Goal: Information Seeking & Learning: Learn about a topic

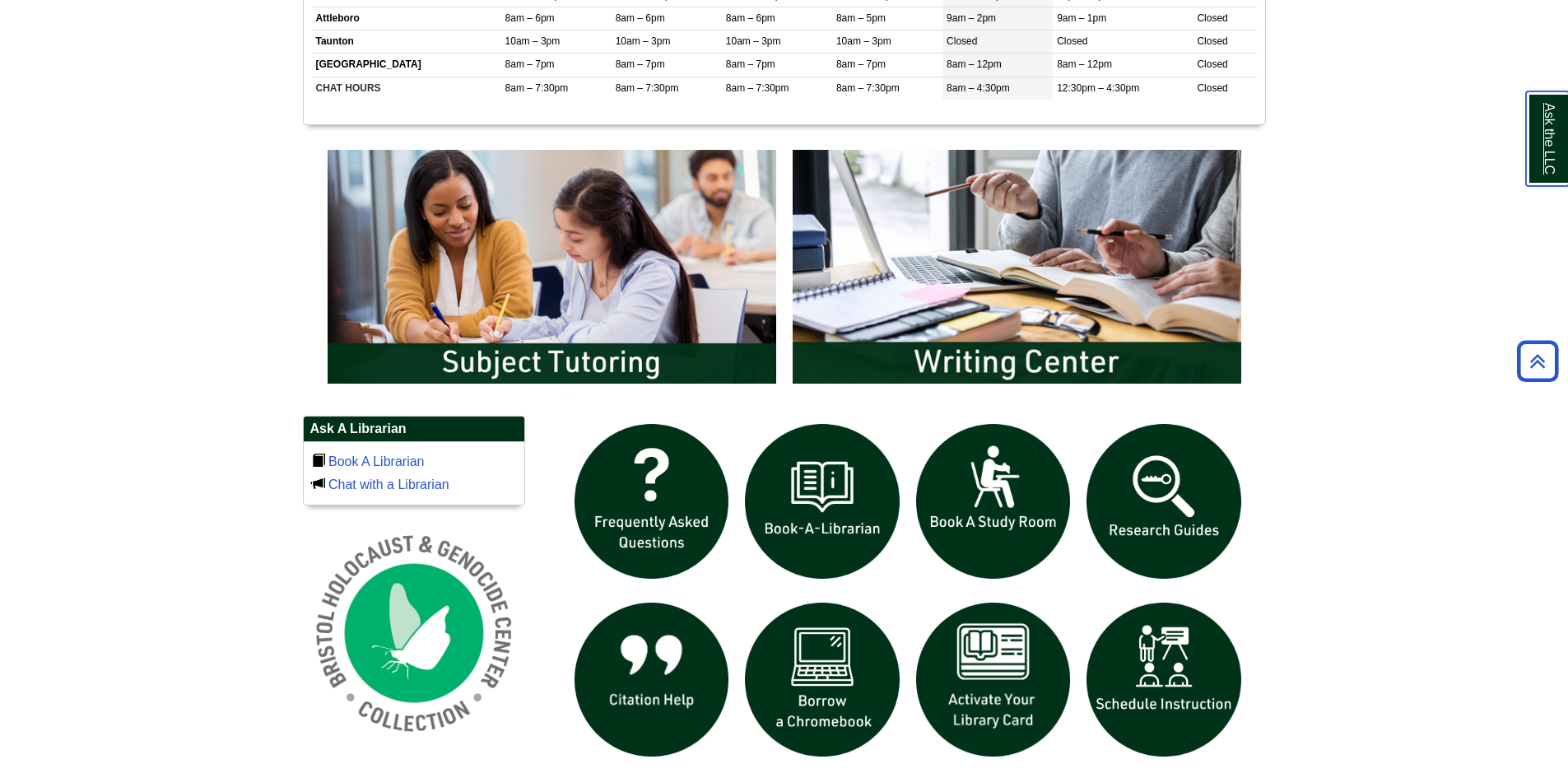
scroll to position [823, 0]
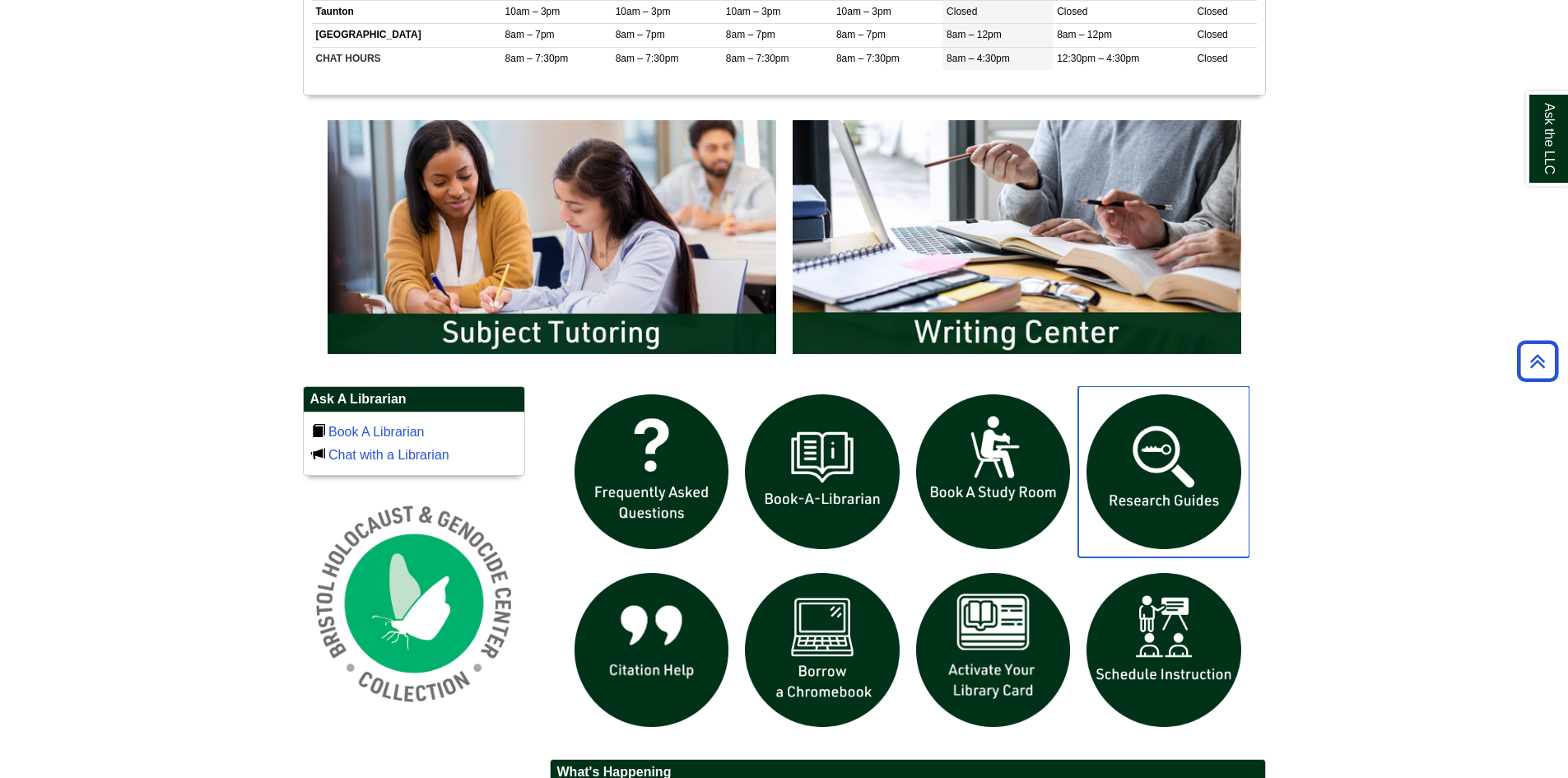
click at [1145, 476] on img "slideshow" at bounding box center [1163, 471] width 171 height 171
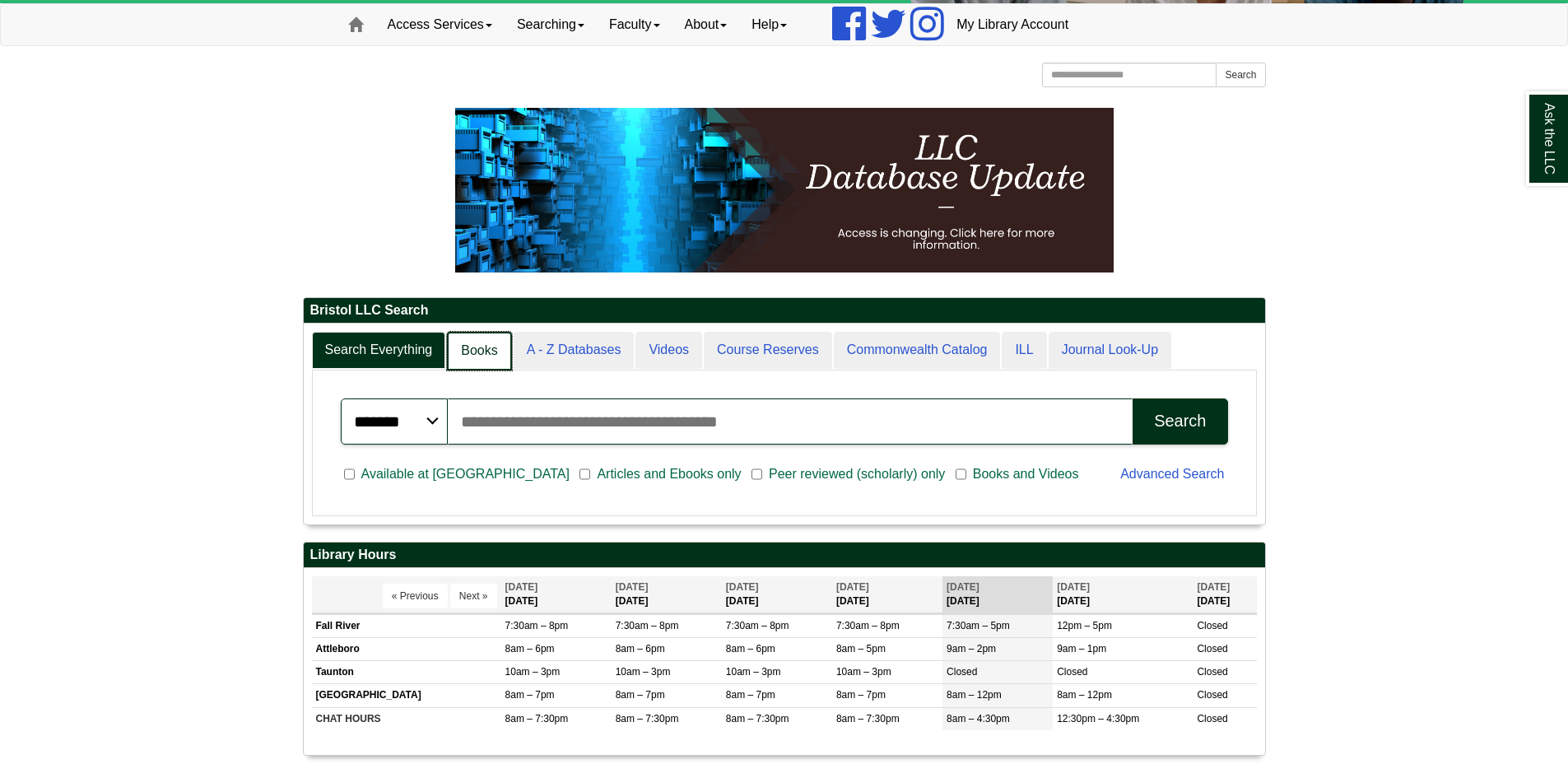
scroll to position [8, 8]
click at [487, 351] on link "Books" at bounding box center [479, 351] width 65 height 39
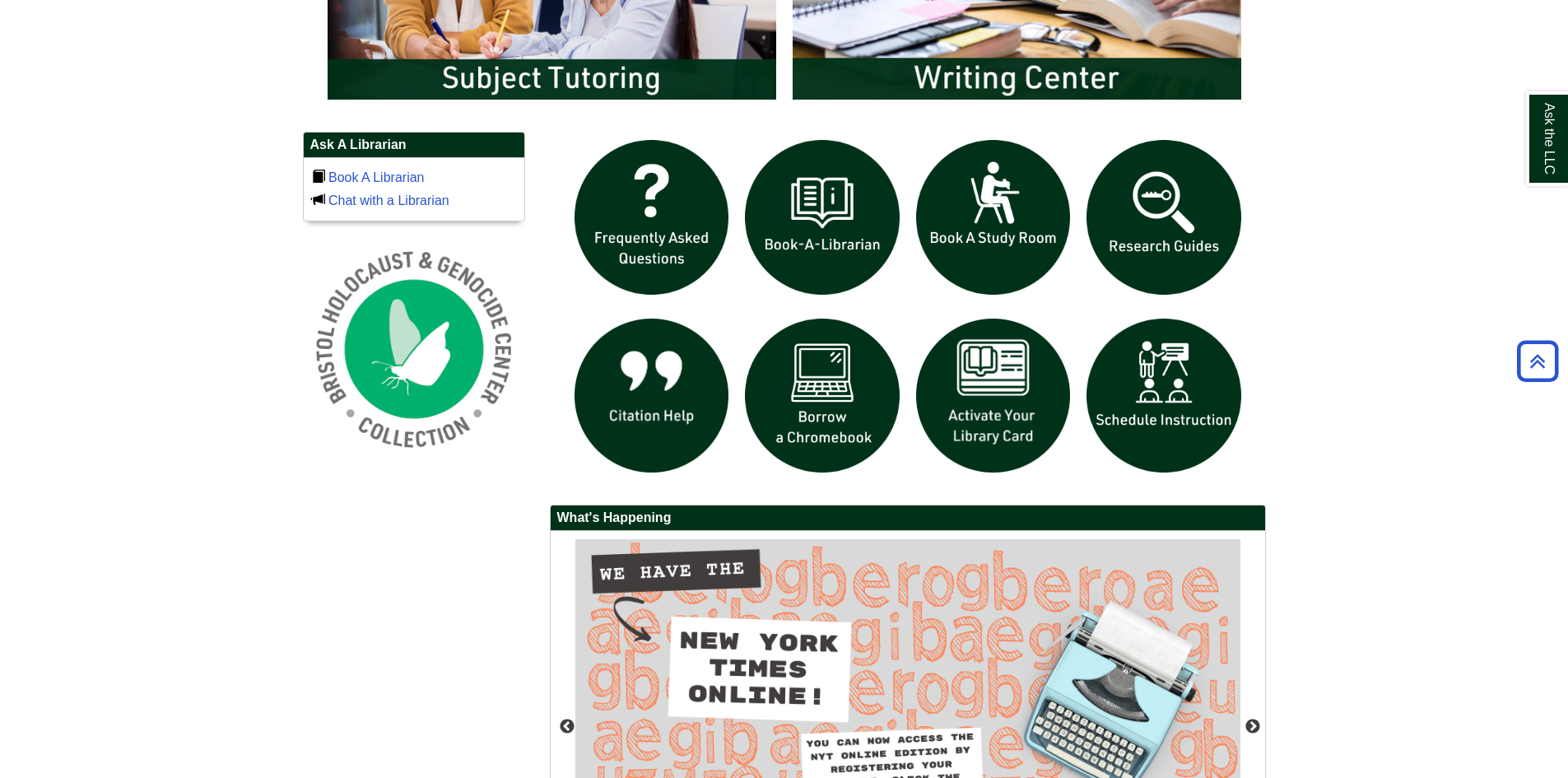
scroll to position [1033, 0]
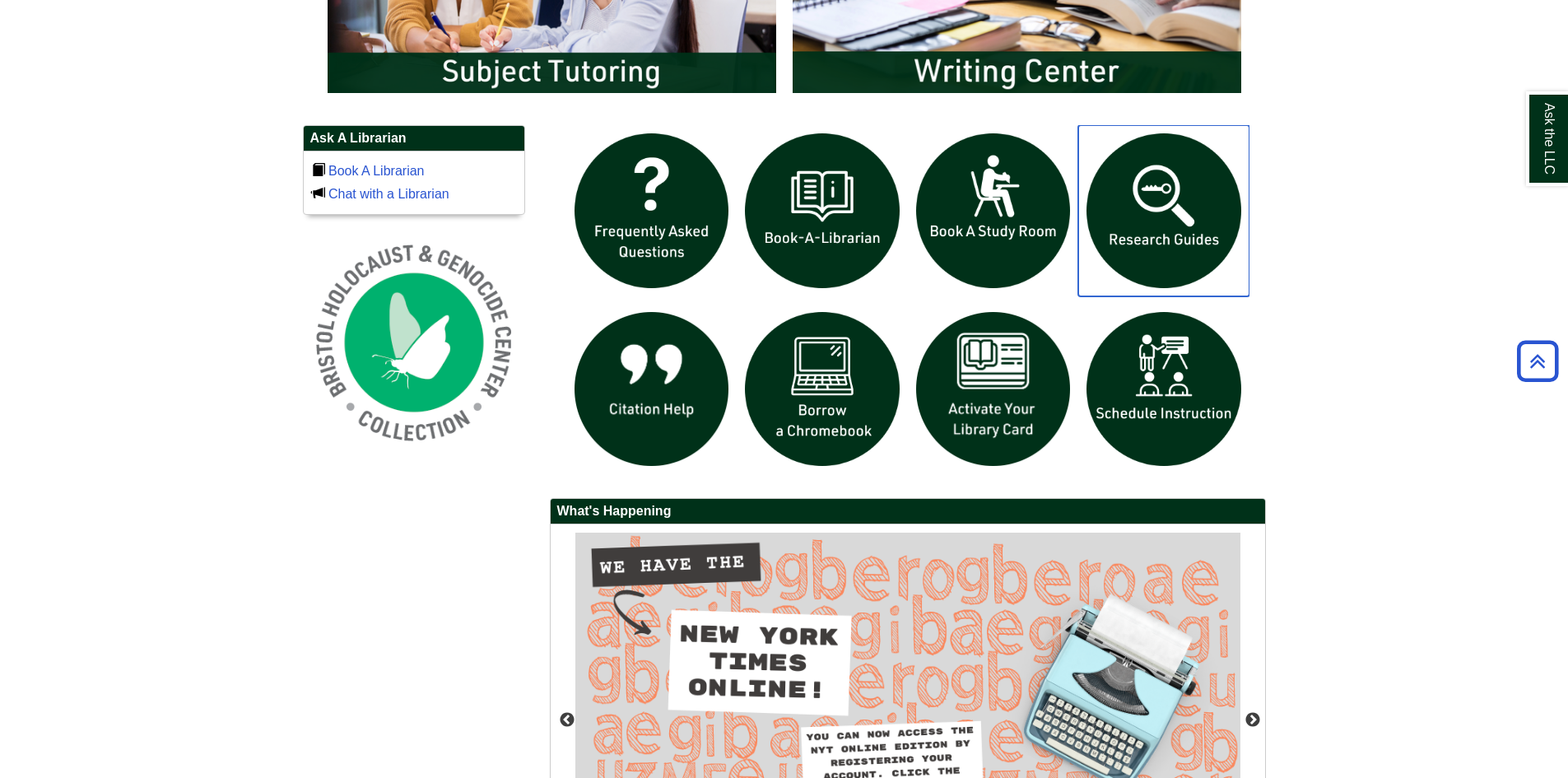
click at [1152, 227] on img "slideshow" at bounding box center [1163, 210] width 171 height 171
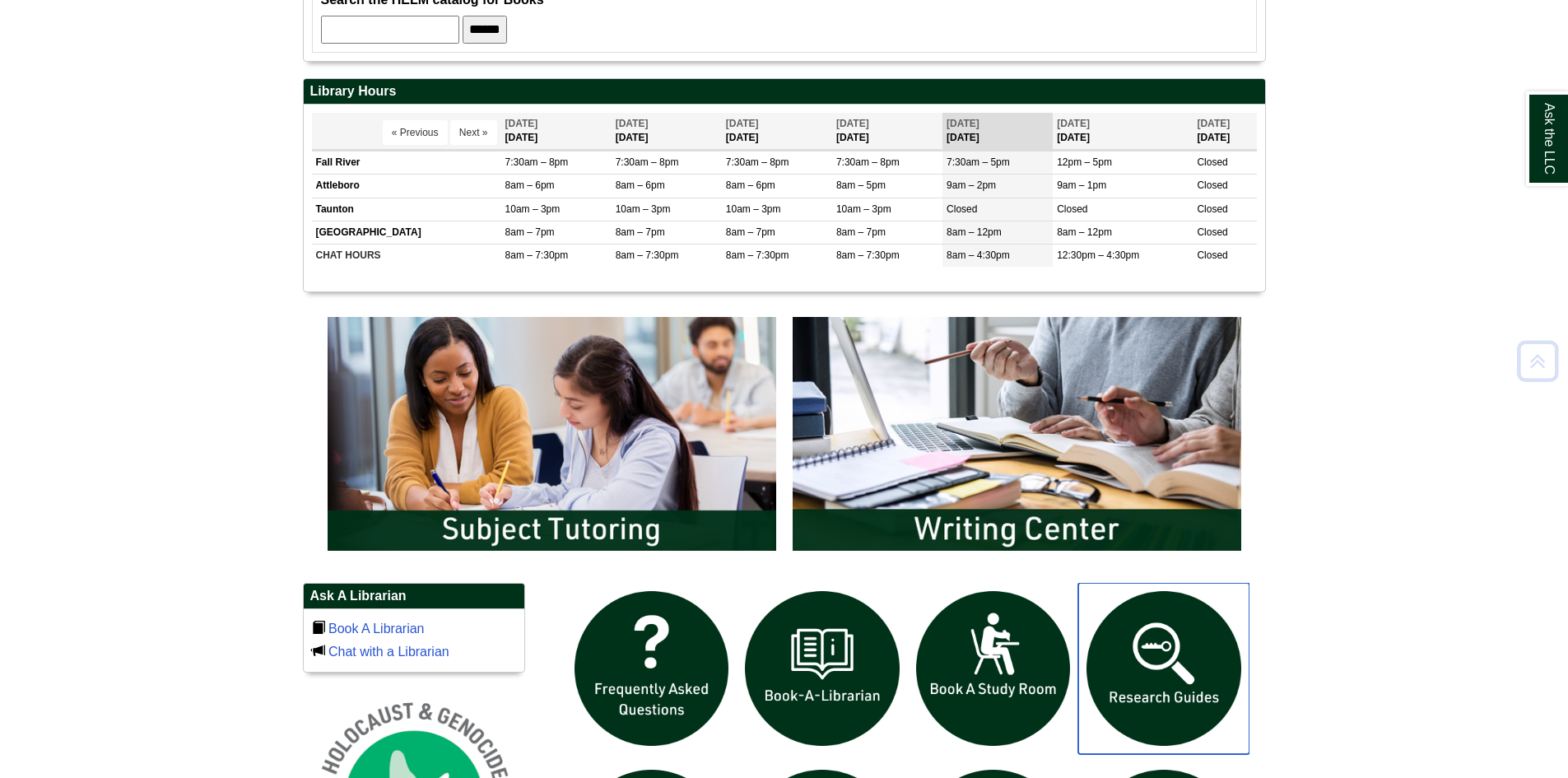
scroll to position [0, 0]
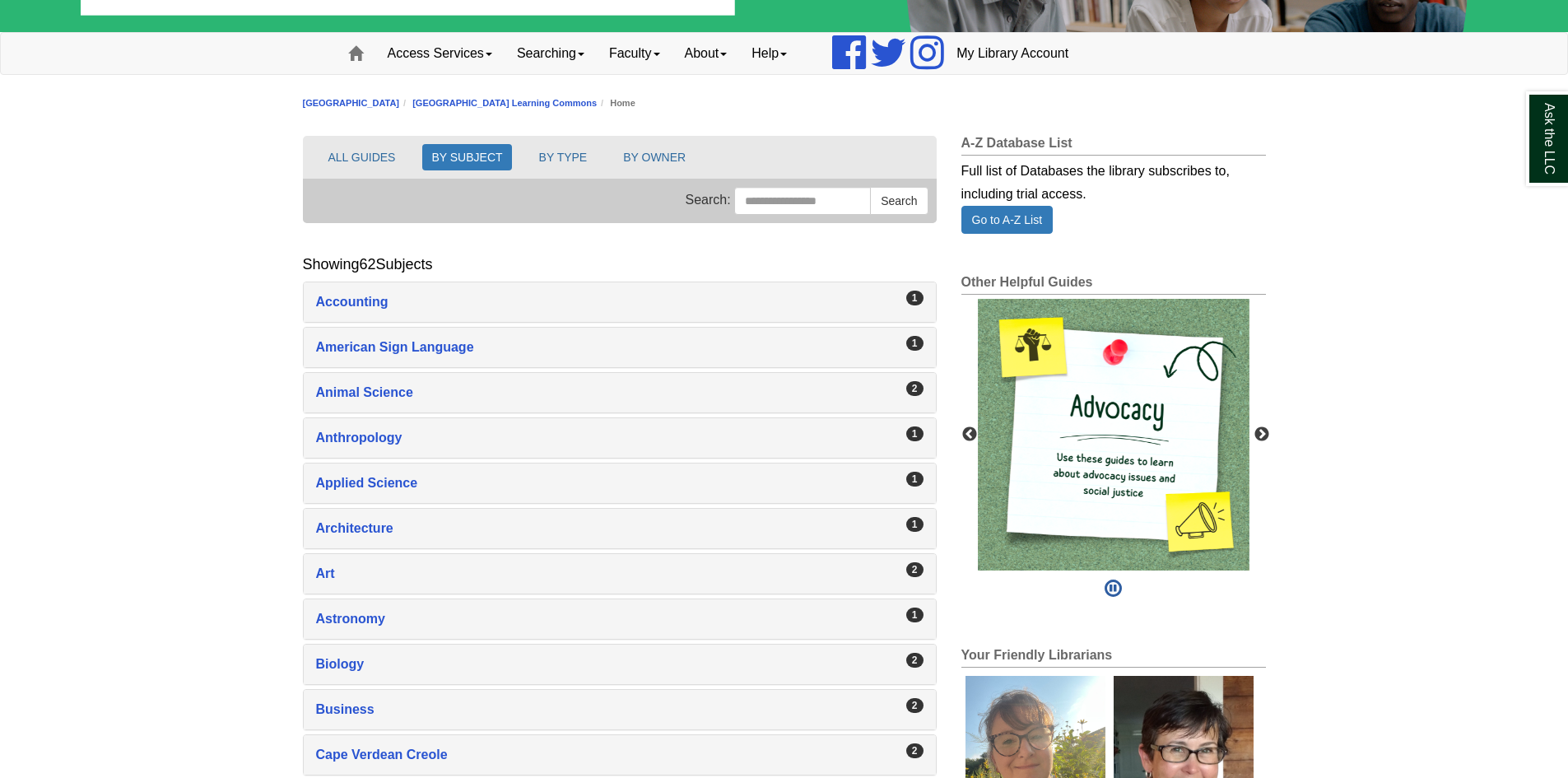
scroll to position [164, 0]
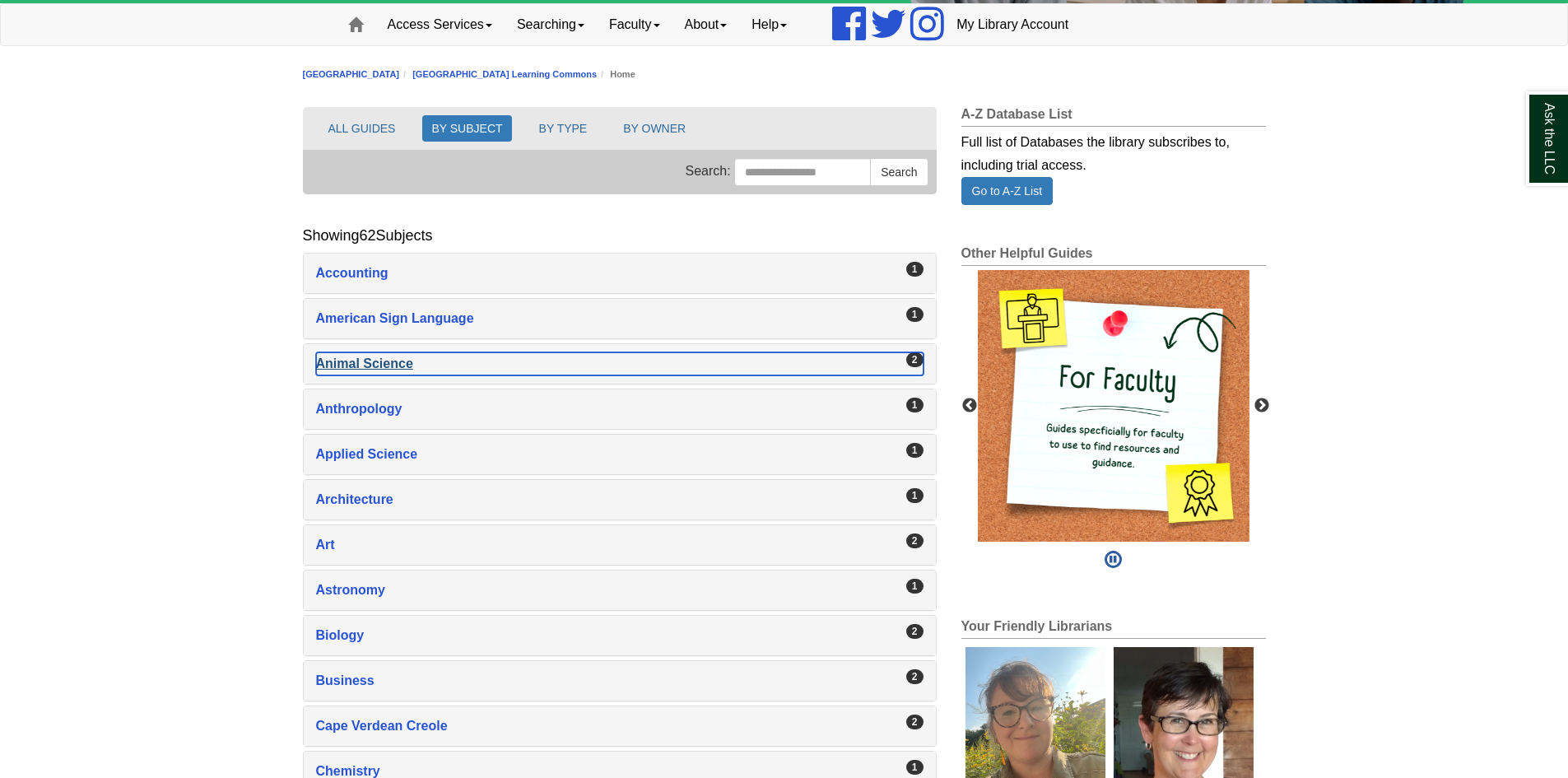
click at [347, 358] on div "Animal Science , 2 guides" at bounding box center [619, 364] width 607 height 23
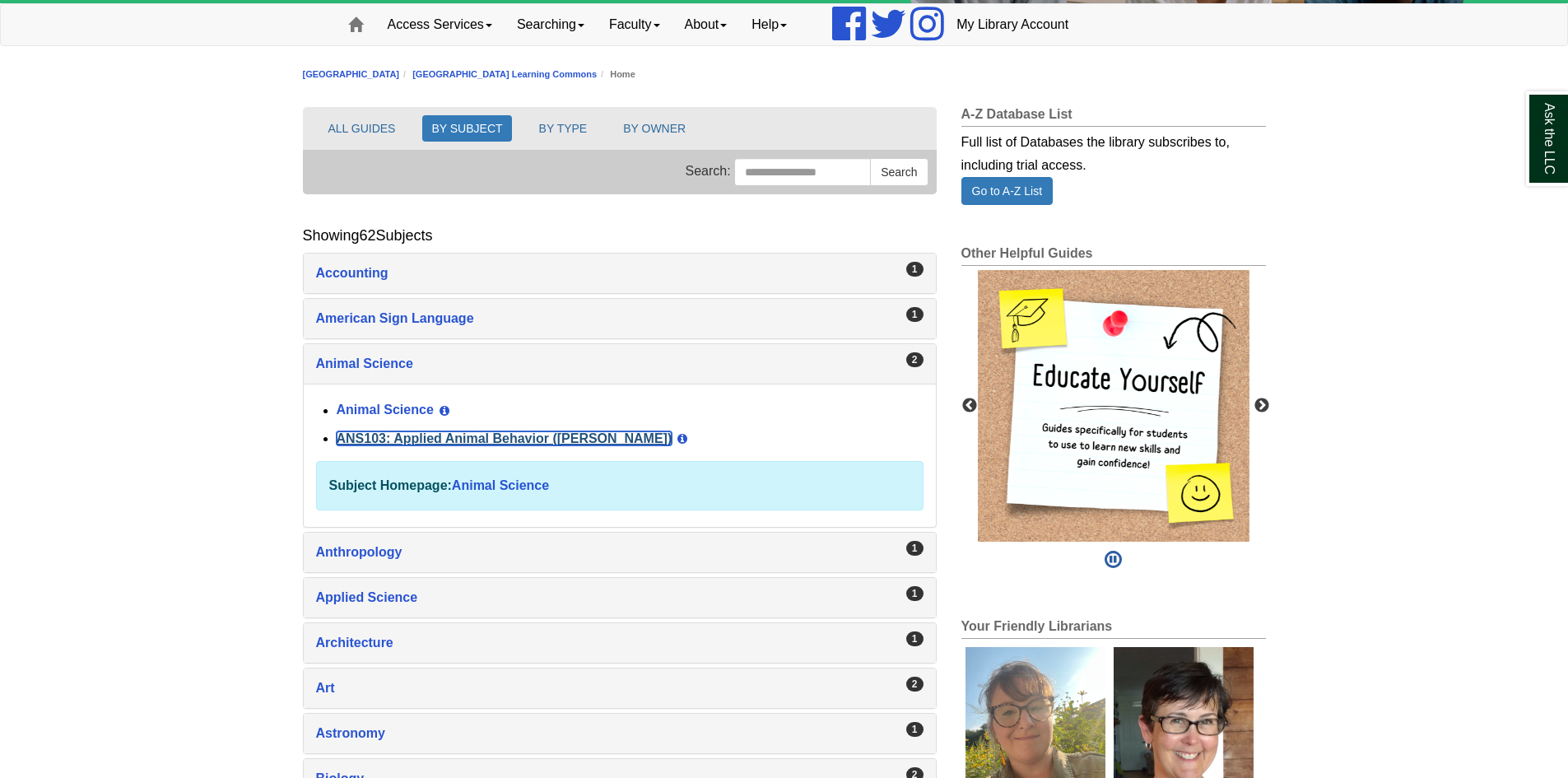
click at [386, 437] on link "ANS103: Applied Animal Behavior ([PERSON_NAME])" at bounding box center [503, 438] width 335 height 14
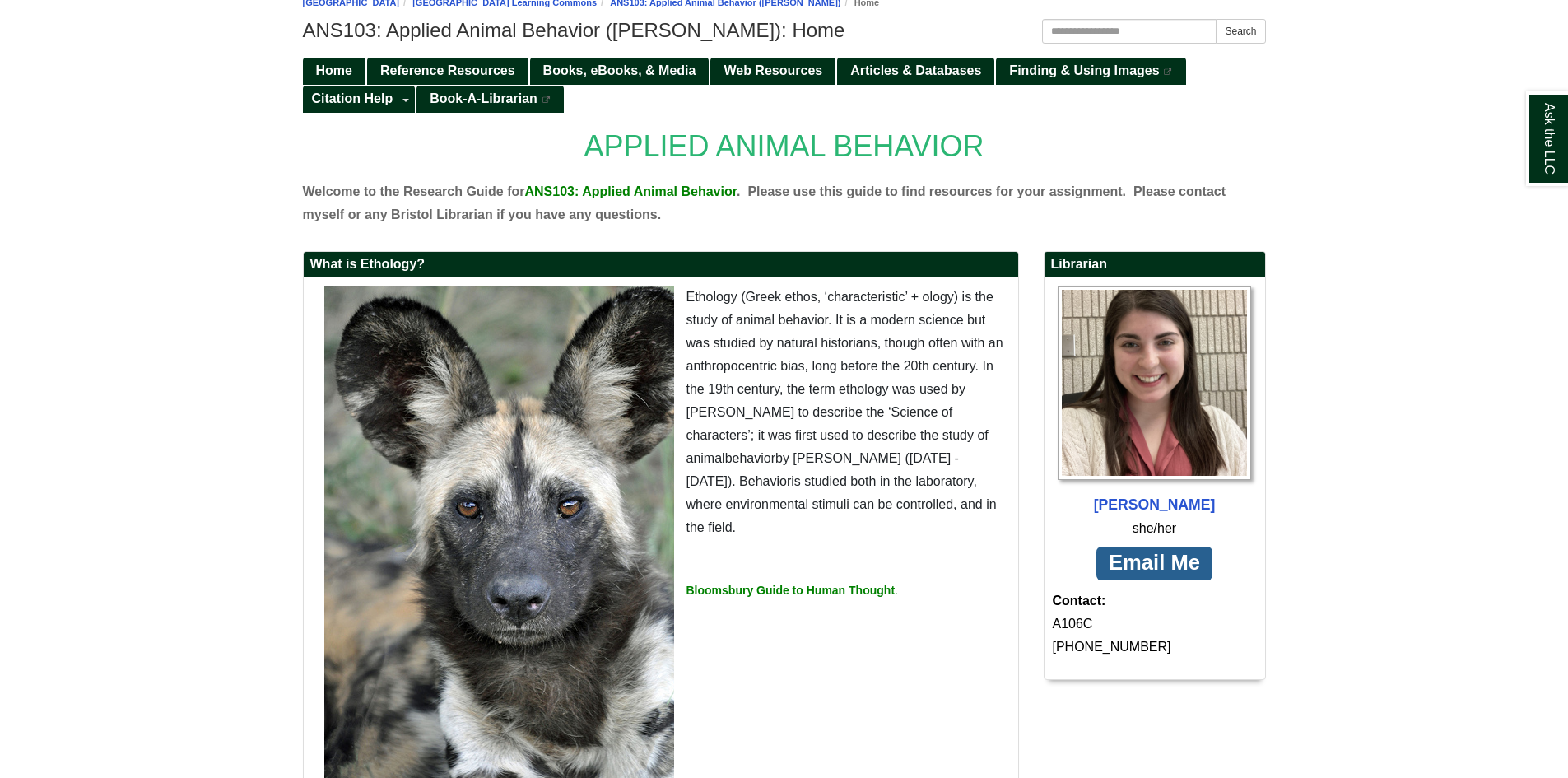
scroll to position [247, 0]
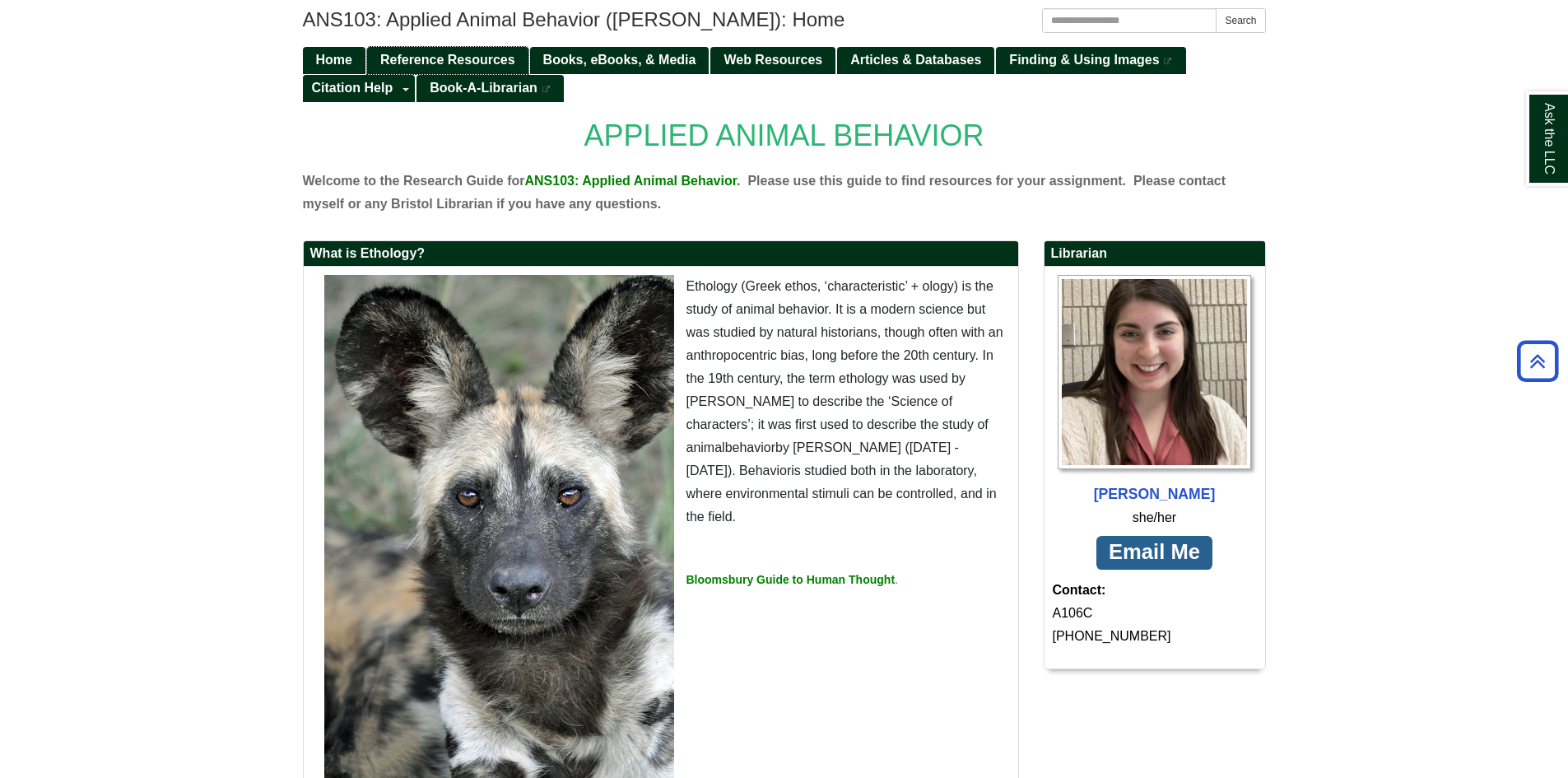
click at [489, 58] on span "Reference Resources" at bounding box center [448, 60] width 135 height 14
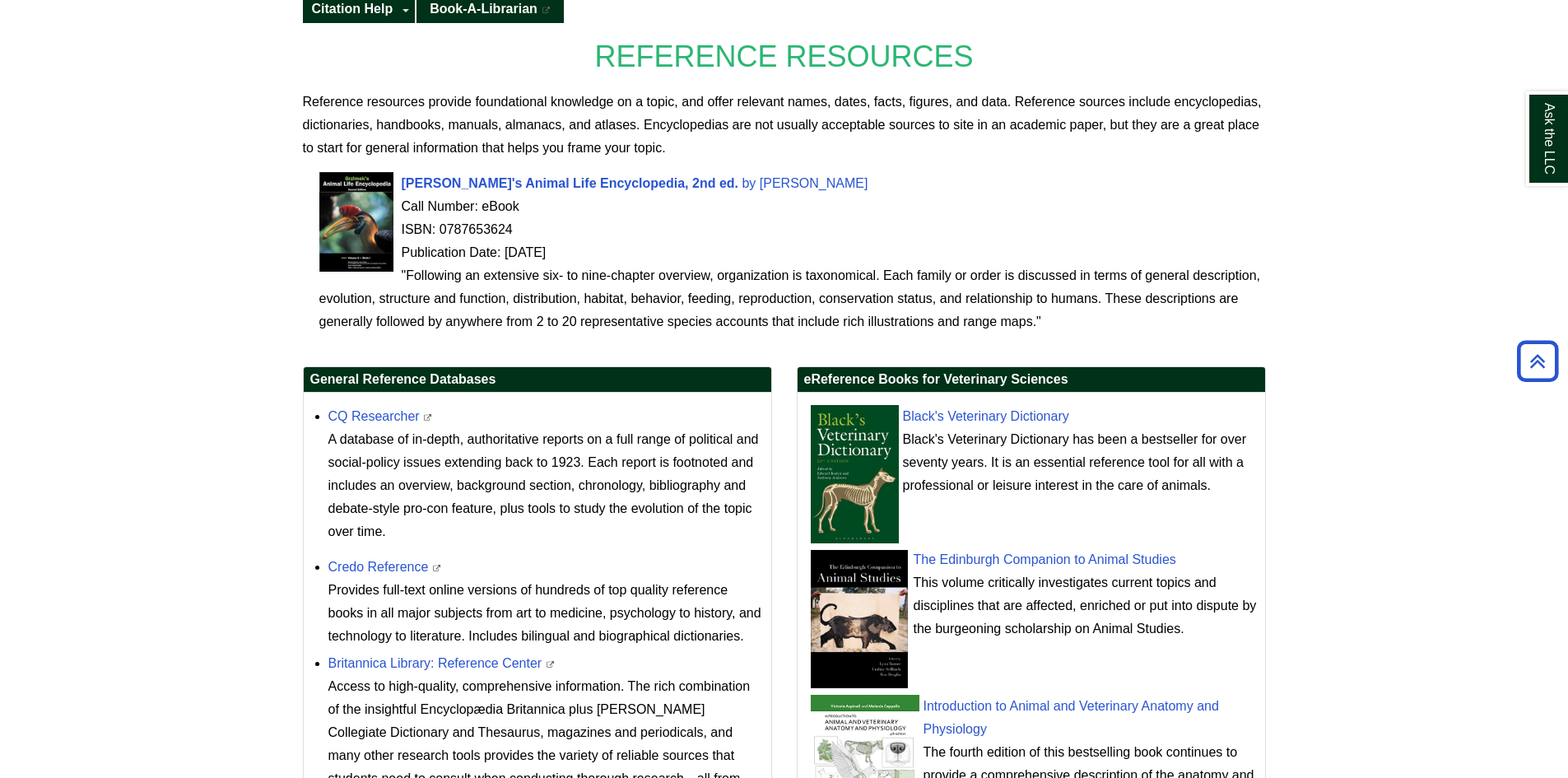
scroll to position [294, 0]
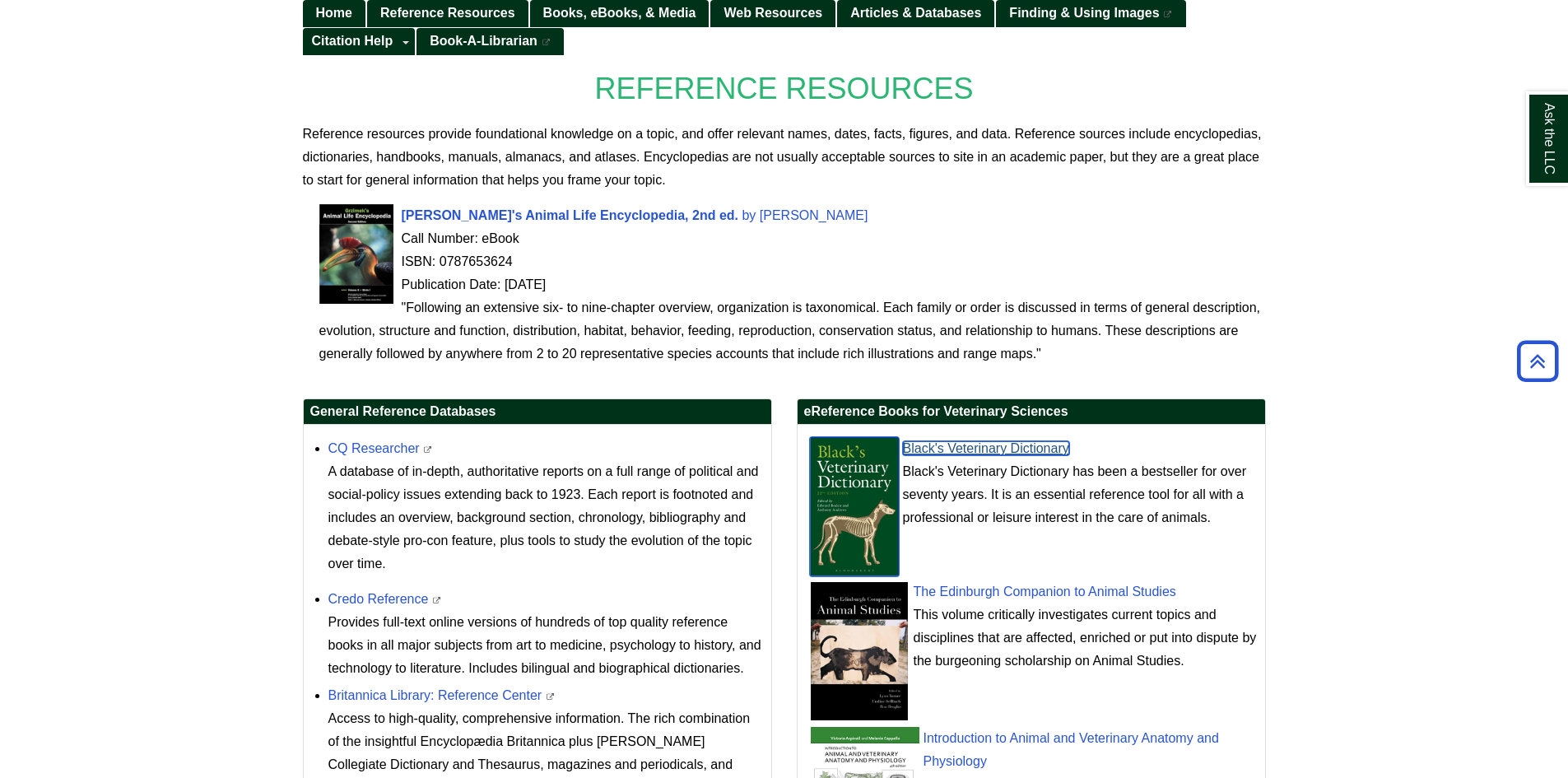
click at [1006, 445] on link "Black's Veterinary Dictionary" at bounding box center [985, 448] width 166 height 14
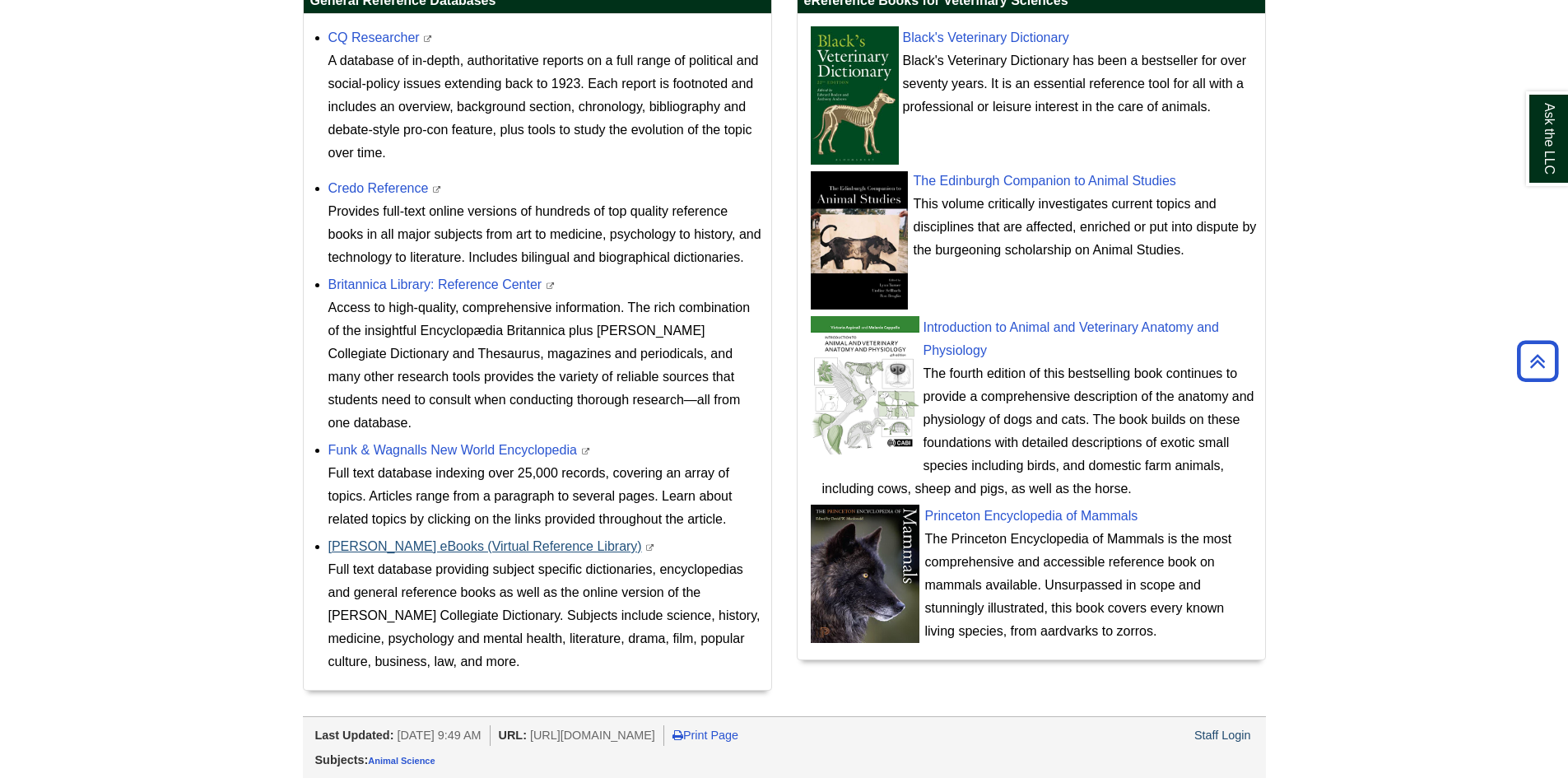
scroll to position [705, 0]
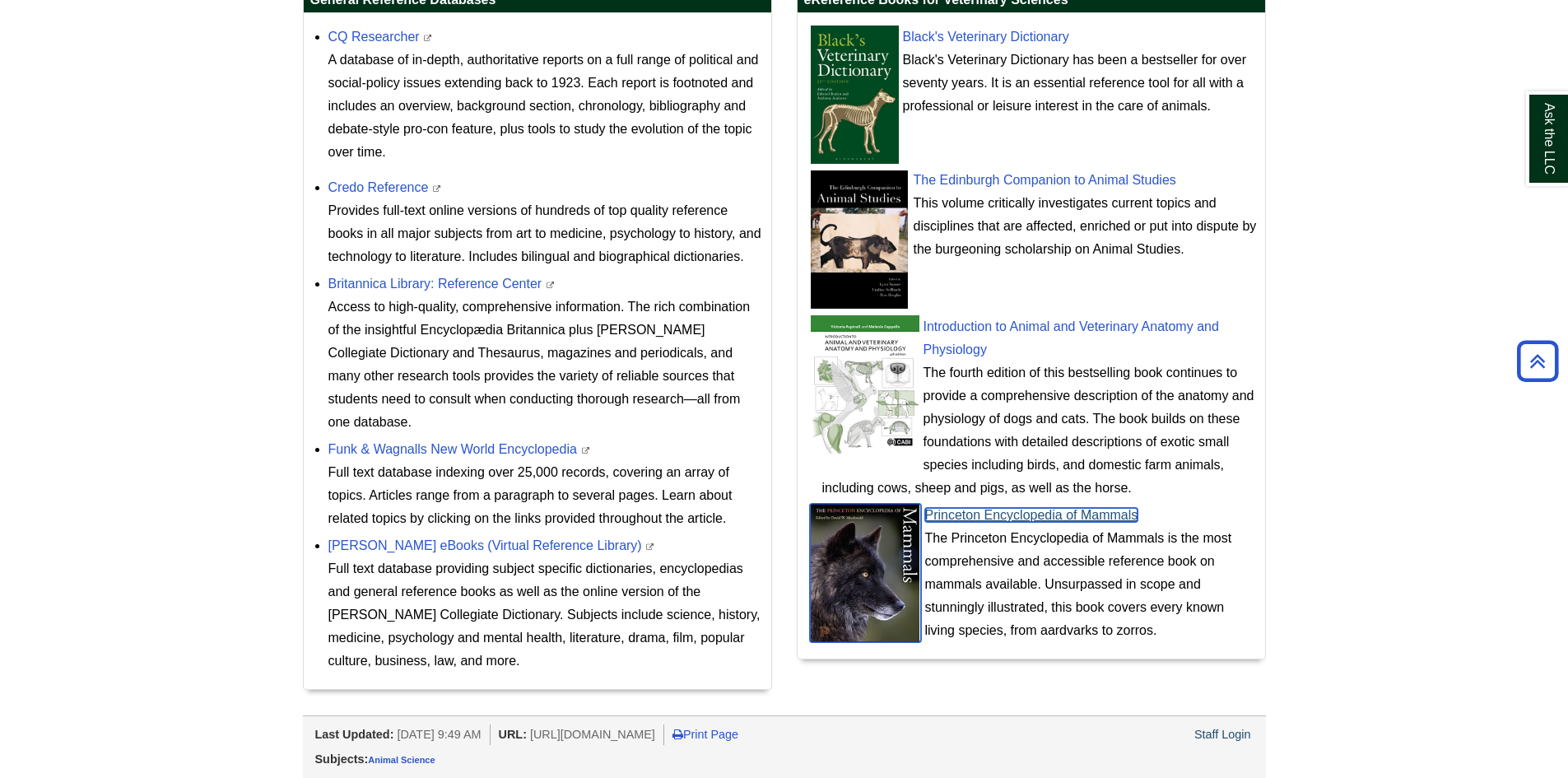
click at [979, 519] on link "Princeton Encyclopedia of Mammals" at bounding box center [1031, 514] width 213 height 14
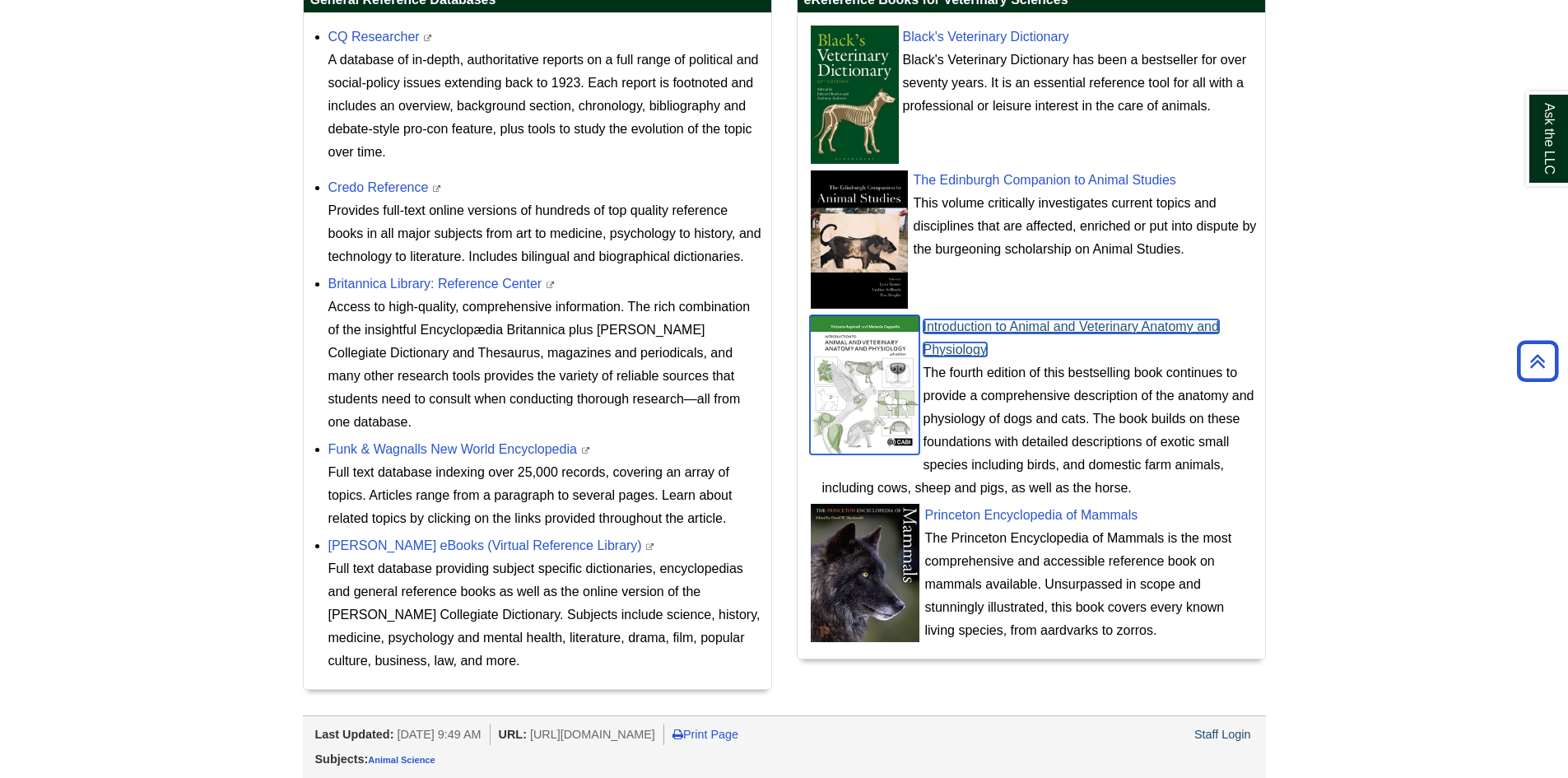
click at [1002, 324] on link "Introduction to Animal and Veterinary Anatomy and Physiology" at bounding box center [1071, 338] width 295 height 37
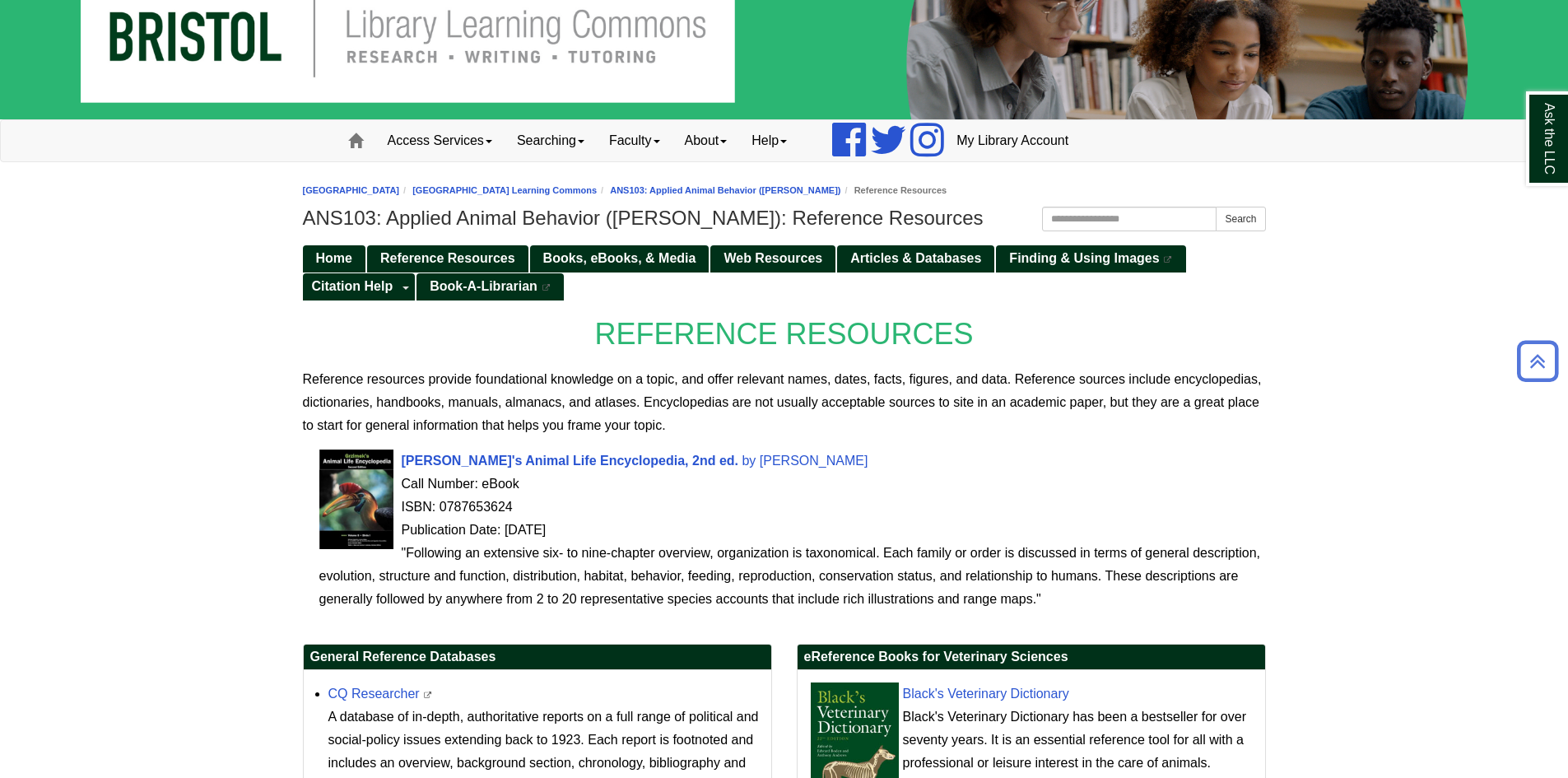
scroll to position [47, 0]
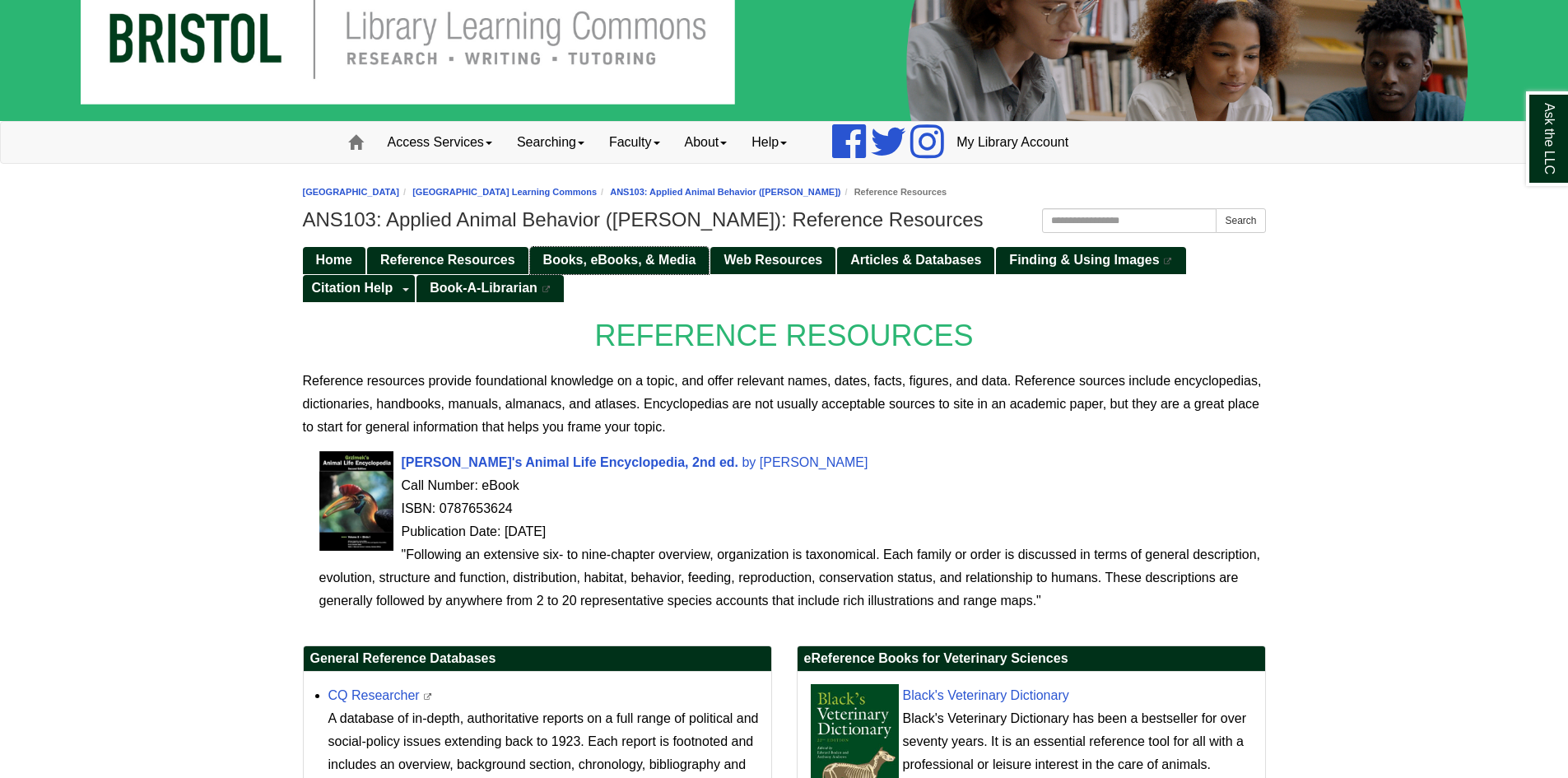
click at [618, 260] on span "Books, eBooks, & Media" at bounding box center [620, 259] width 153 height 14
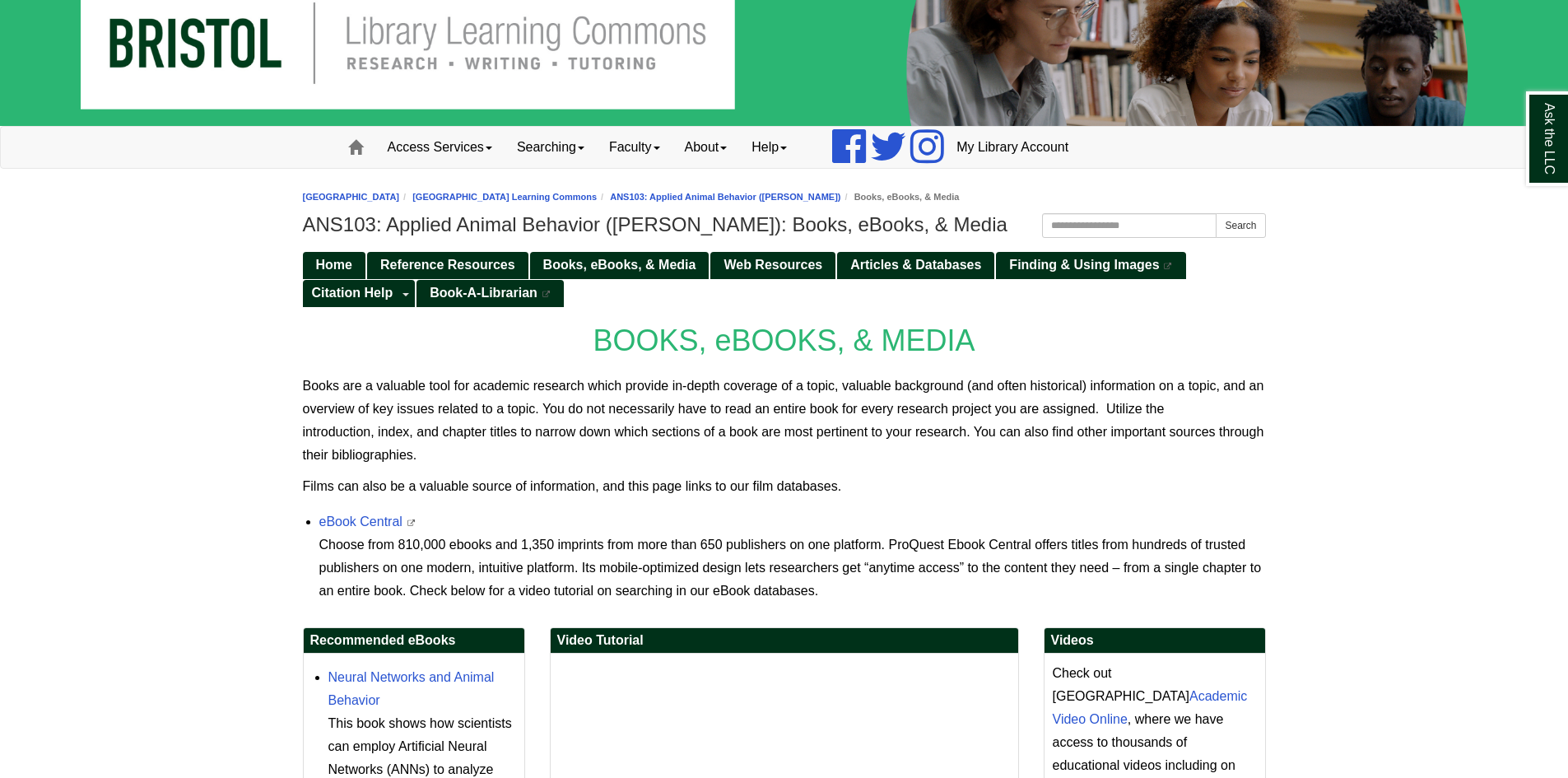
scroll to position [82, 0]
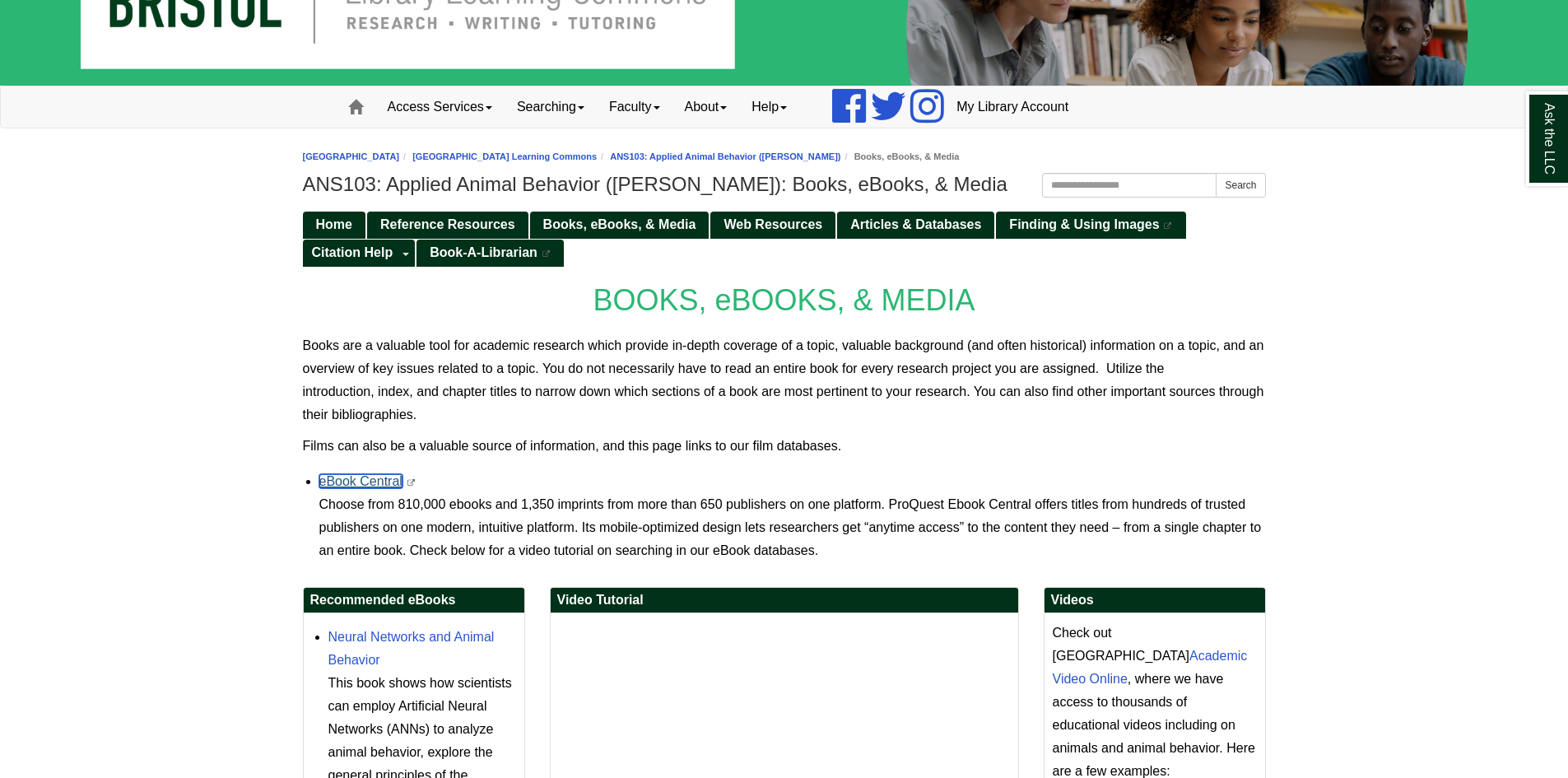
click at [388, 476] on link "eBook Central" at bounding box center [361, 481] width 83 height 14
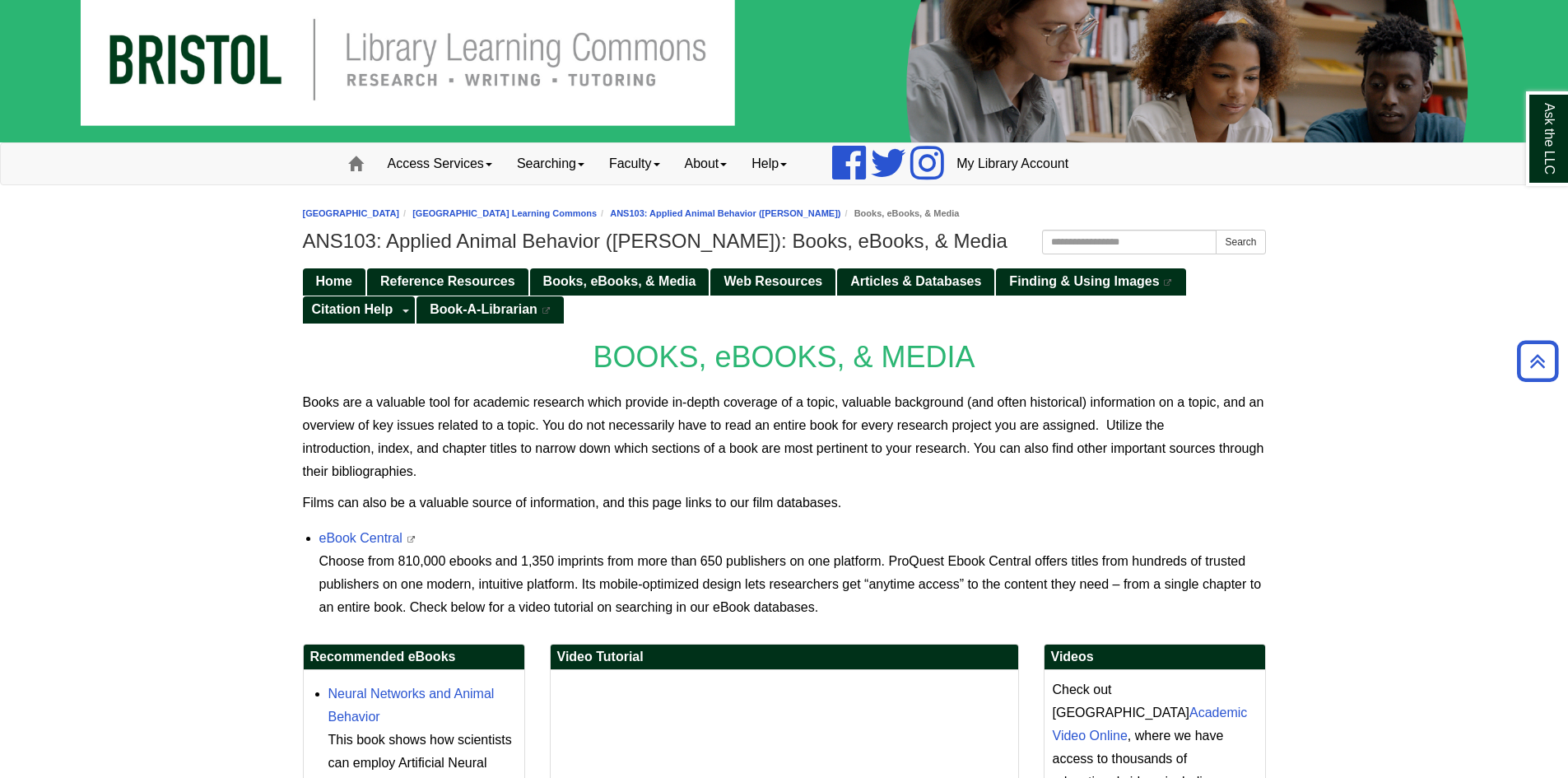
scroll to position [0, 0]
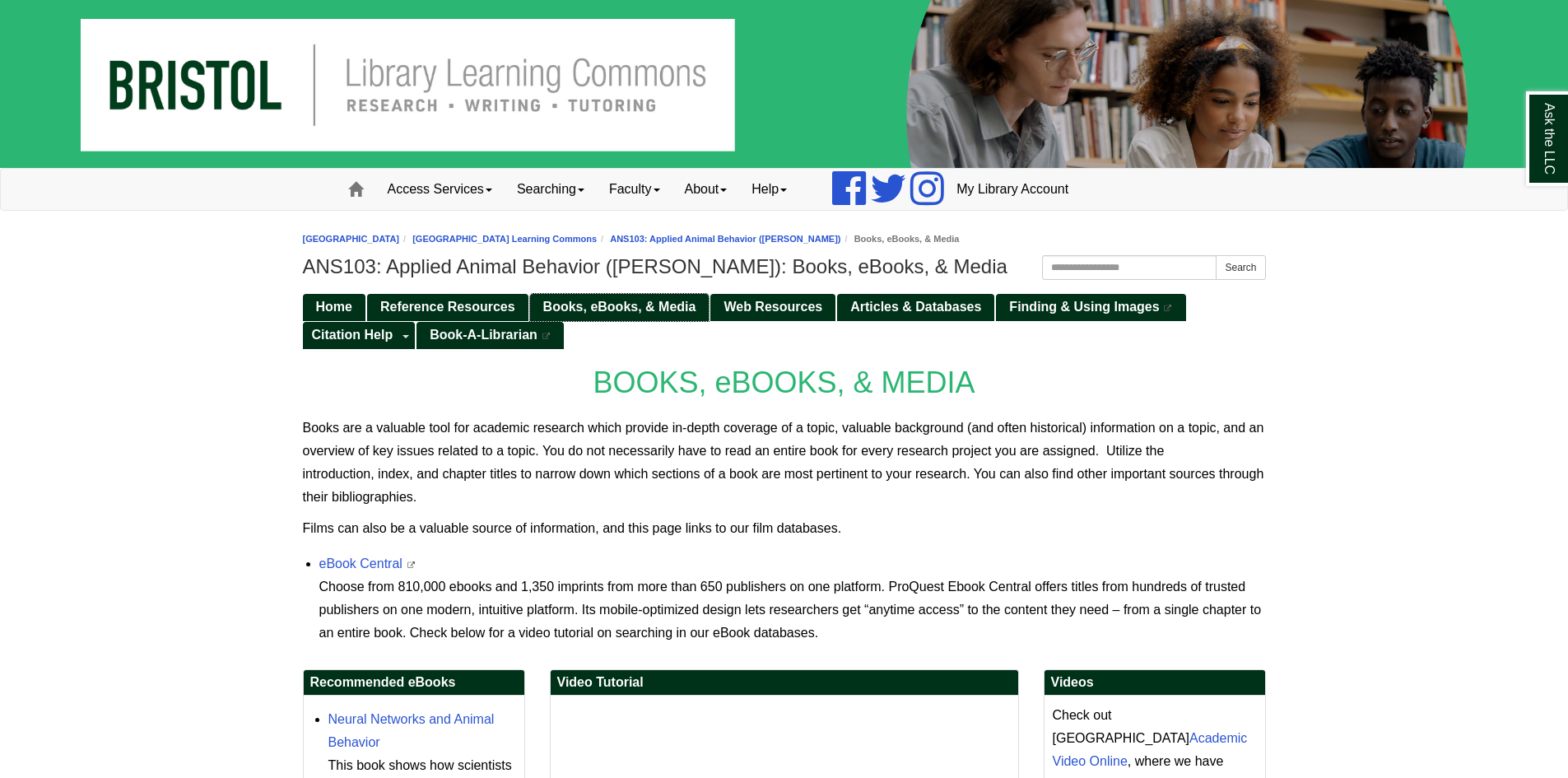
click at [595, 298] on link "Books, eBooks, & Media" at bounding box center [620, 308] width 180 height 27
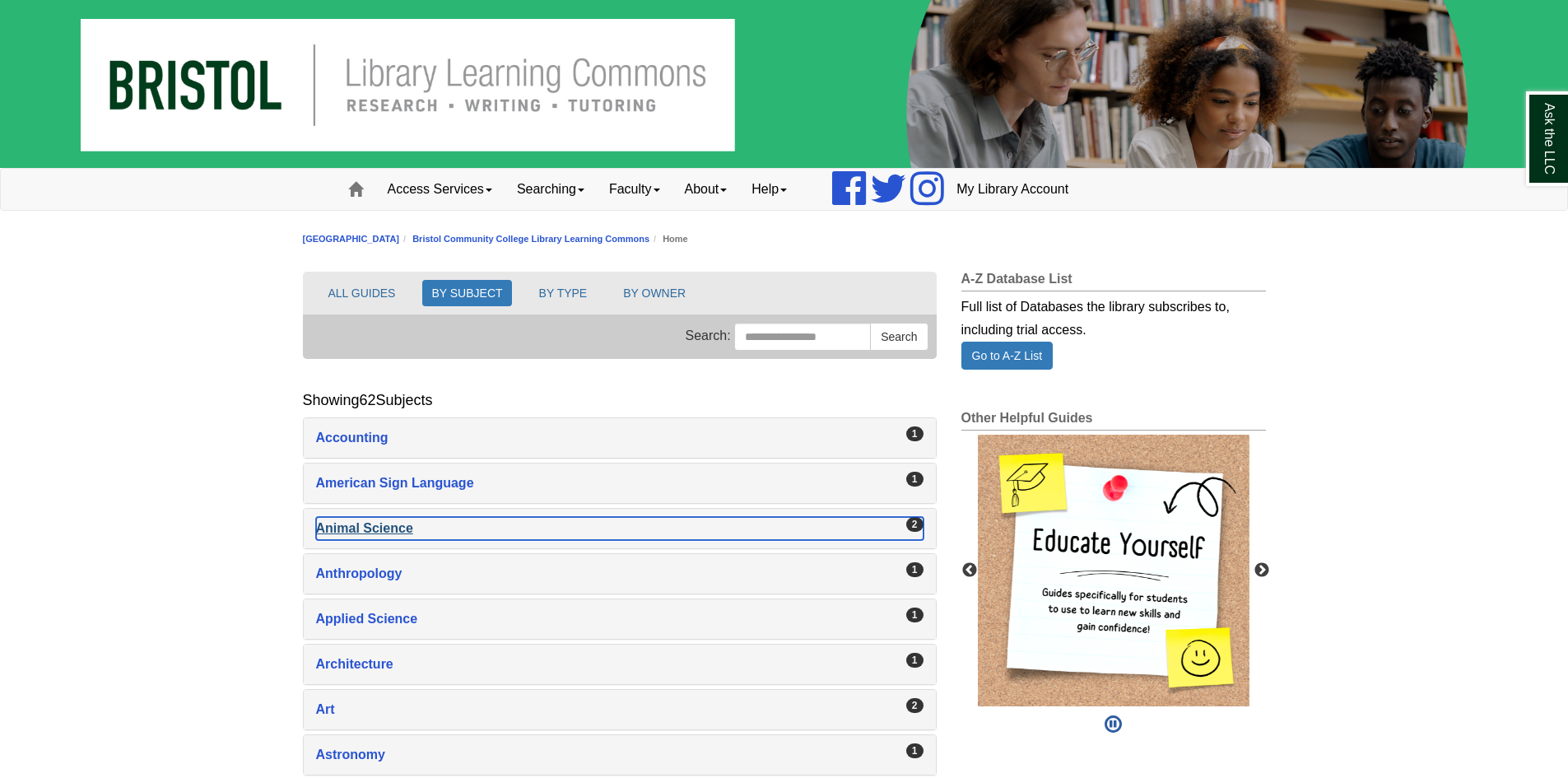
click at [336, 527] on div "Animal Science , 2 guides" at bounding box center [619, 529] width 607 height 23
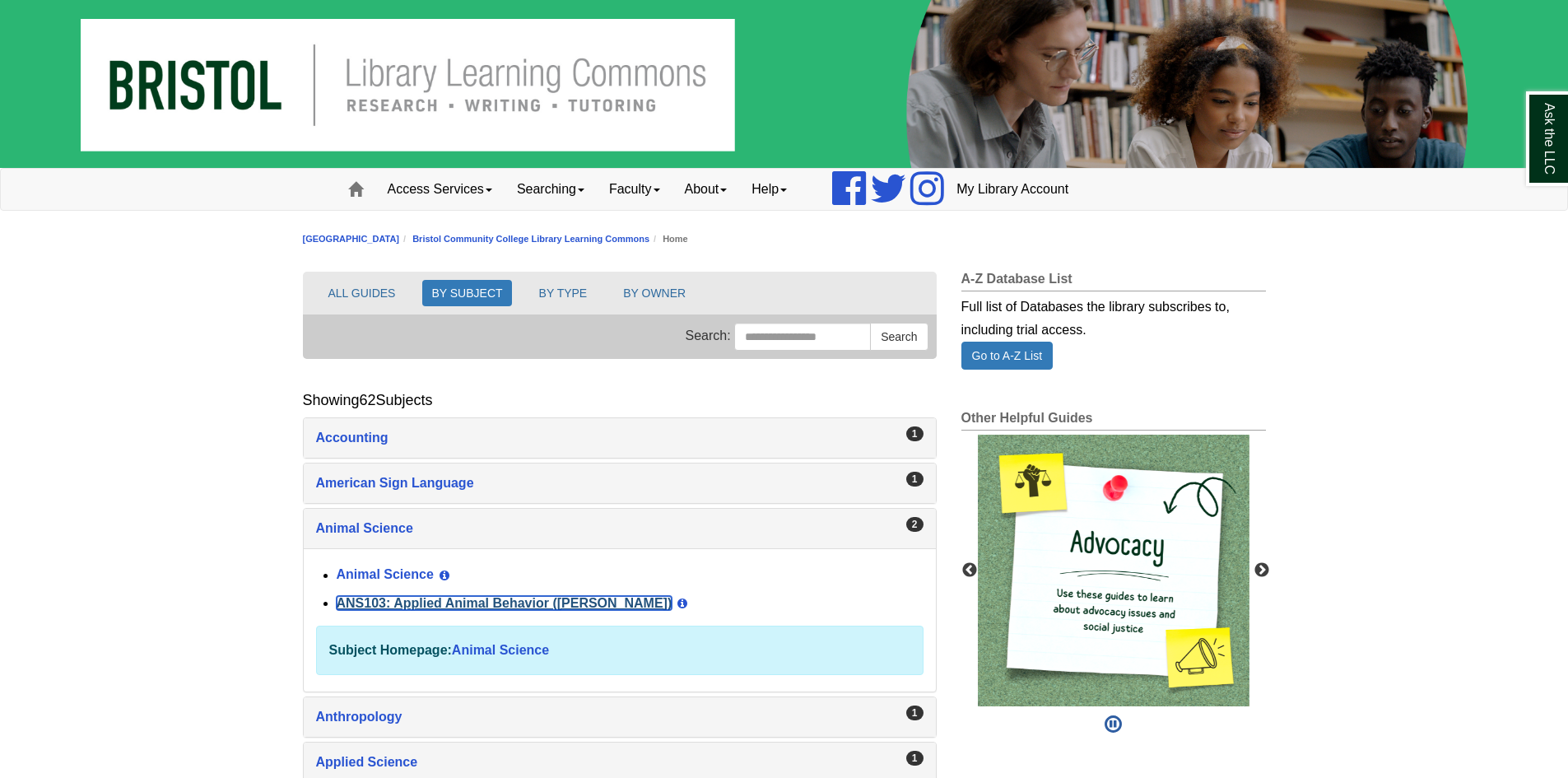
click at [436, 596] on link "ANS103: Applied Animal Behavior ([PERSON_NAME])" at bounding box center [503, 602] width 335 height 14
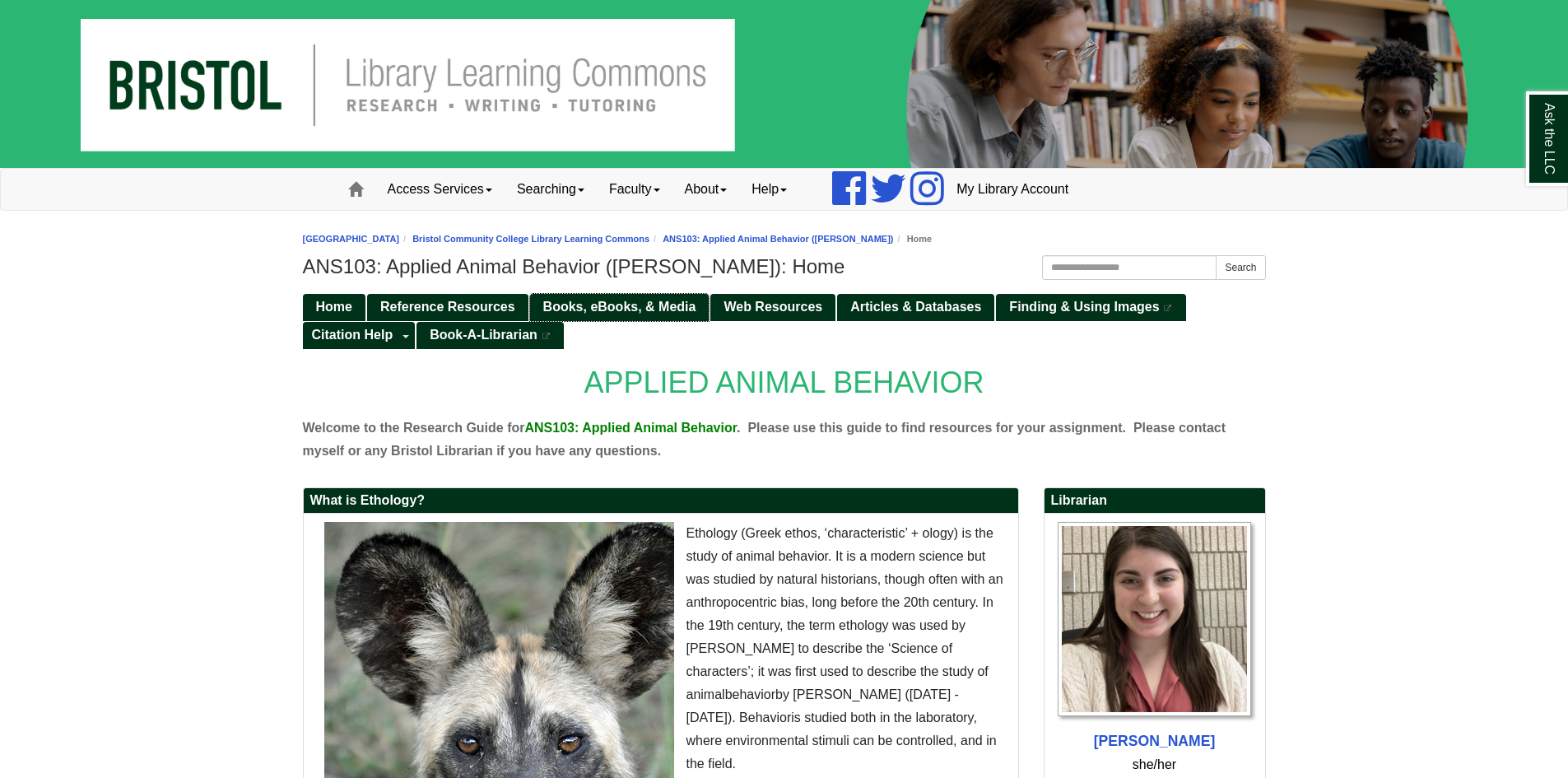
click at [590, 298] on link "Books, eBooks, & Media" at bounding box center [620, 308] width 180 height 27
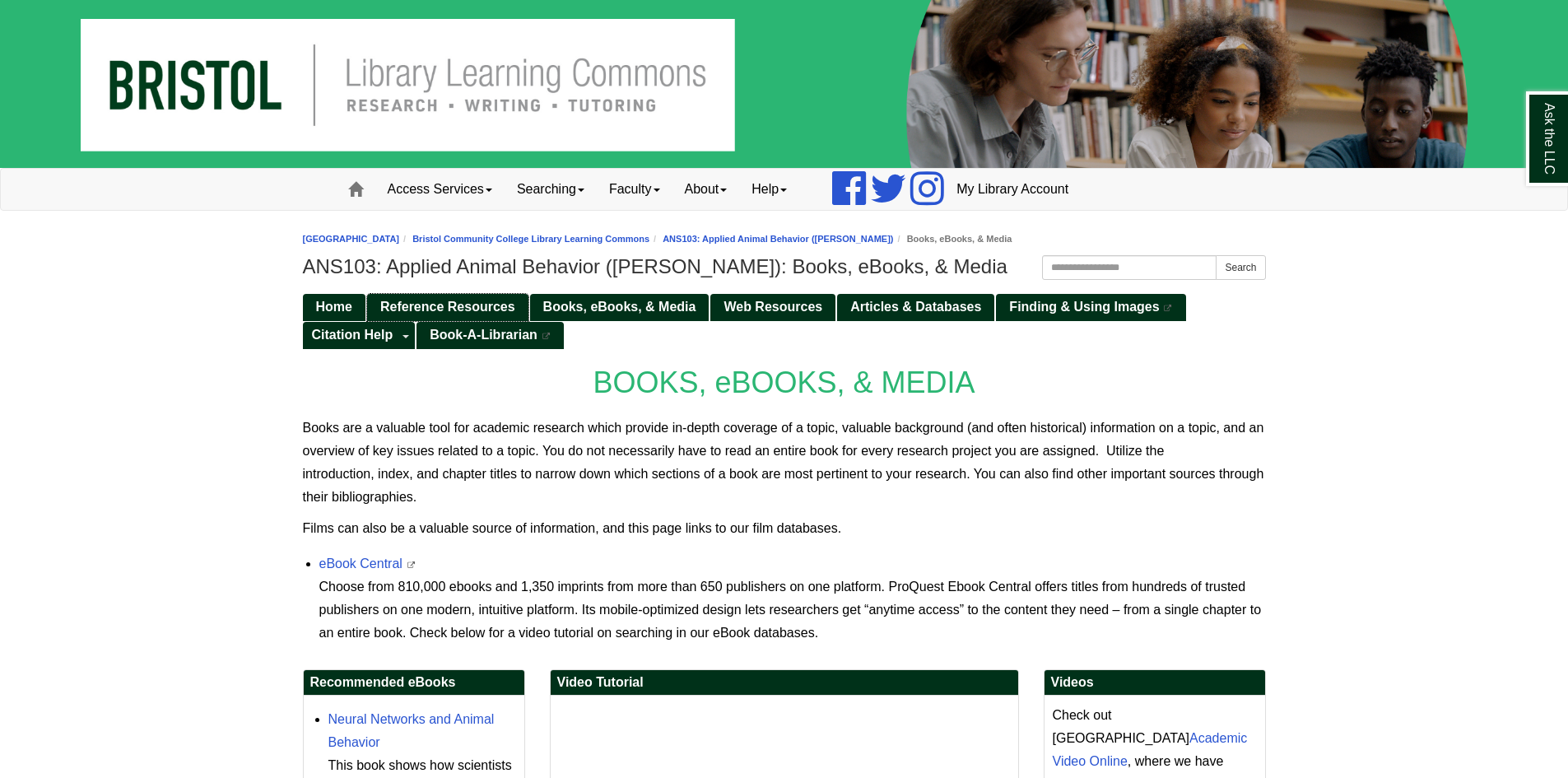
click at [459, 304] on span "Reference Resources" at bounding box center [448, 306] width 135 height 14
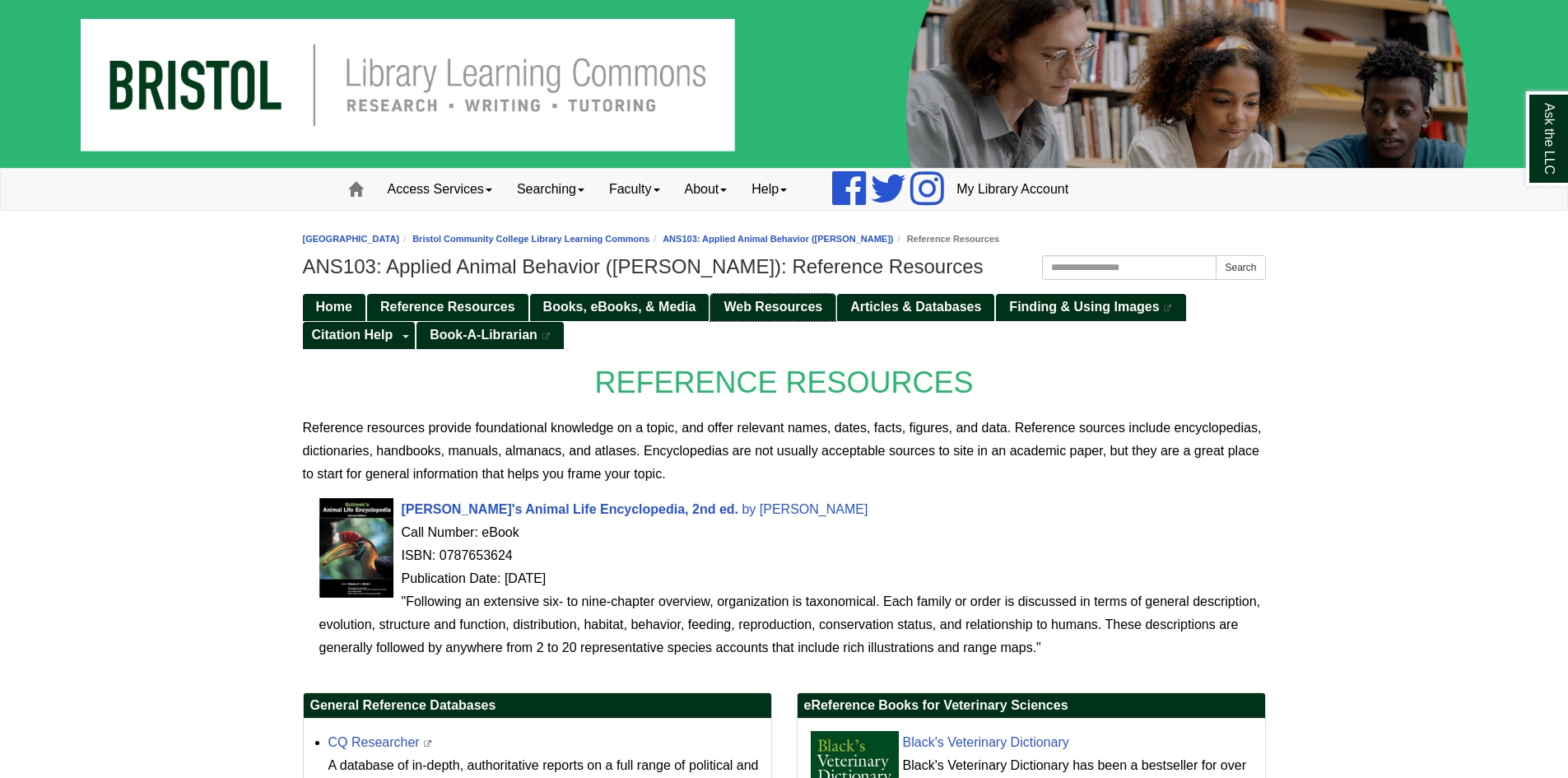
click at [807, 306] on span "Web Resources" at bounding box center [772, 306] width 99 height 14
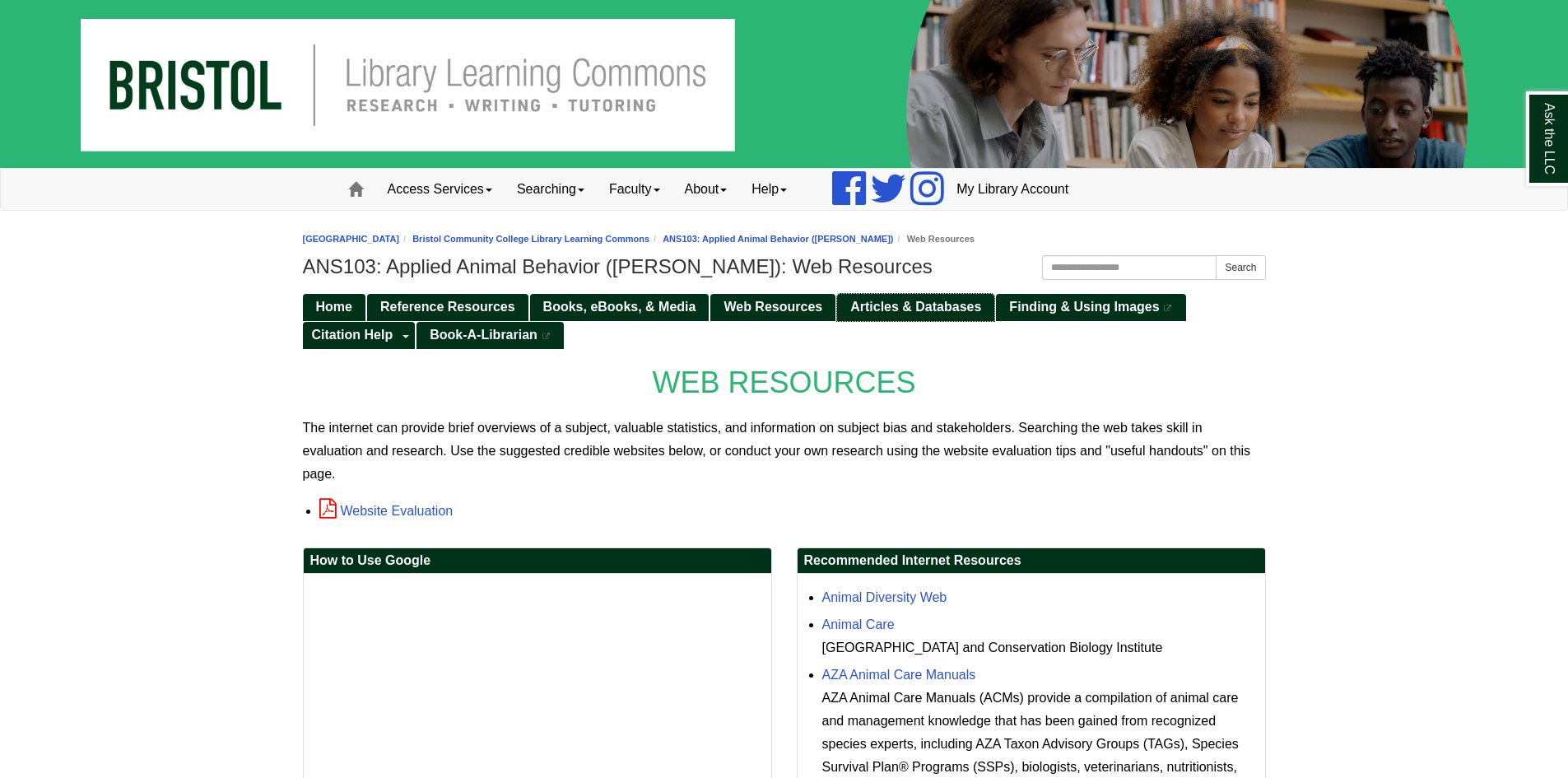
click at [893, 303] on span "Articles & Databases" at bounding box center [916, 306] width 131 height 14
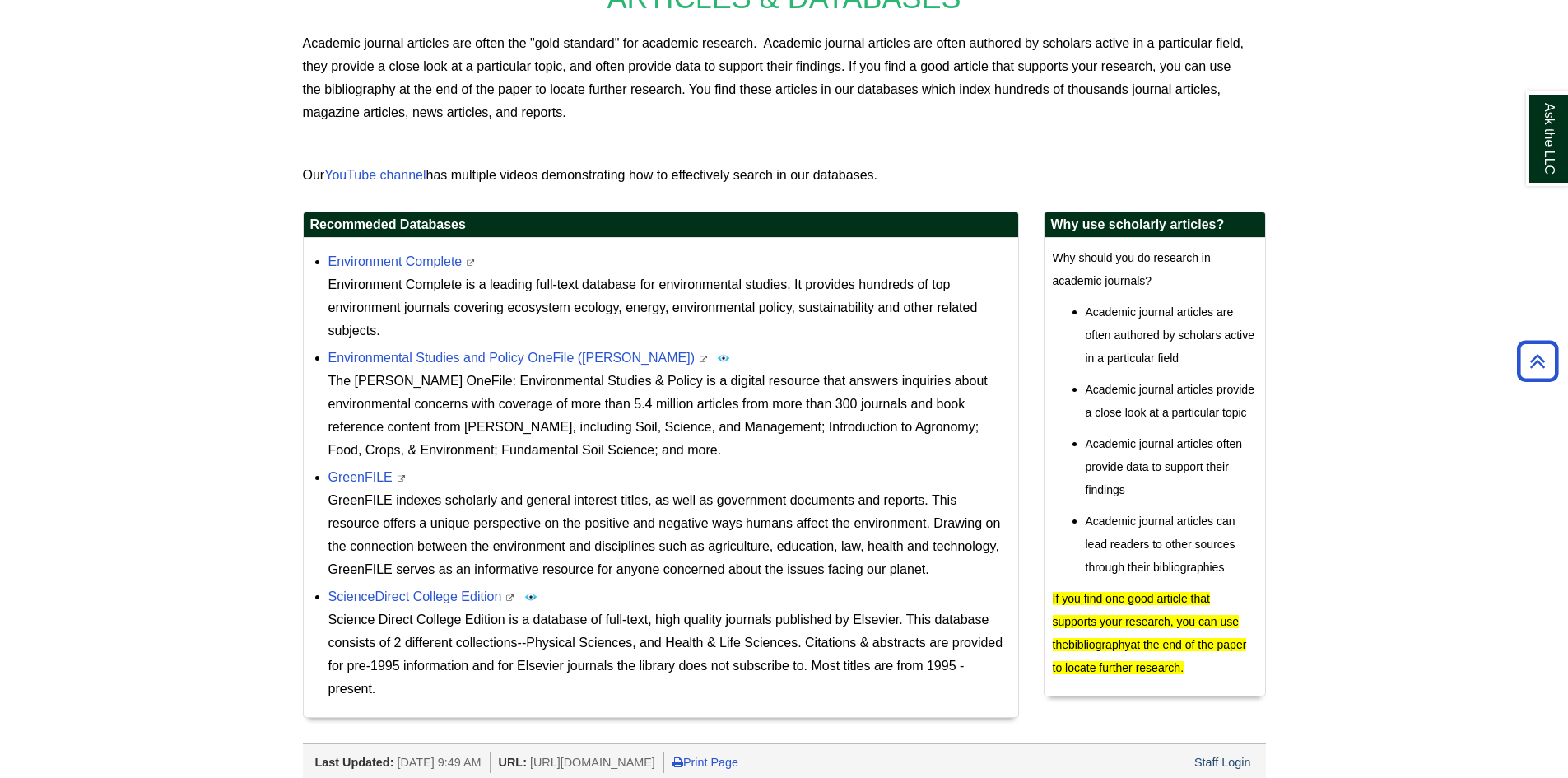
scroll to position [411, 0]
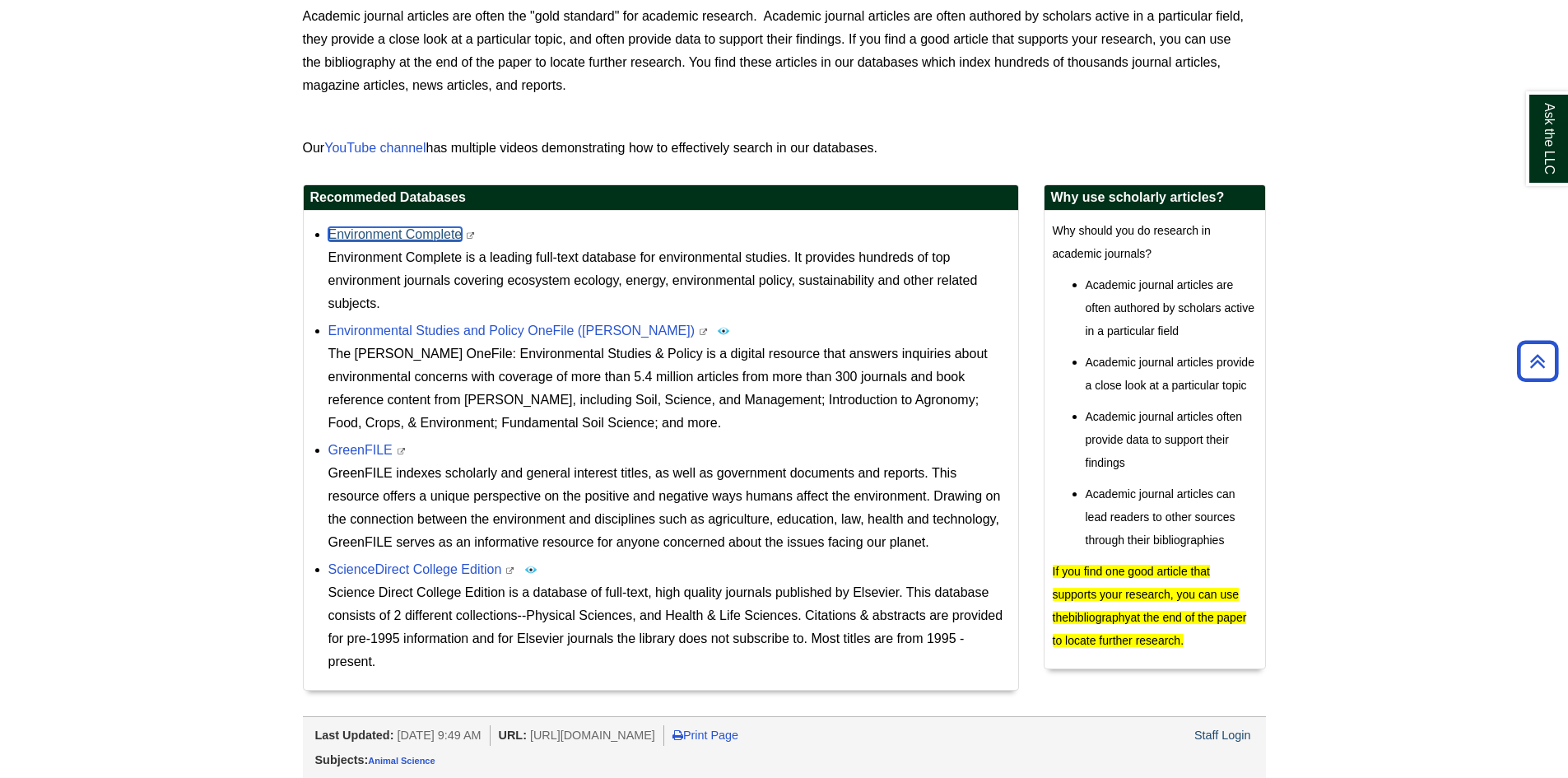
click at [394, 232] on link "Environment Complete" at bounding box center [395, 234] width 134 height 14
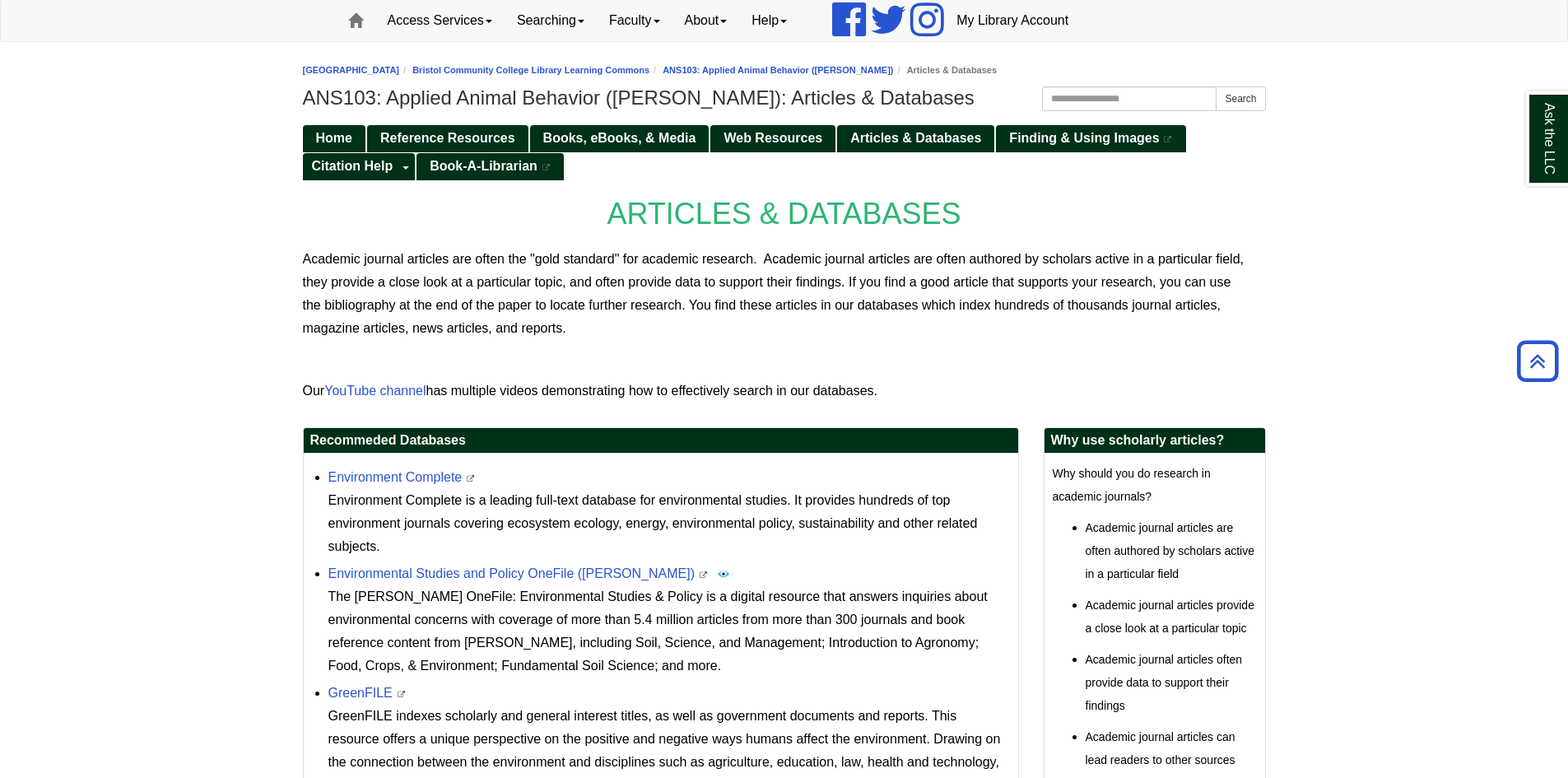
scroll to position [0, 0]
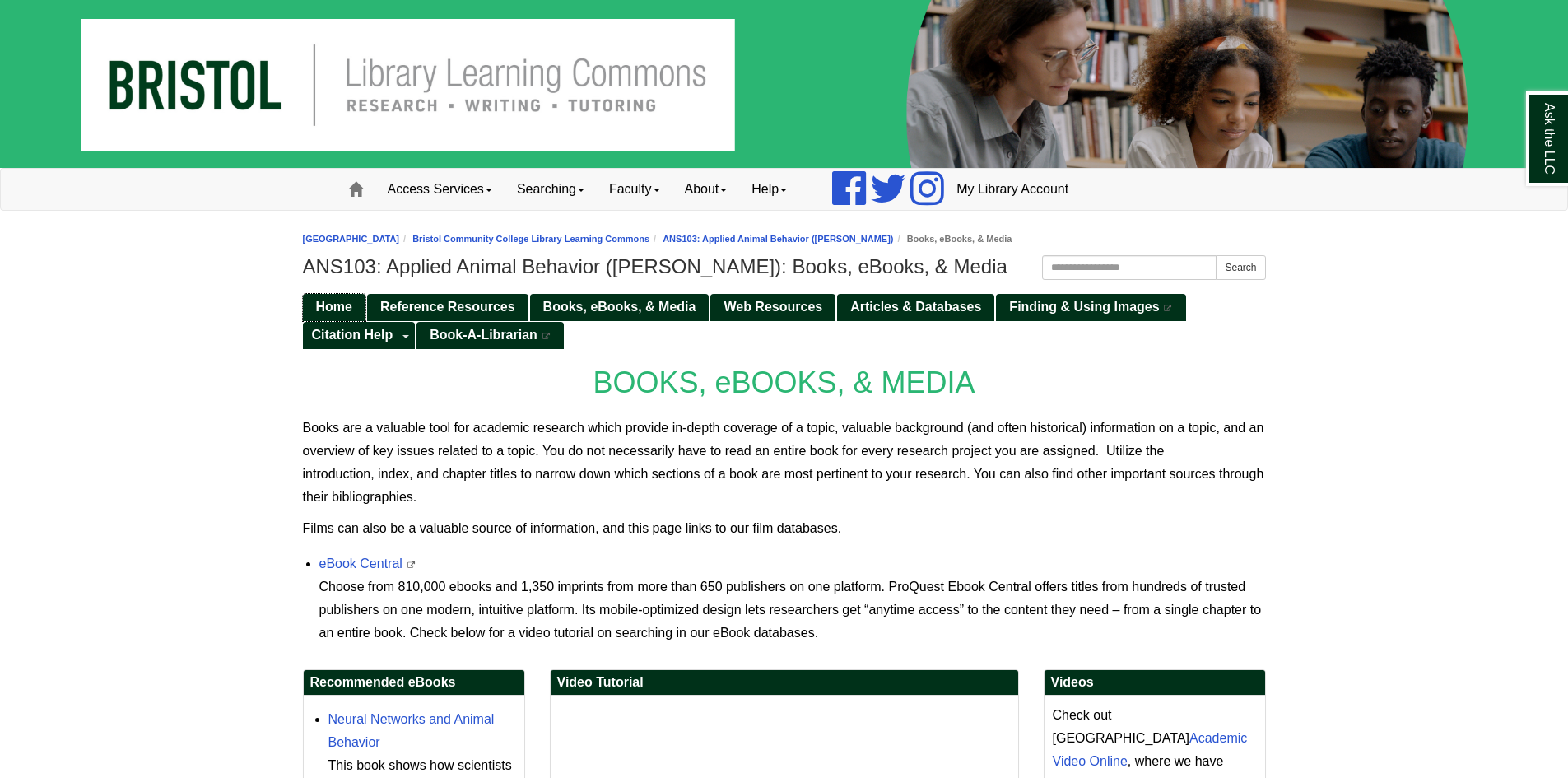
click at [341, 301] on span "Home" at bounding box center [333, 306] width 36 height 14
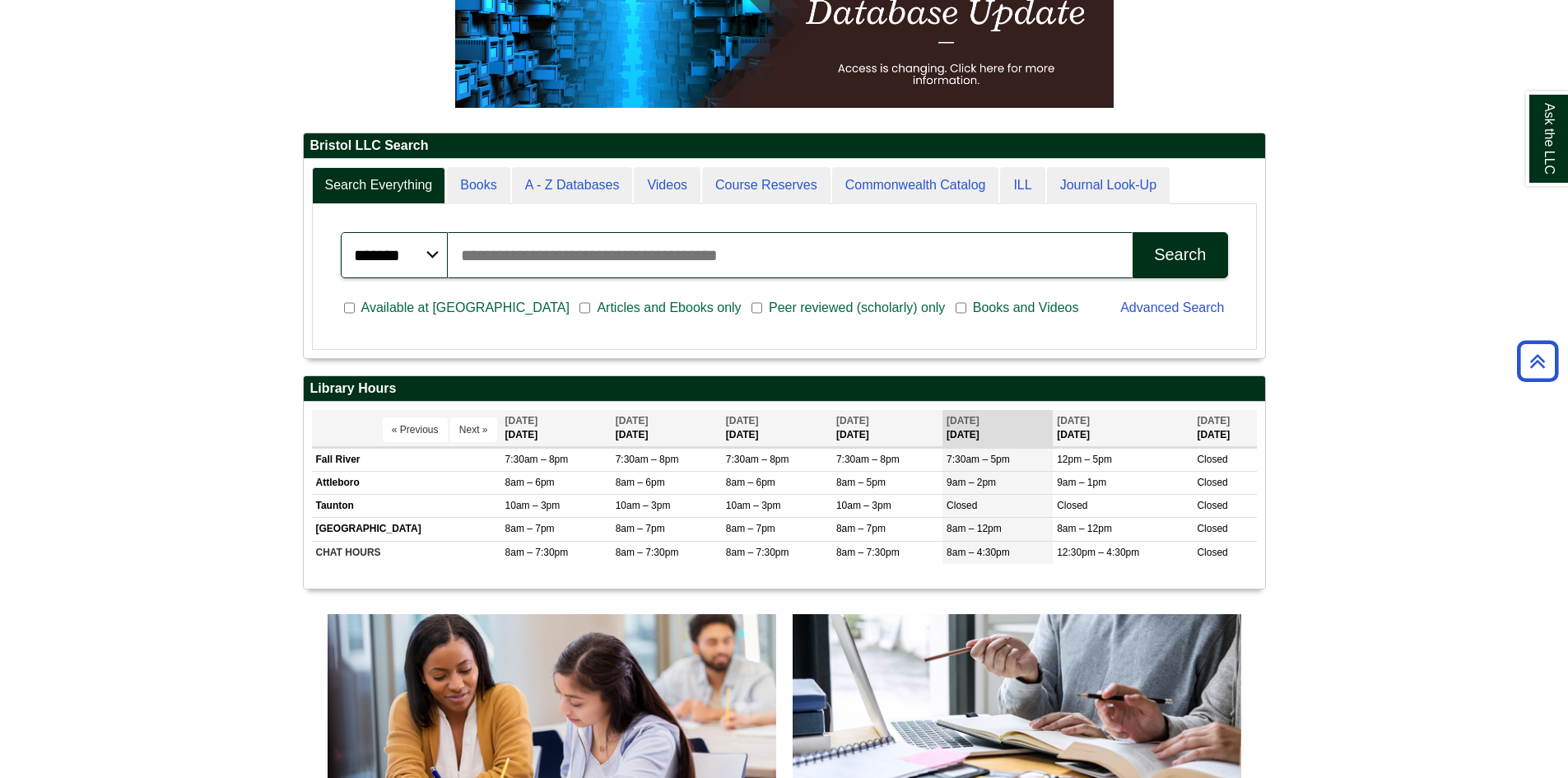
scroll to position [198, 961]
click at [601, 248] on input "Search articles, books, journals & more" at bounding box center [790, 254] width 685 height 46
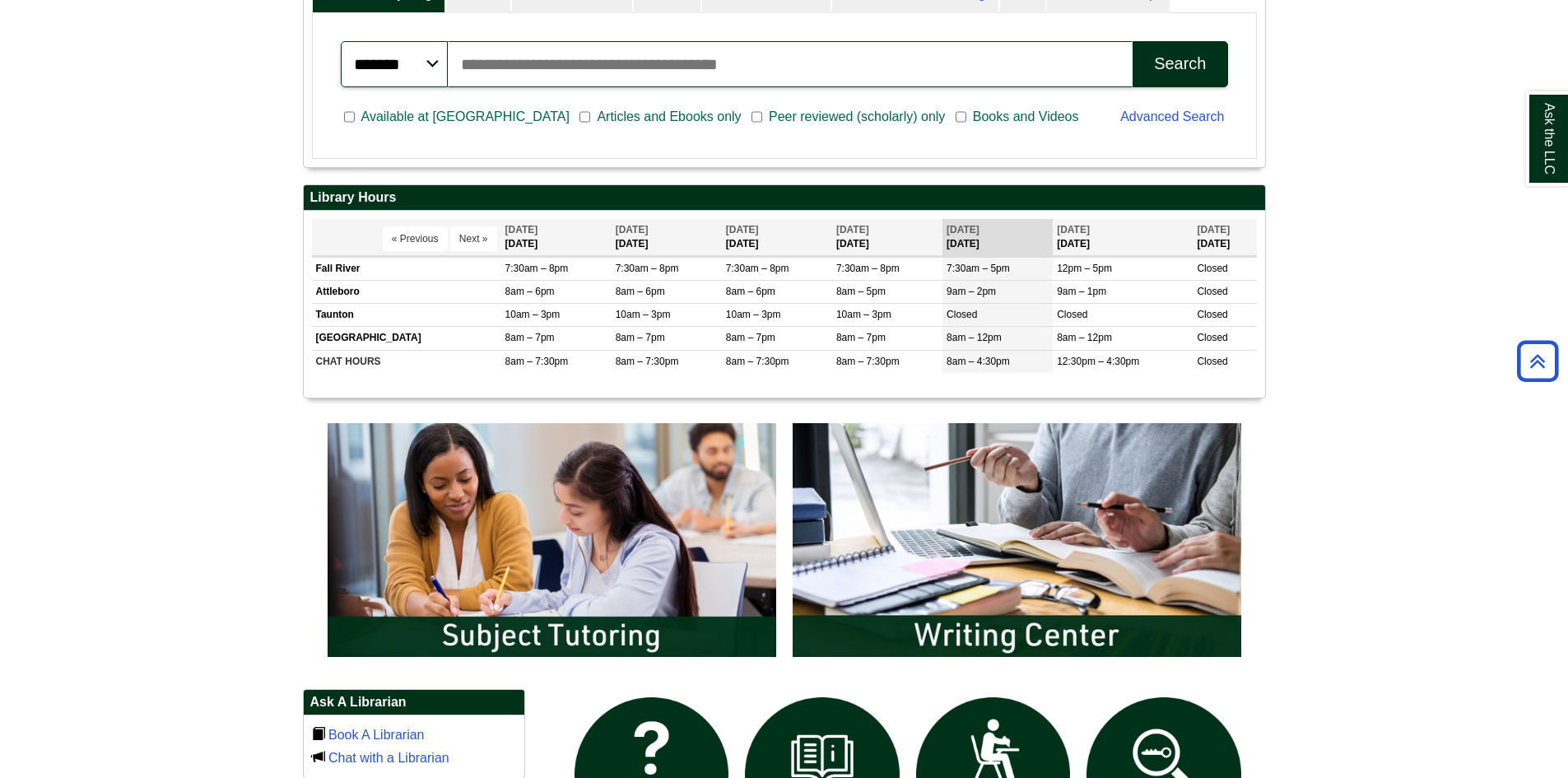
scroll to position [502, 0]
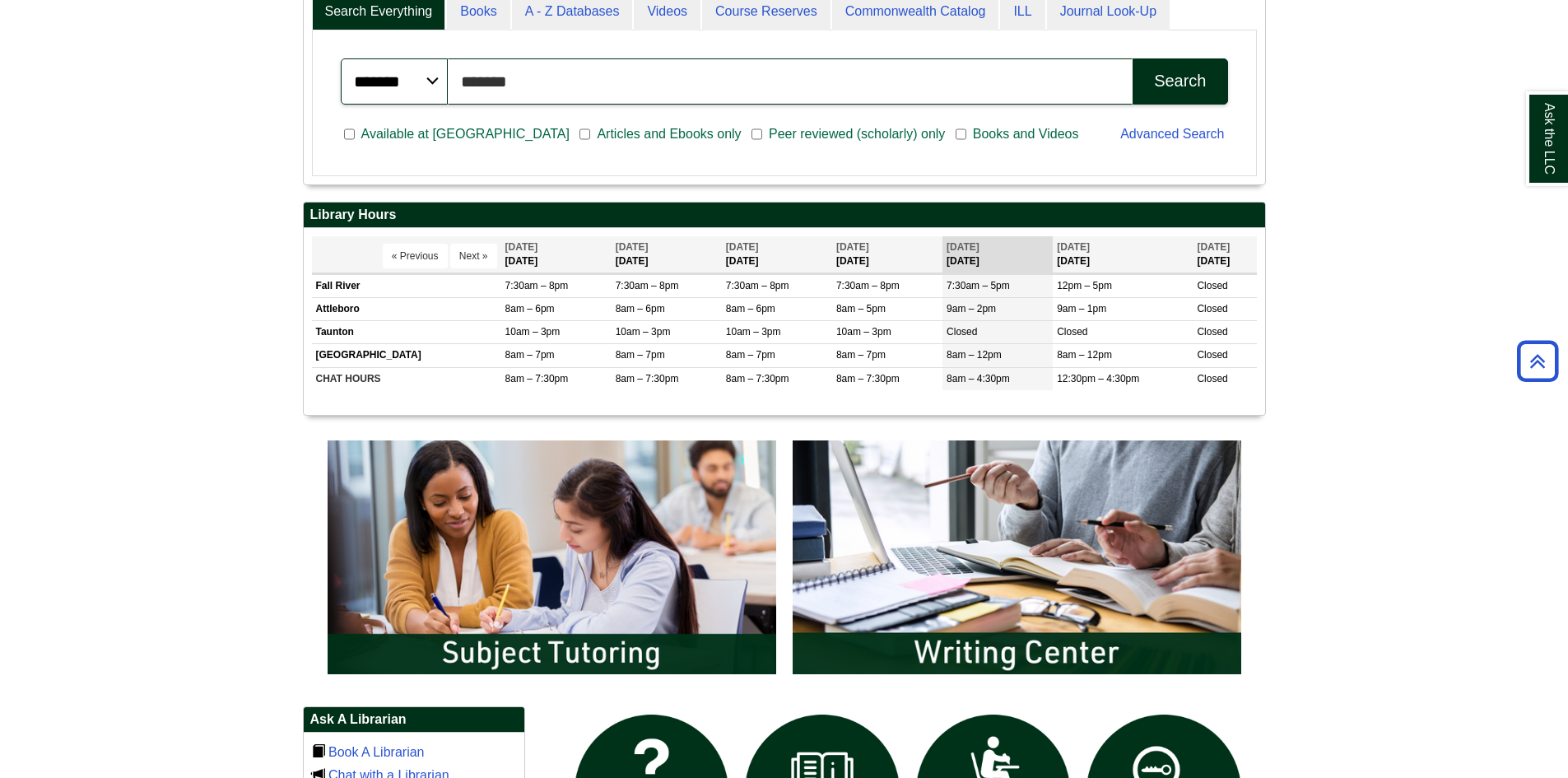
type input "*******"
click at [1132, 59] on button "Search" at bounding box center [1179, 81] width 95 height 46
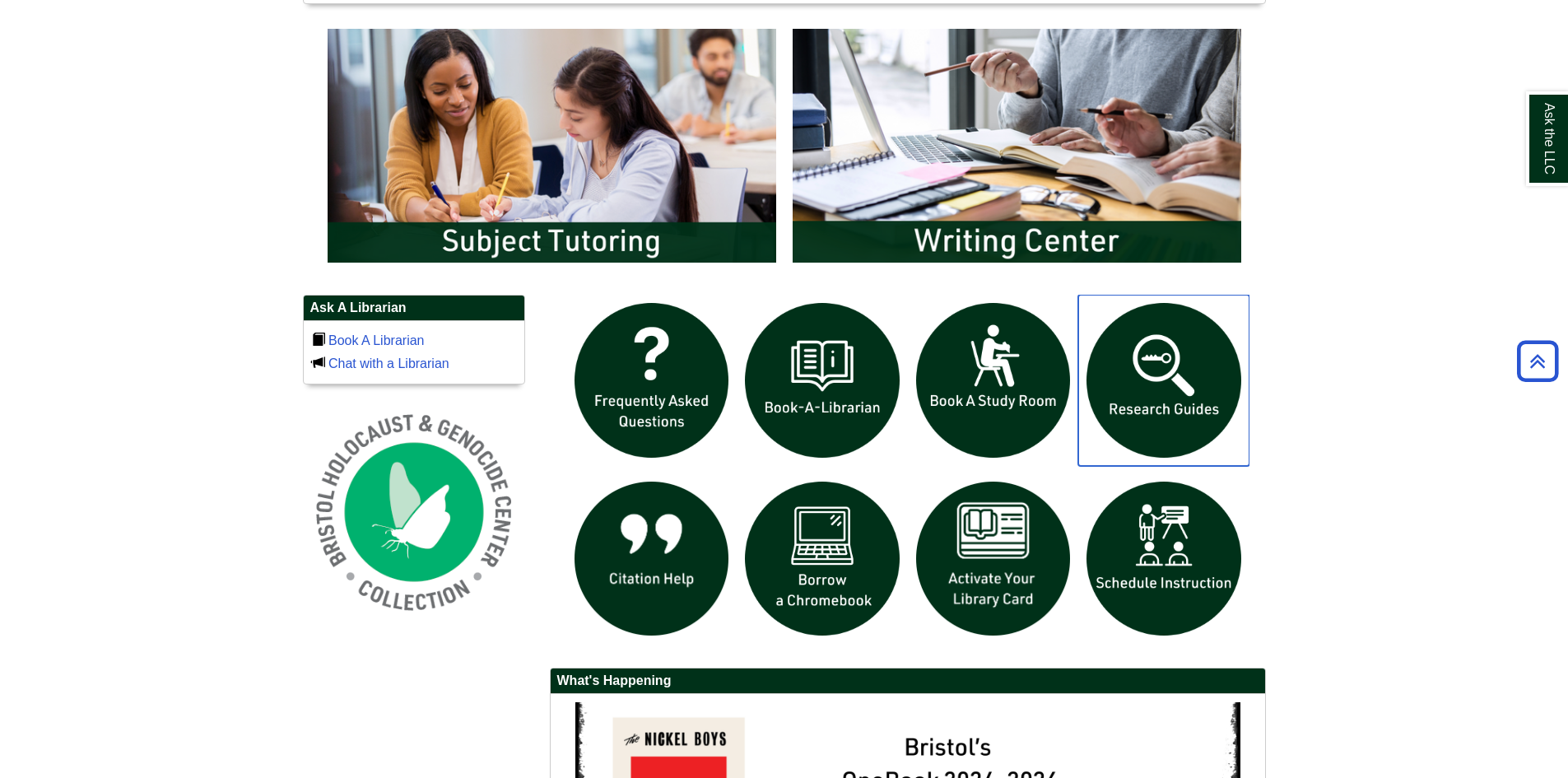
click at [1183, 393] on img "slideshow" at bounding box center [1163, 379] width 171 height 171
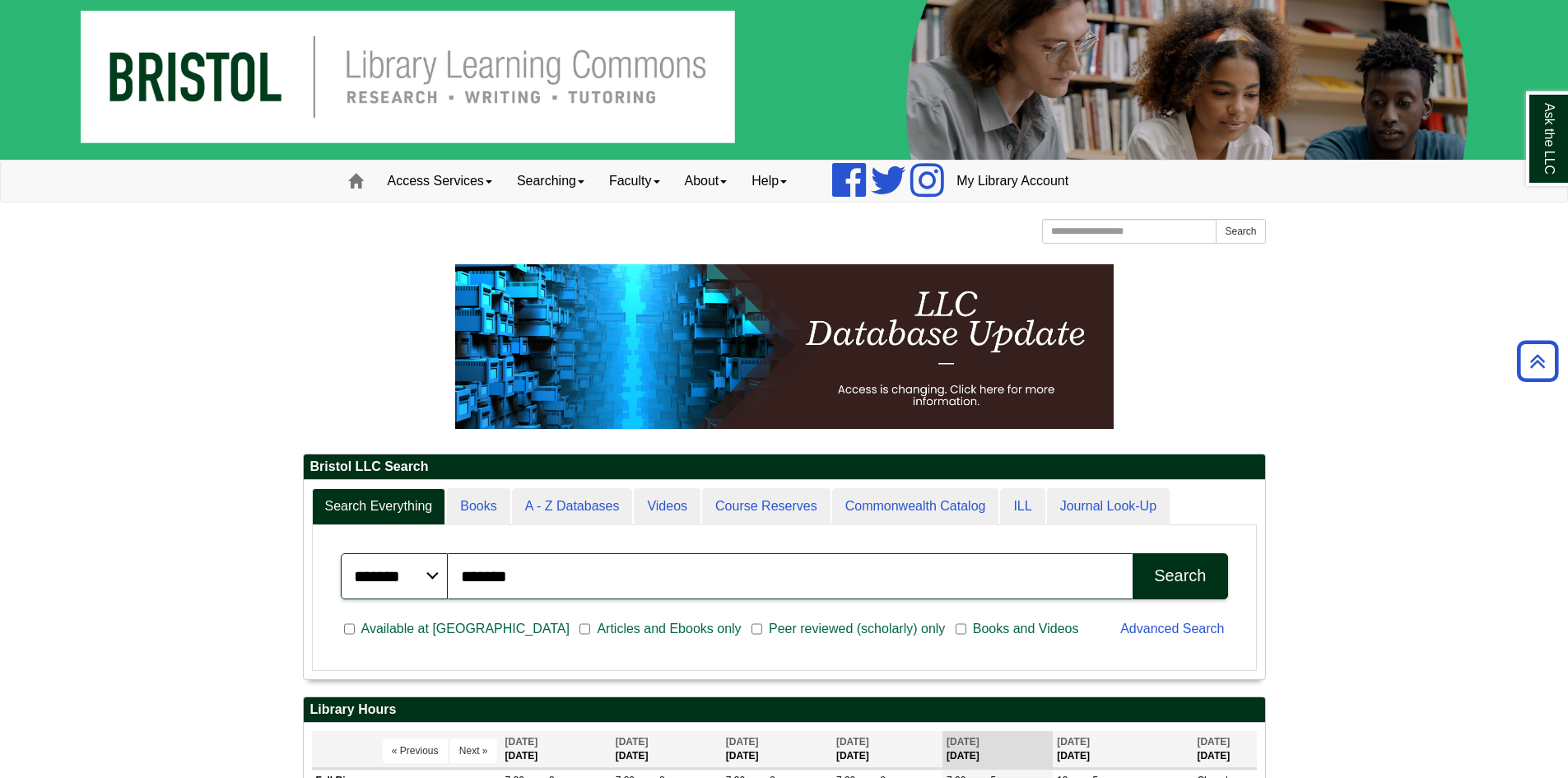
scroll to position [0, 0]
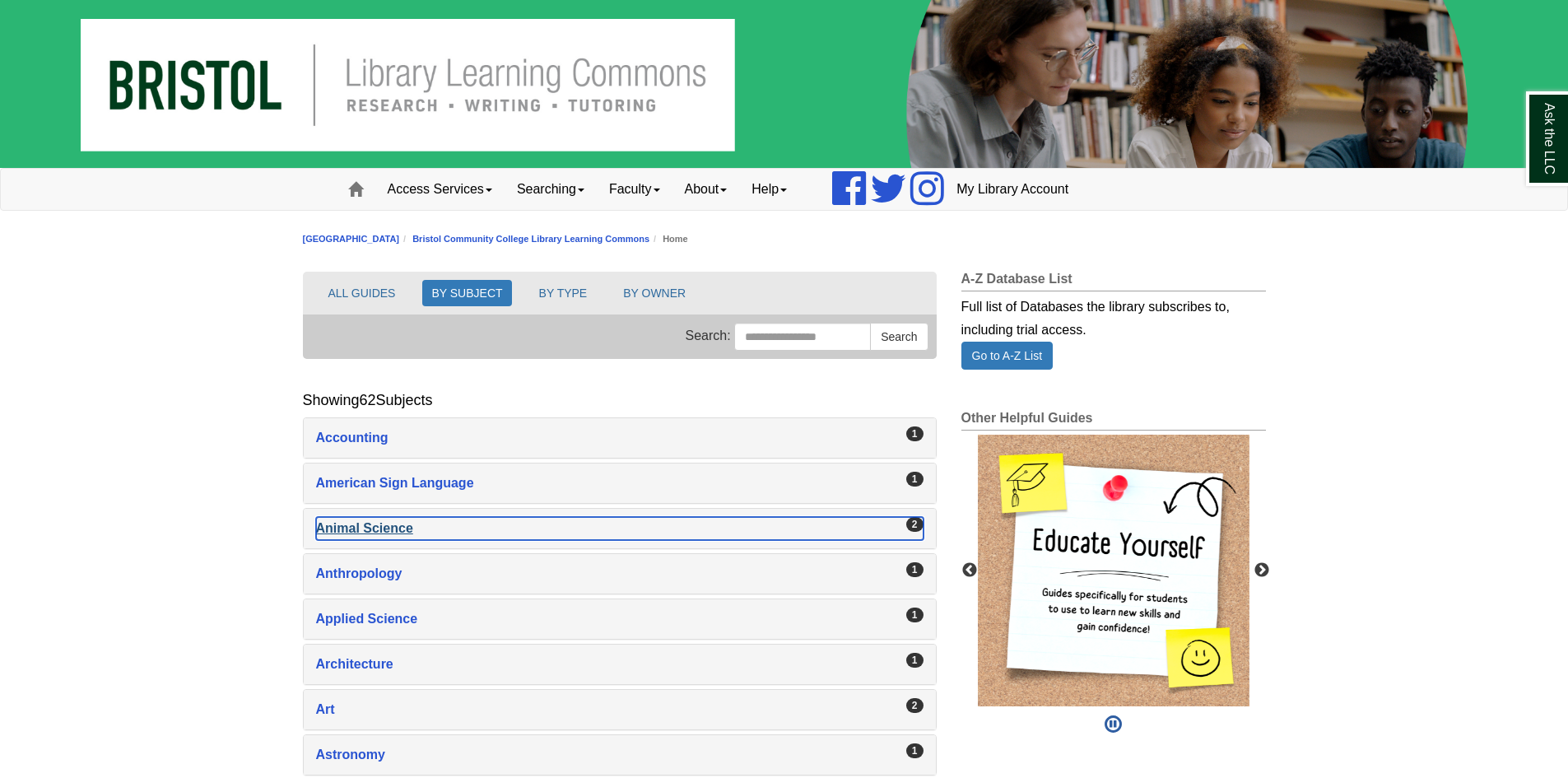
click at [410, 523] on div "Animal Science , 2 guides" at bounding box center [619, 529] width 607 height 23
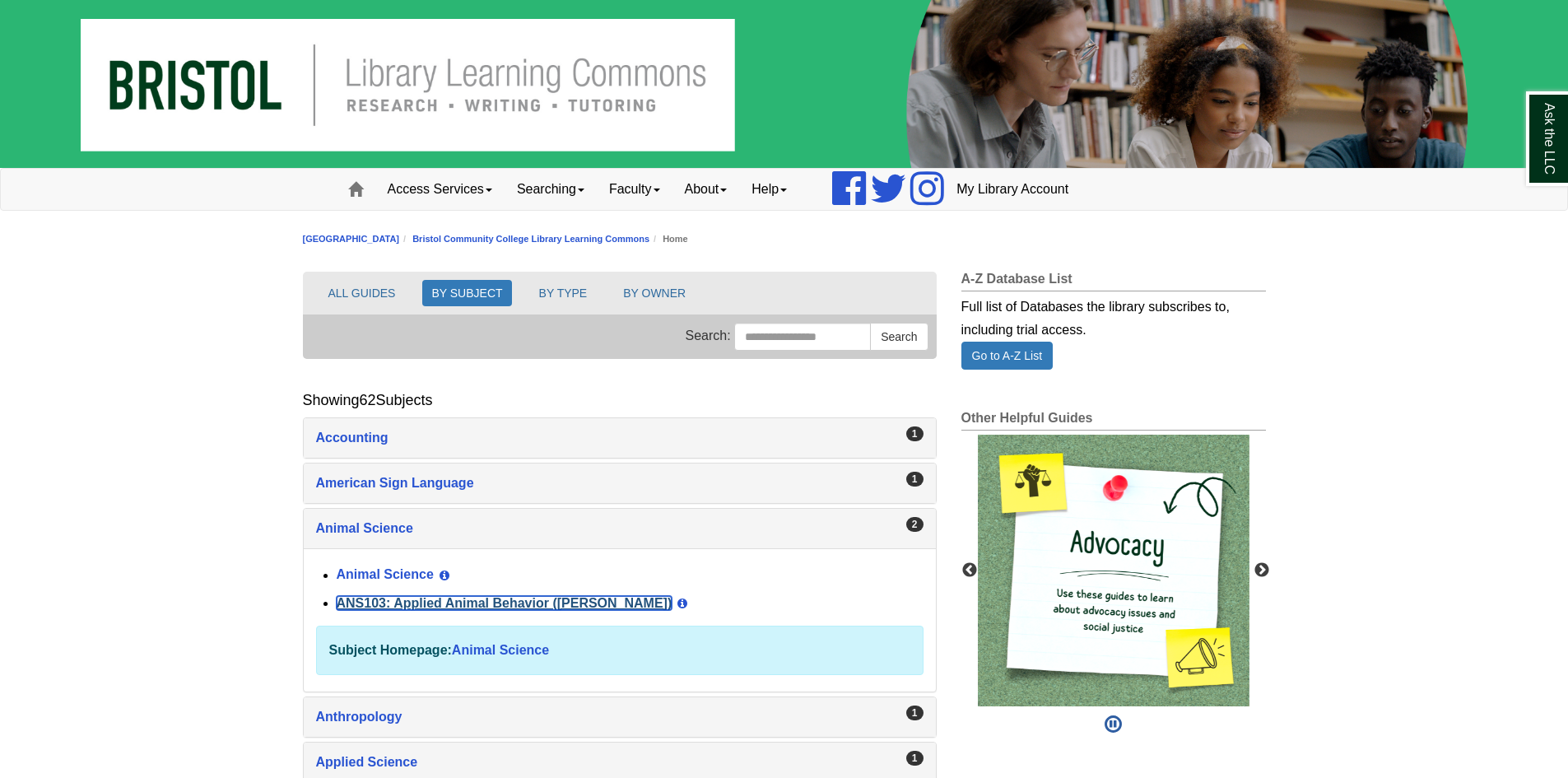
click at [418, 598] on link "ANS103: Applied Animal Behavior (Winokur)" at bounding box center [503, 602] width 335 height 14
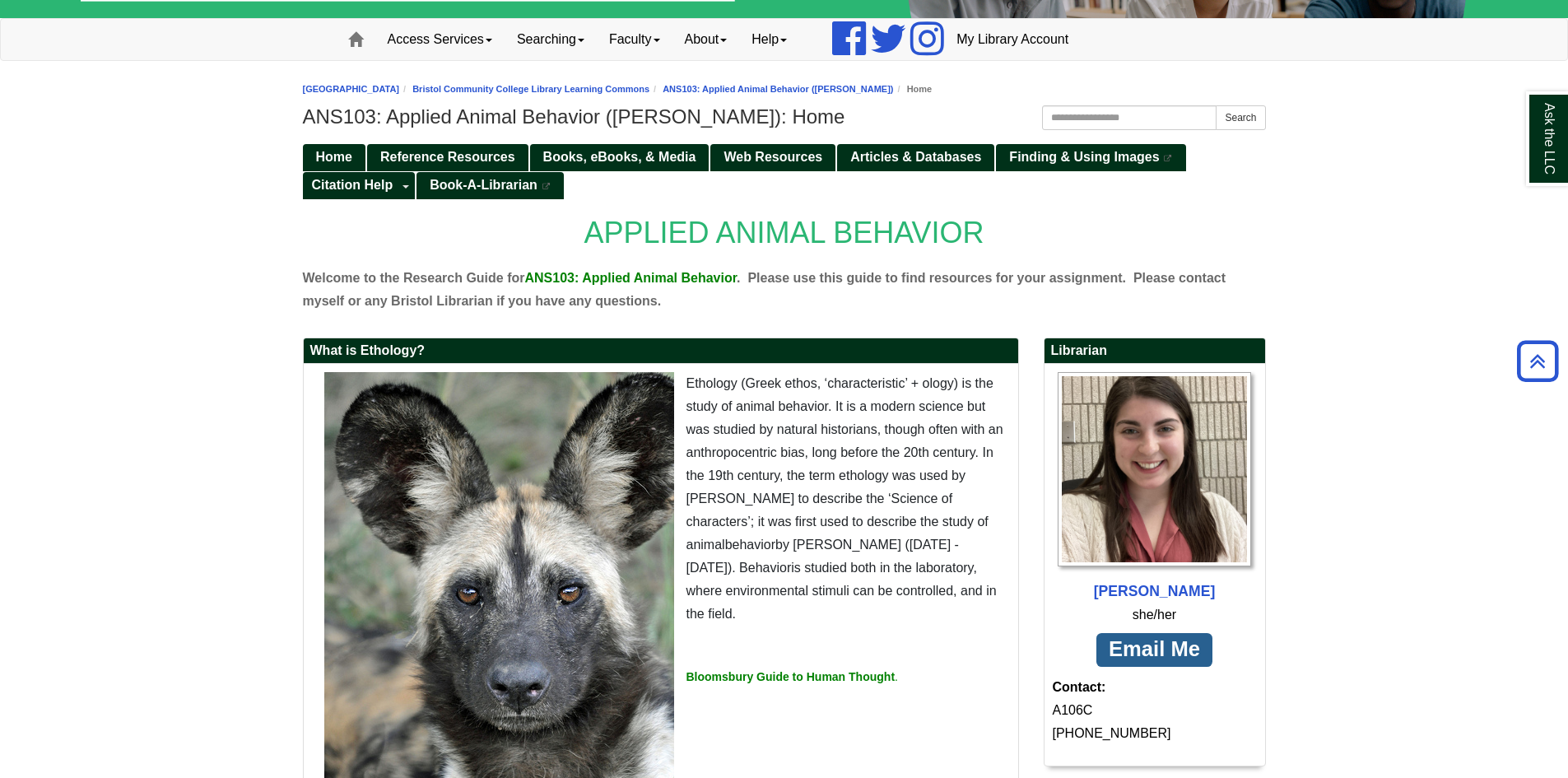
scroll to position [121, 0]
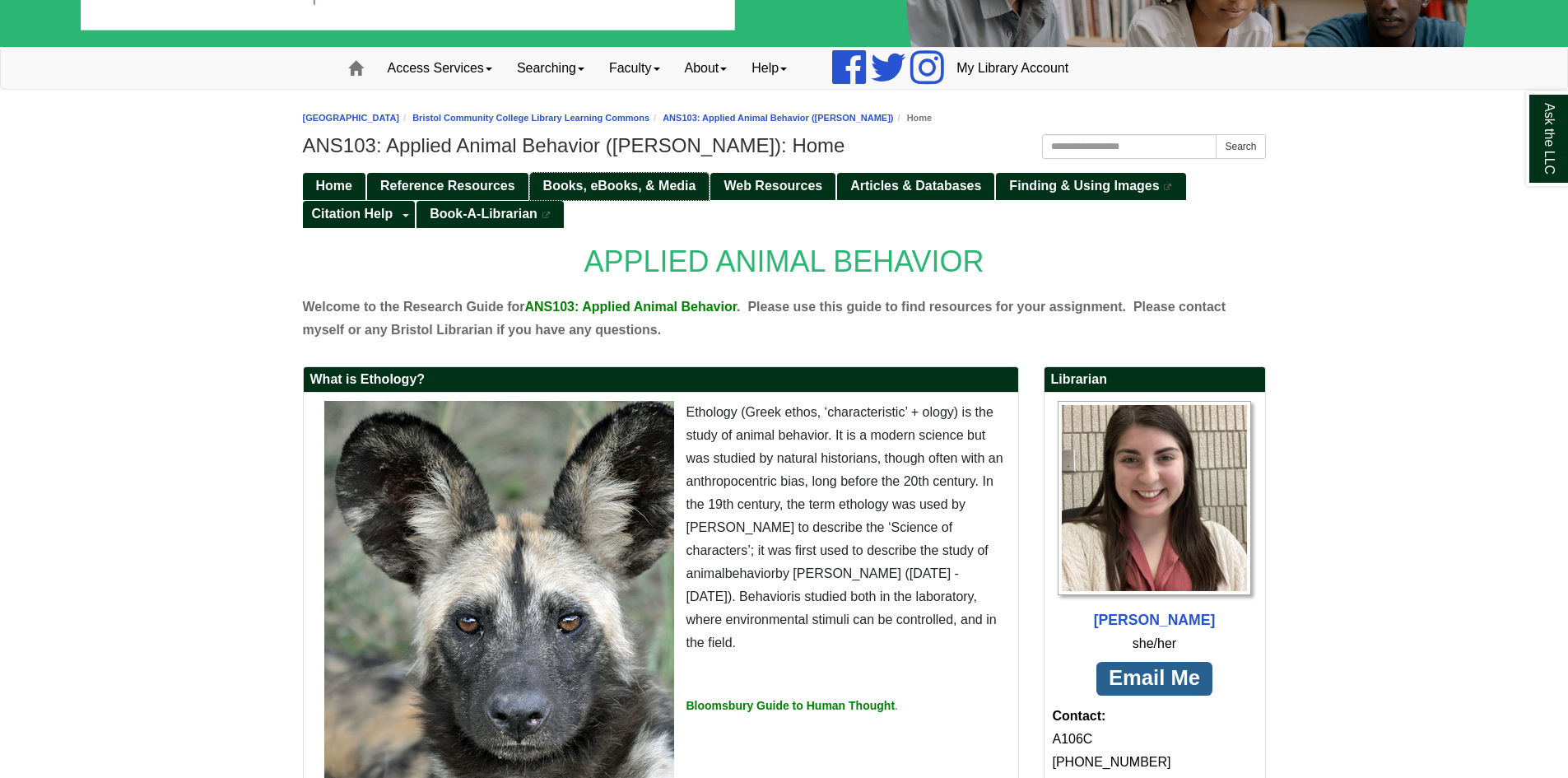
click at [573, 176] on link "Books, eBooks, & Media" at bounding box center [620, 187] width 180 height 27
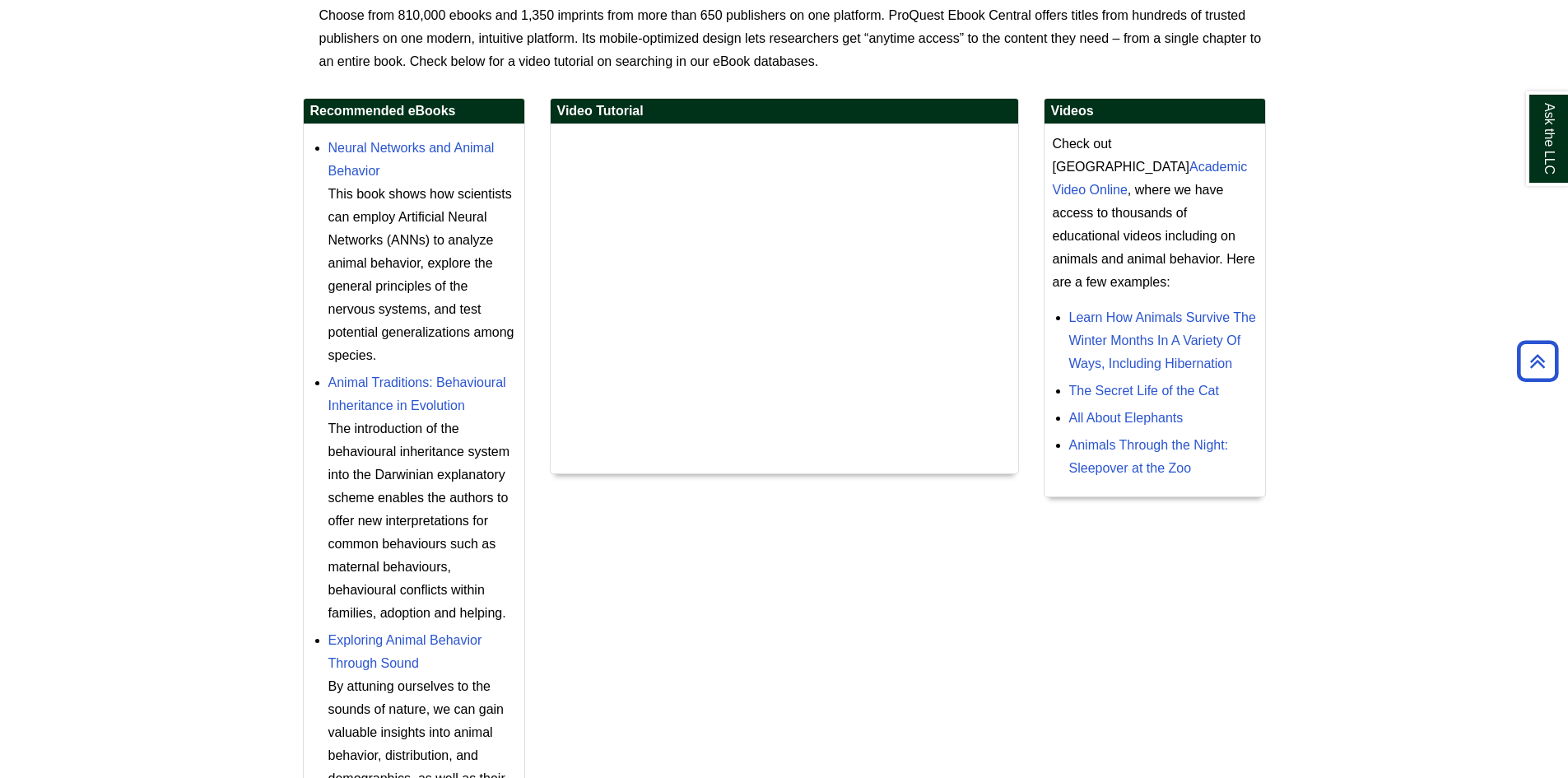
scroll to position [82, 0]
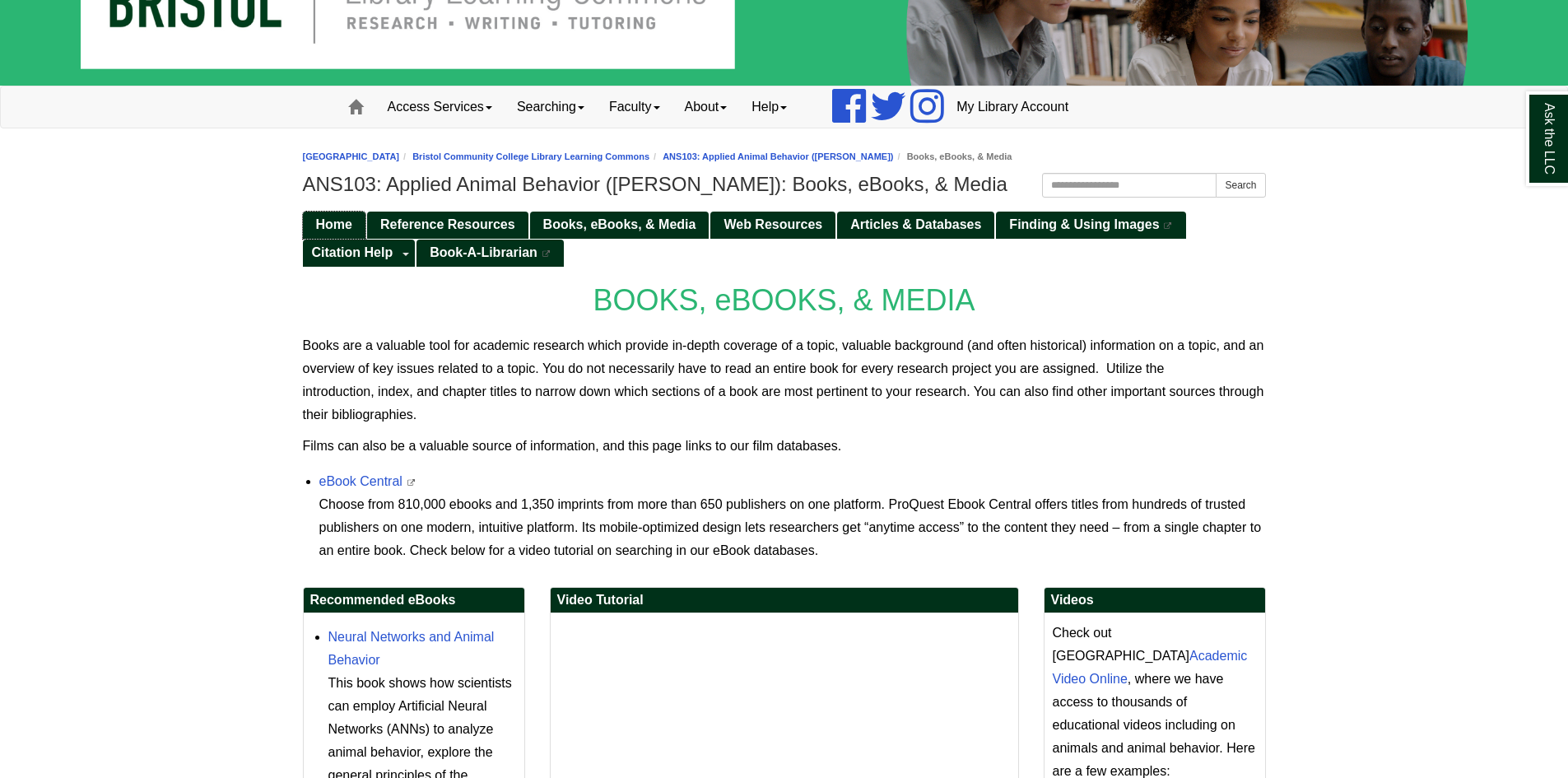
click at [345, 224] on span "Home" at bounding box center [333, 224] width 36 height 14
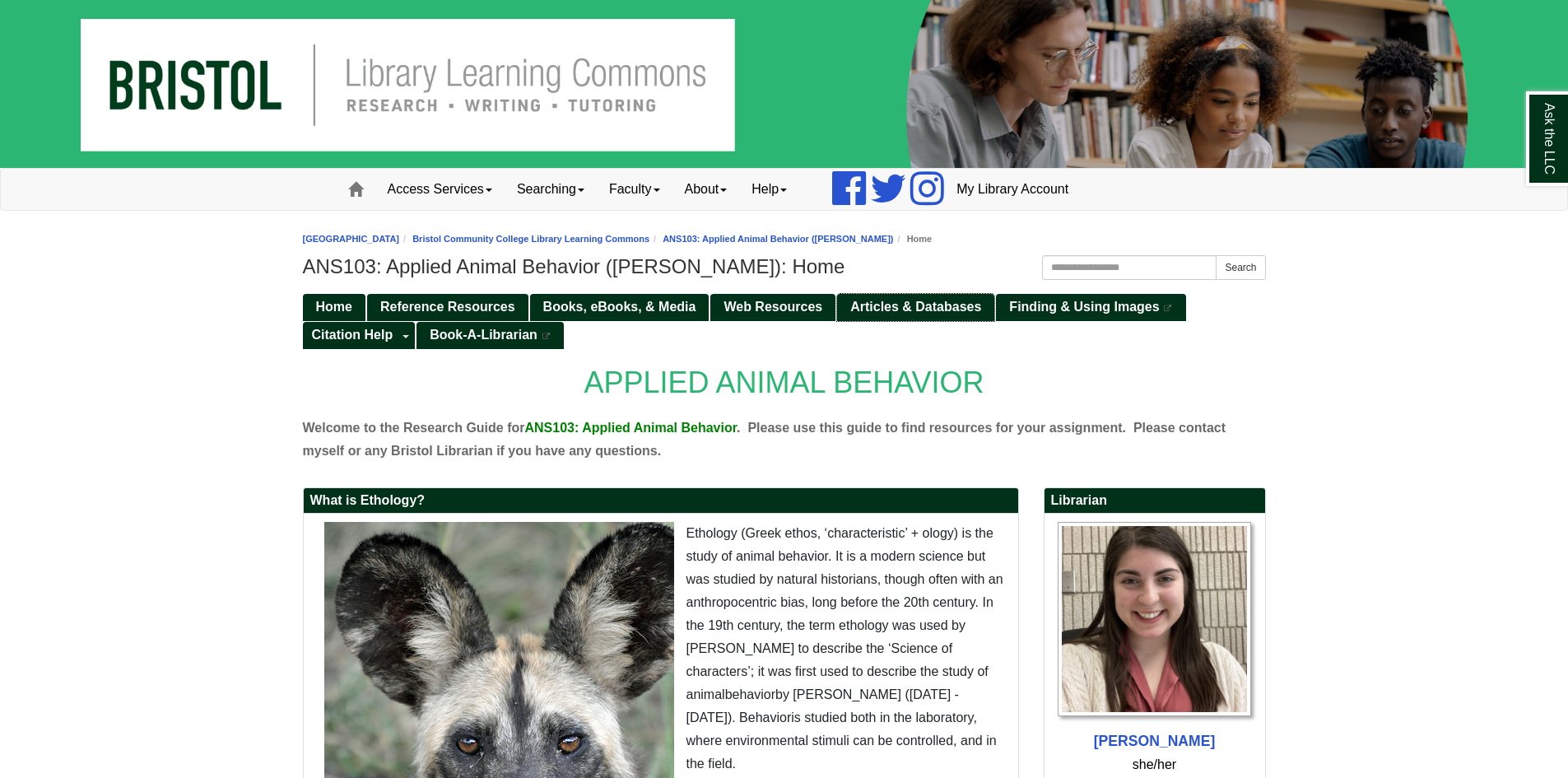
click at [870, 301] on span "Articles & Databases" at bounding box center [916, 306] width 131 height 14
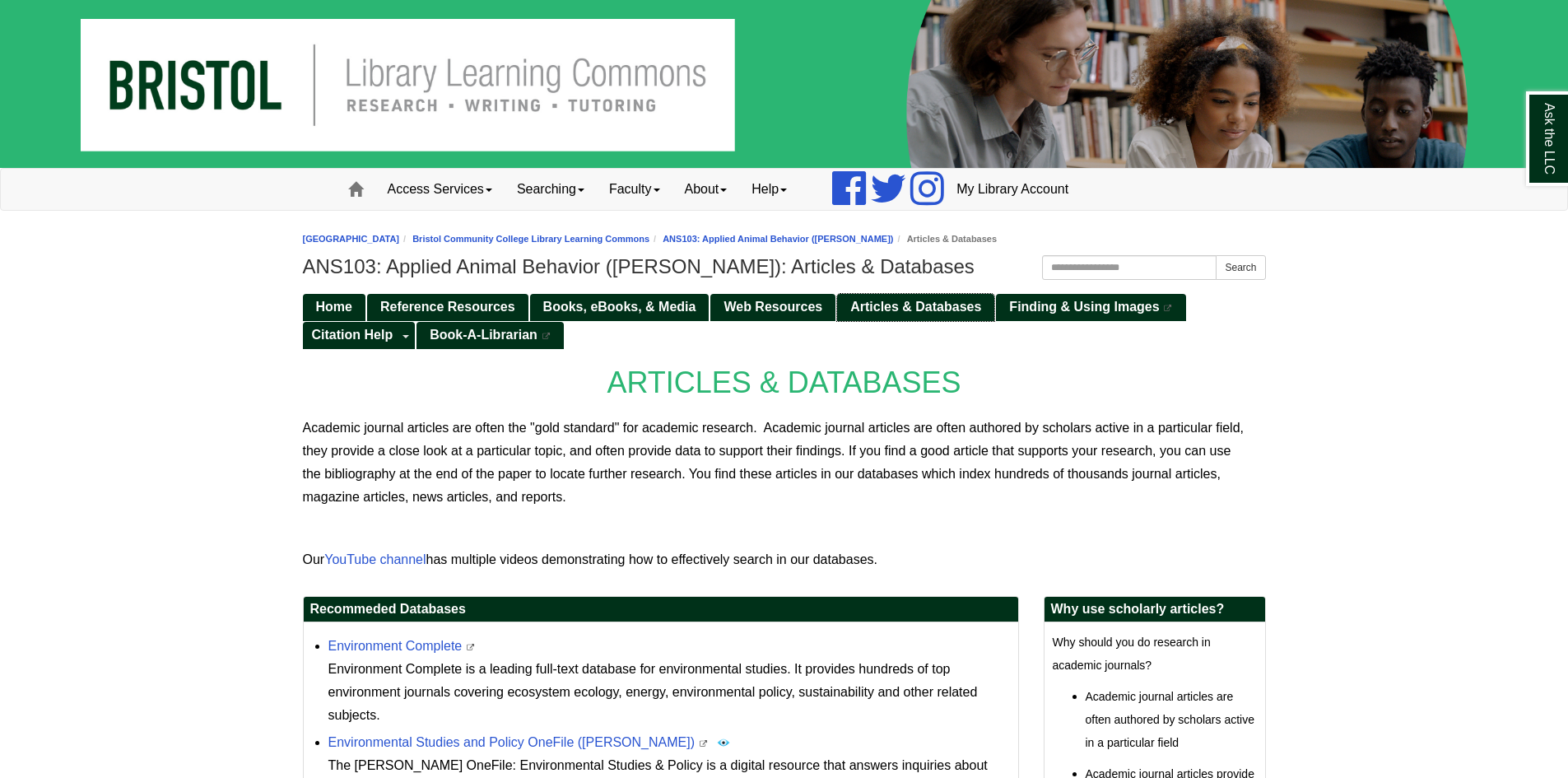
click at [875, 295] on link "Articles & Databases" at bounding box center [915, 308] width 157 height 27
click at [772, 305] on span "Web Resources" at bounding box center [772, 306] width 99 height 14
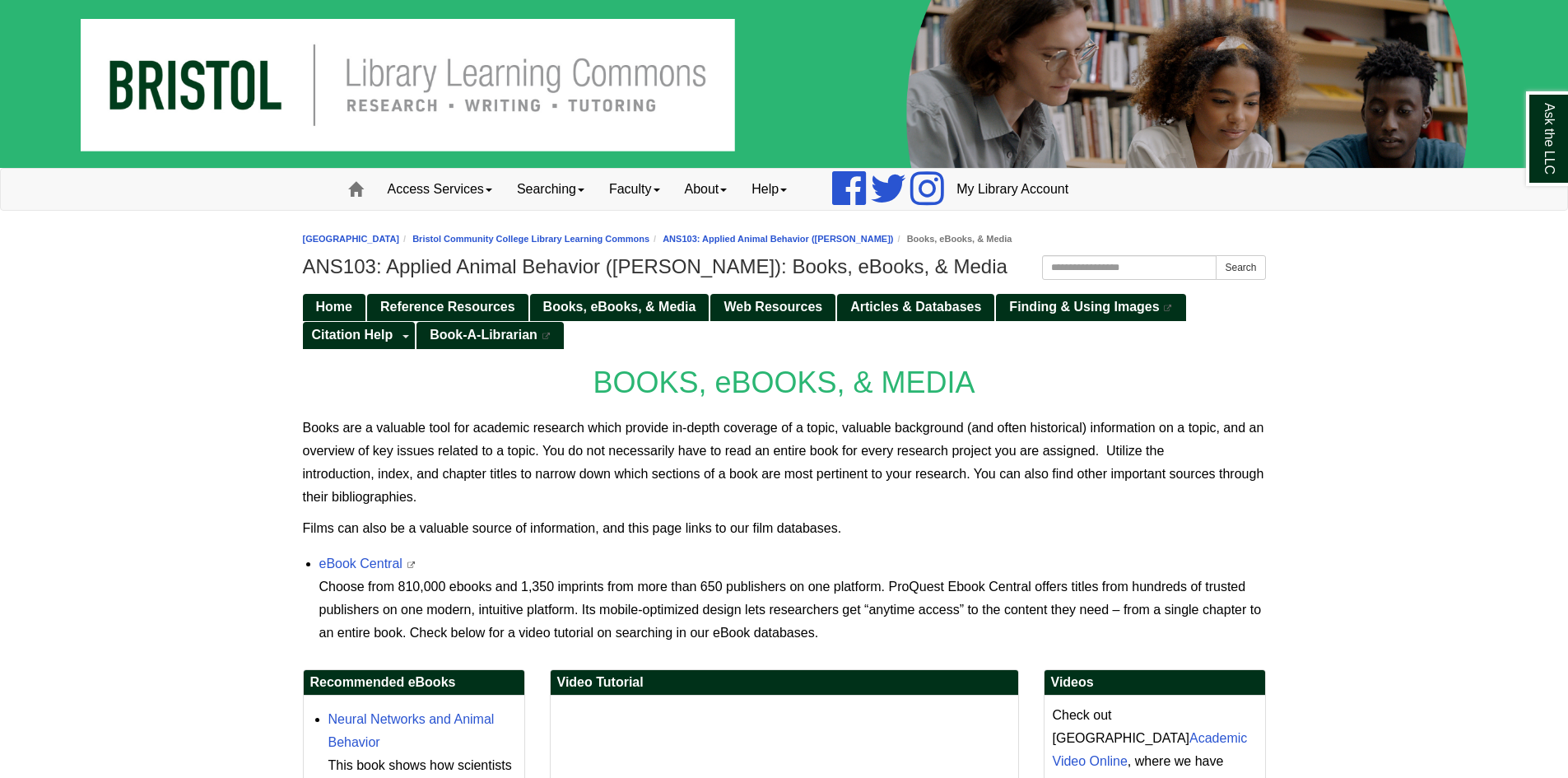
scroll to position [82, 0]
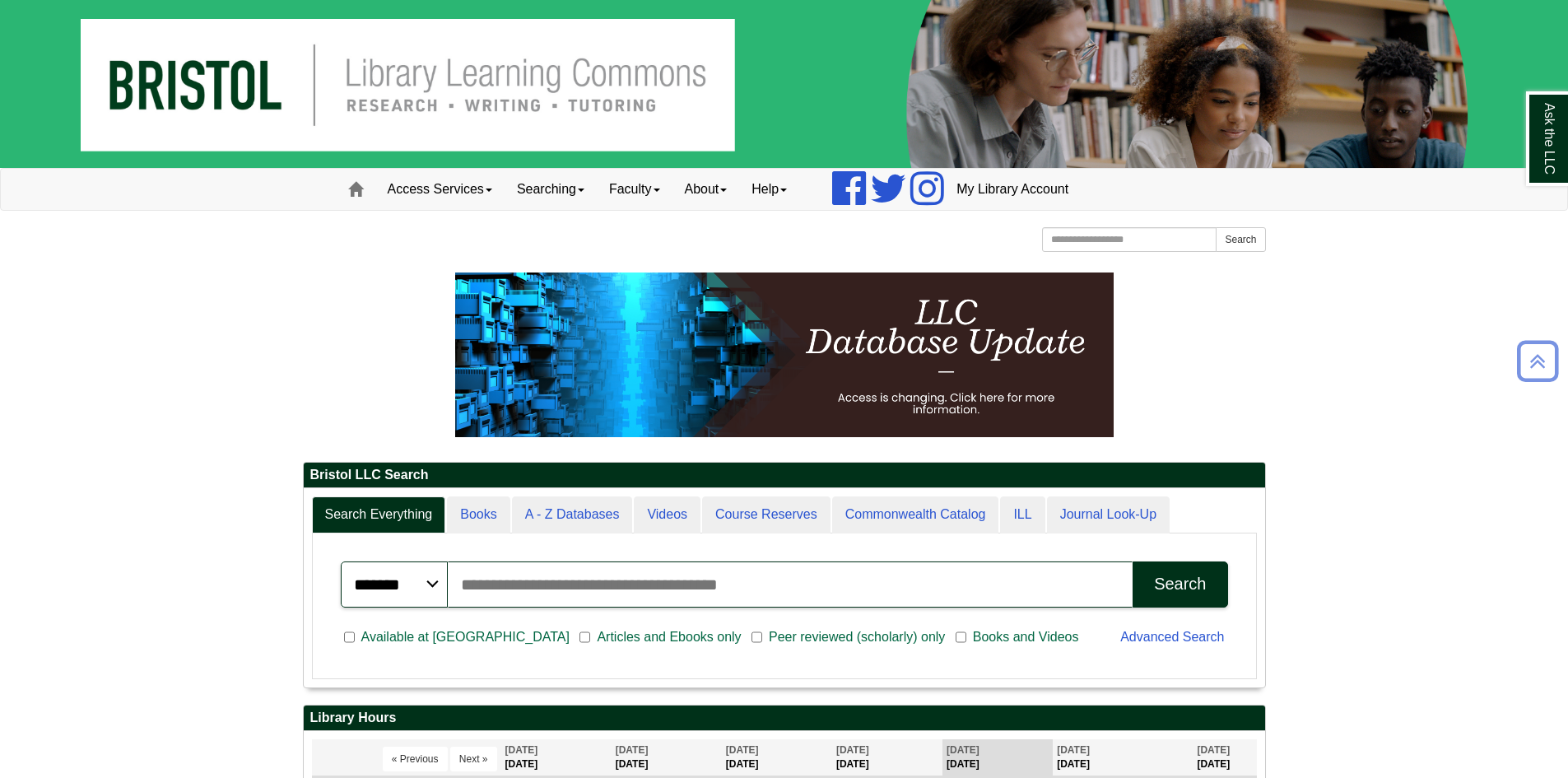
scroll to position [198, 961]
click at [775, 593] on input "Search articles, books, journals & more" at bounding box center [790, 584] width 685 height 46
type input "*******"
click at [1208, 586] on button "Search" at bounding box center [1179, 584] width 95 height 46
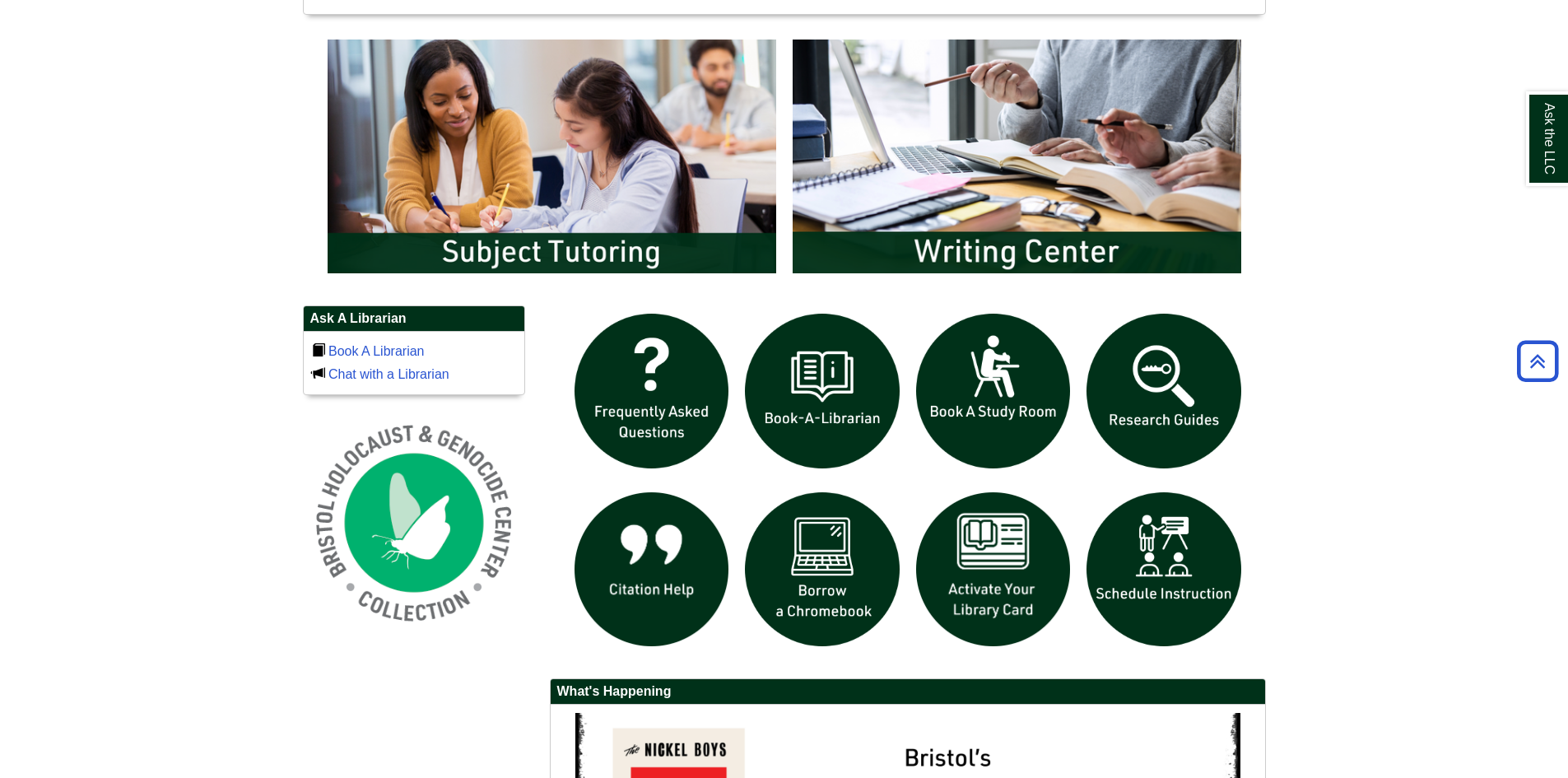
scroll to position [905, 0]
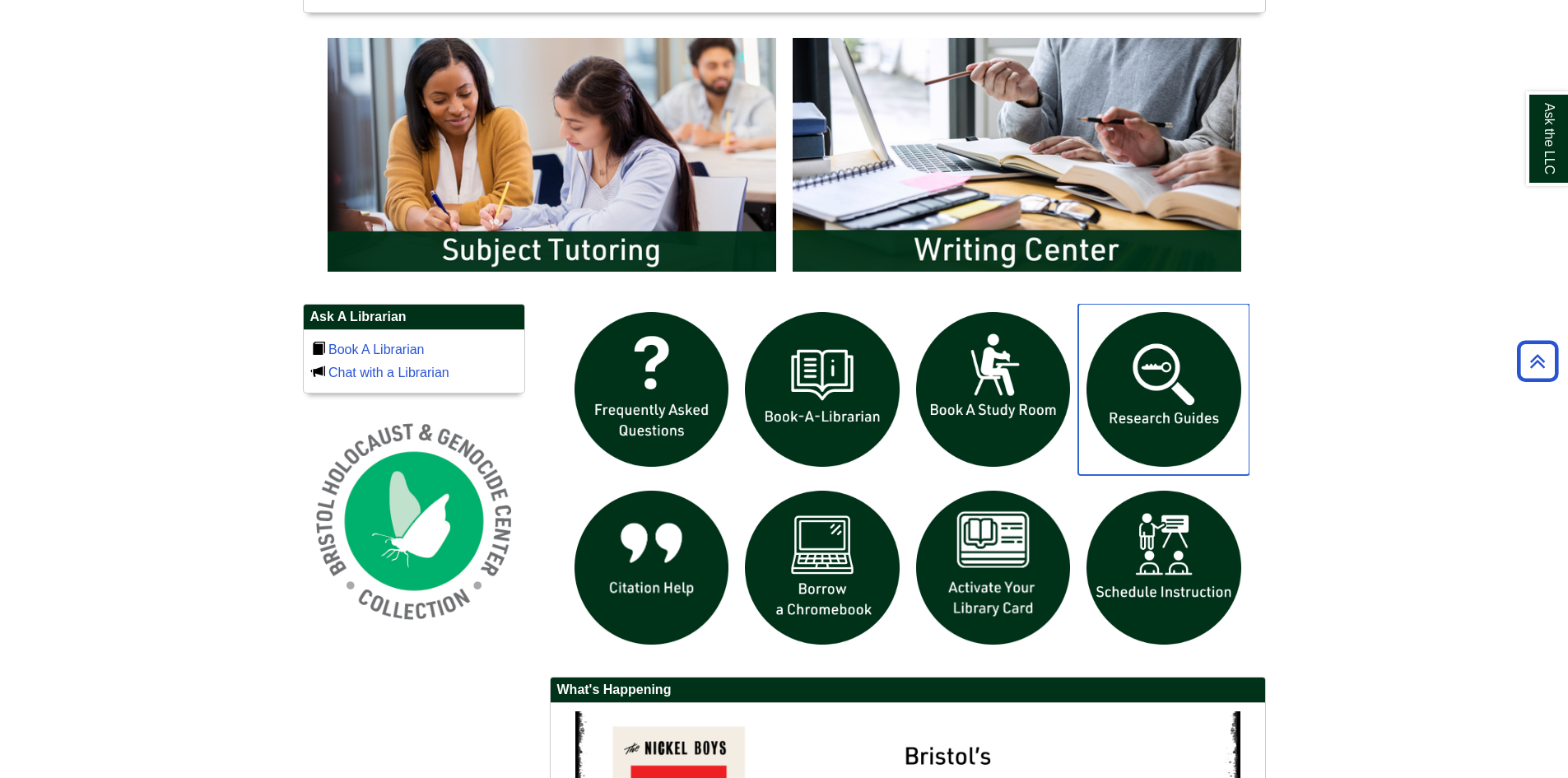
click at [1223, 388] on img "slideshow" at bounding box center [1163, 389] width 171 height 171
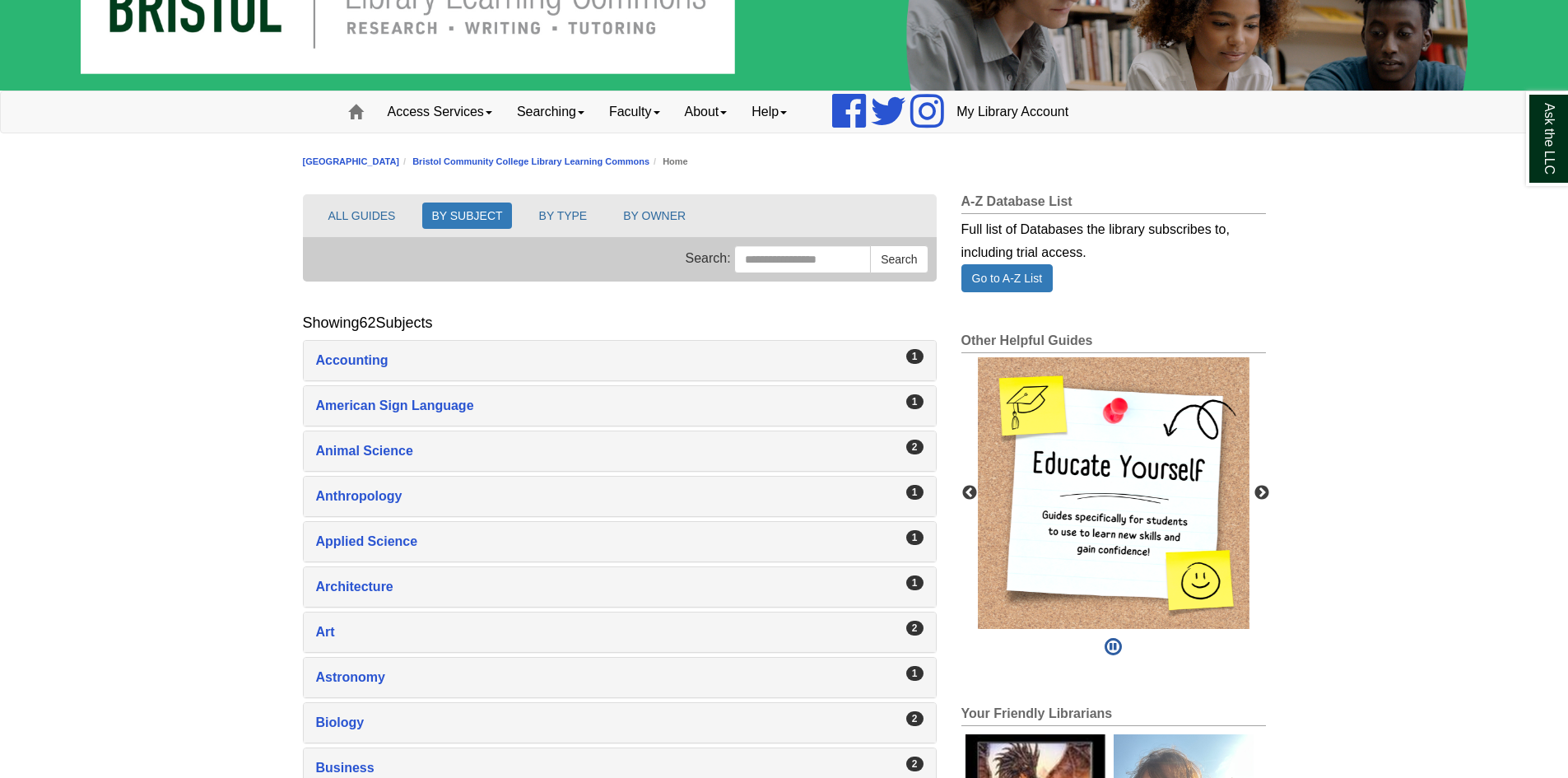
scroll to position [164, 0]
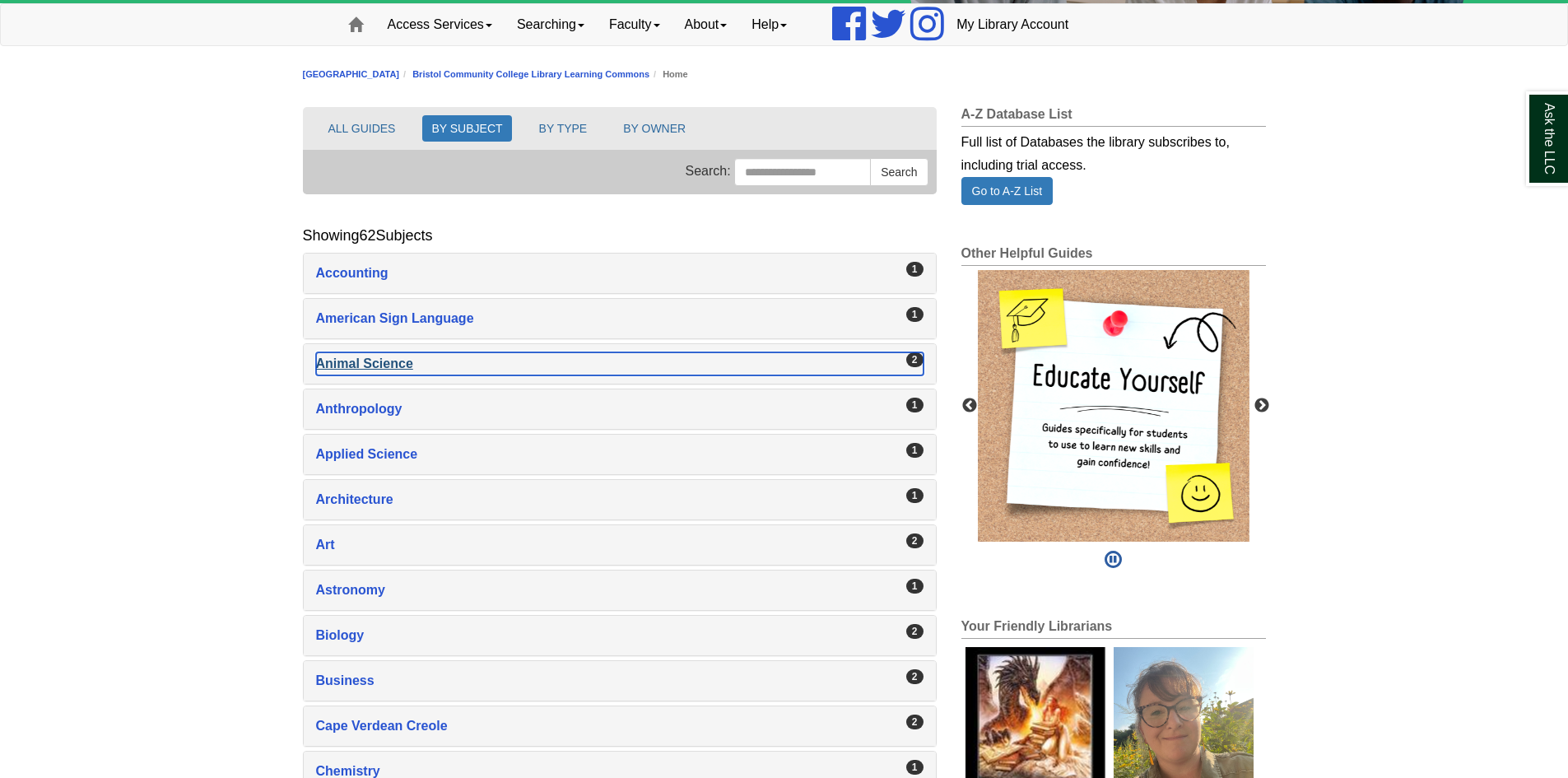
click at [346, 367] on div "Animal Science , 2 guides" at bounding box center [619, 364] width 607 height 23
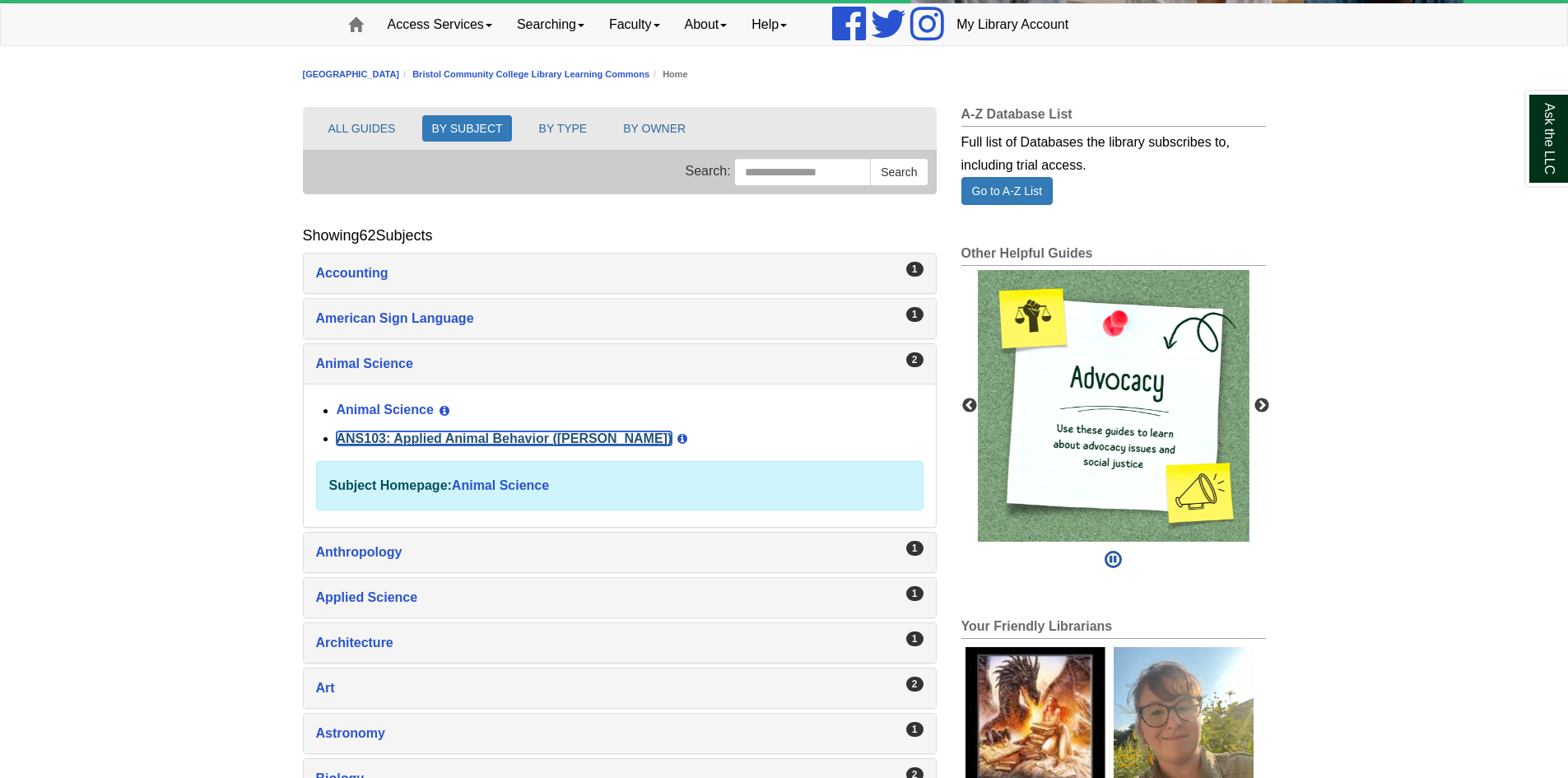
click at [420, 434] on link "ANS103: Applied Animal Behavior ([PERSON_NAME])" at bounding box center [503, 438] width 335 height 14
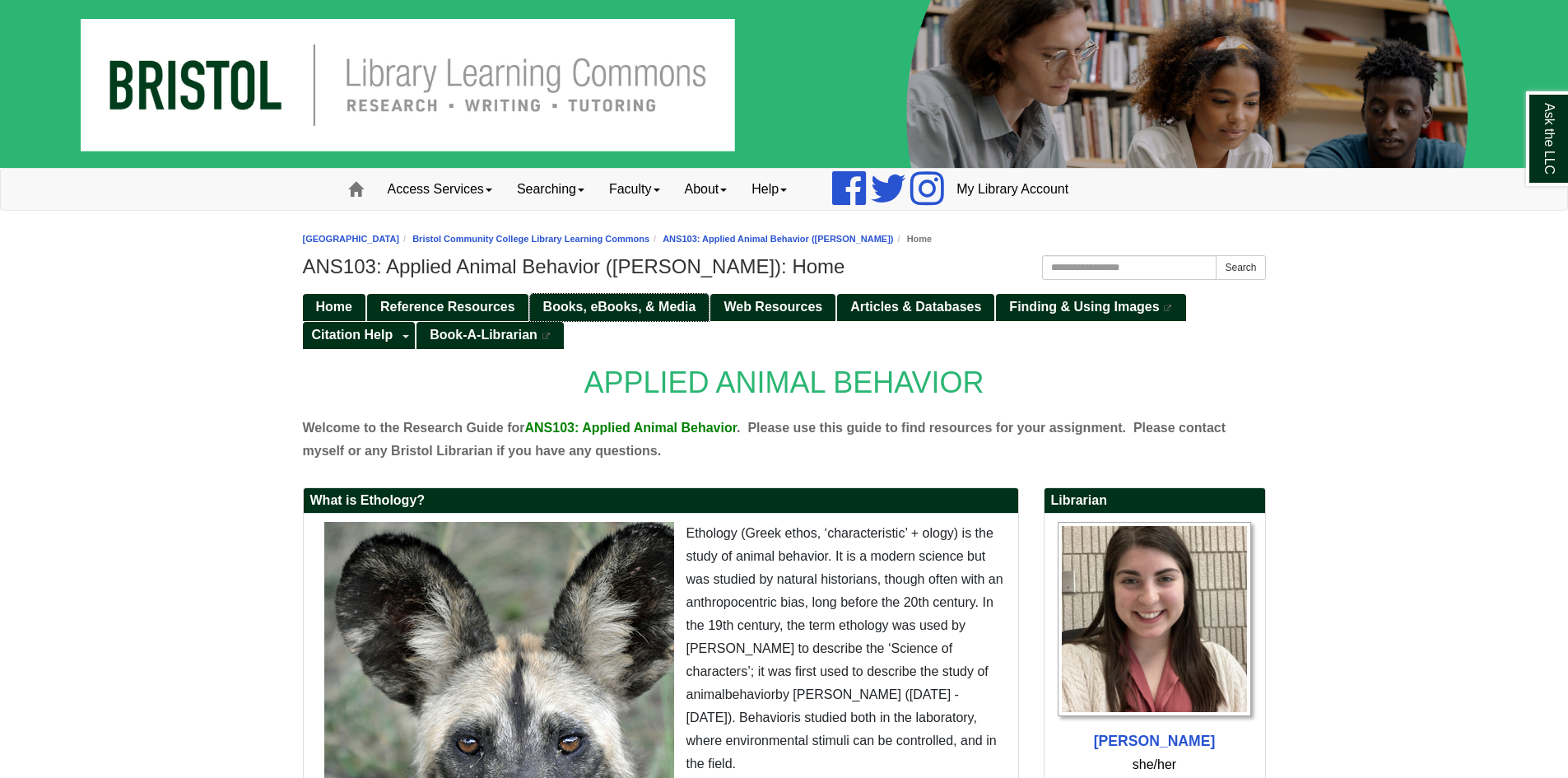
click at [631, 305] on span "Books, eBooks, & Media" at bounding box center [620, 306] width 153 height 14
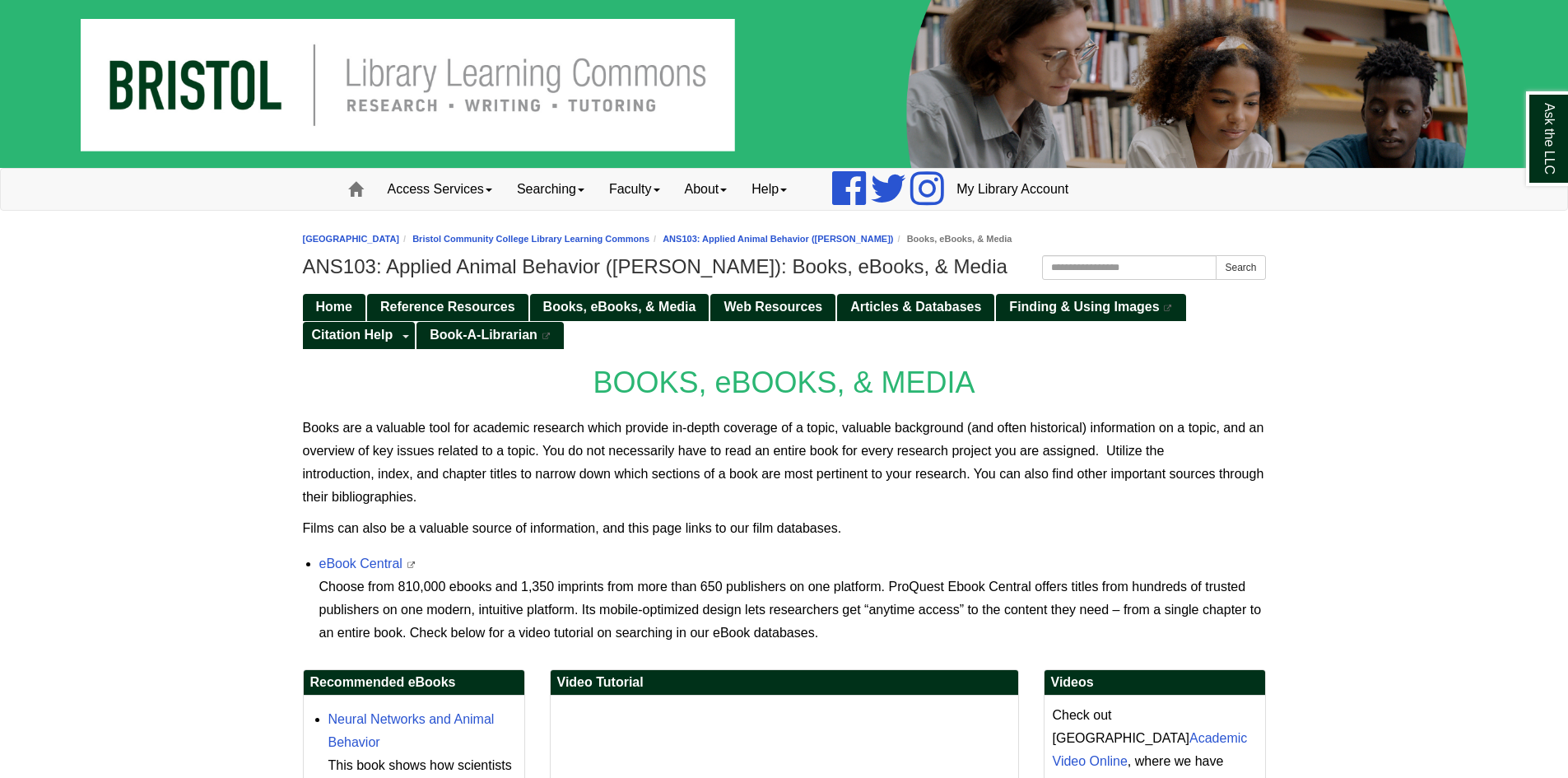
scroll to position [82, 0]
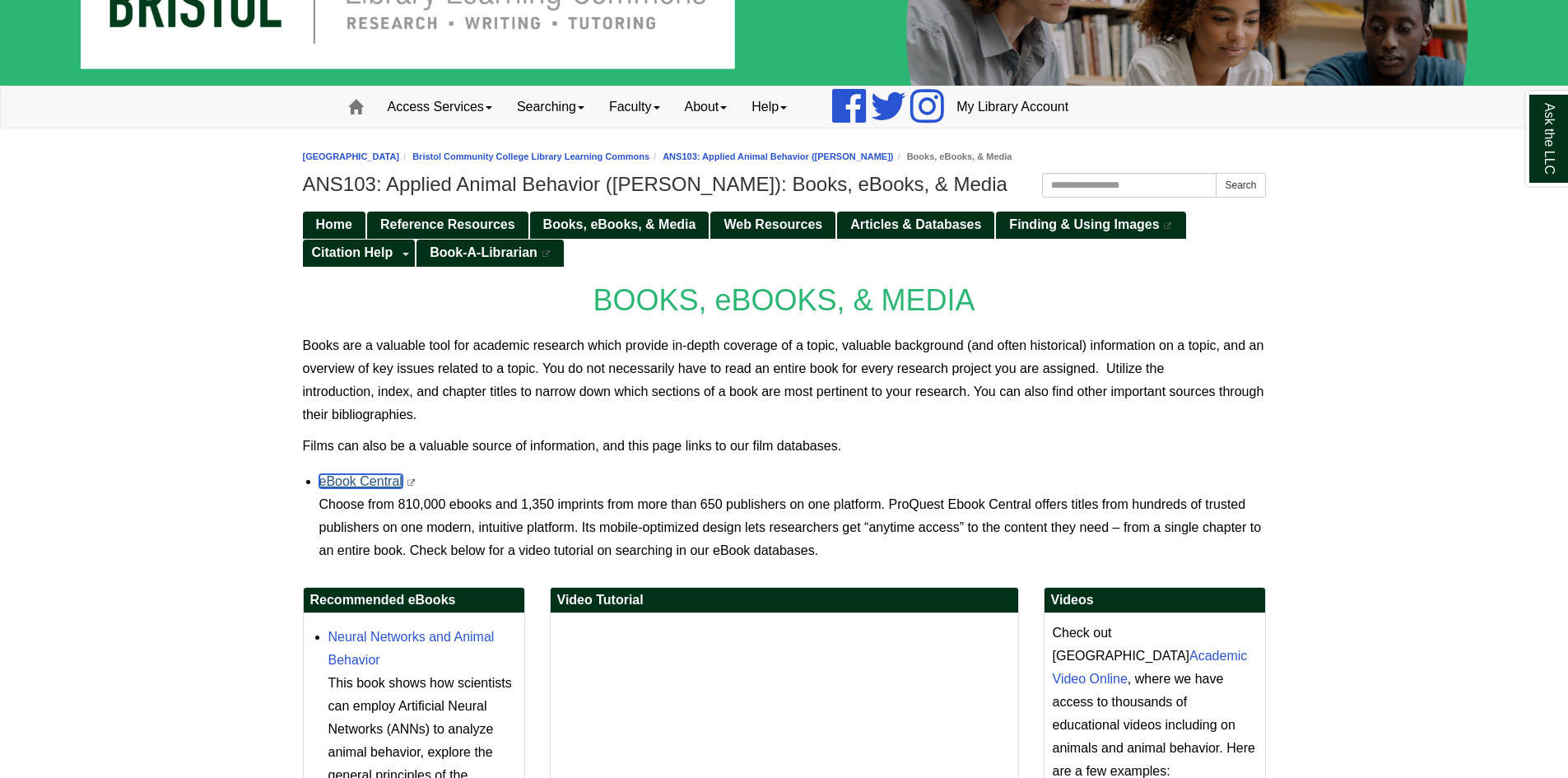
click at [369, 478] on link "eBook Central" at bounding box center [361, 481] width 83 height 14
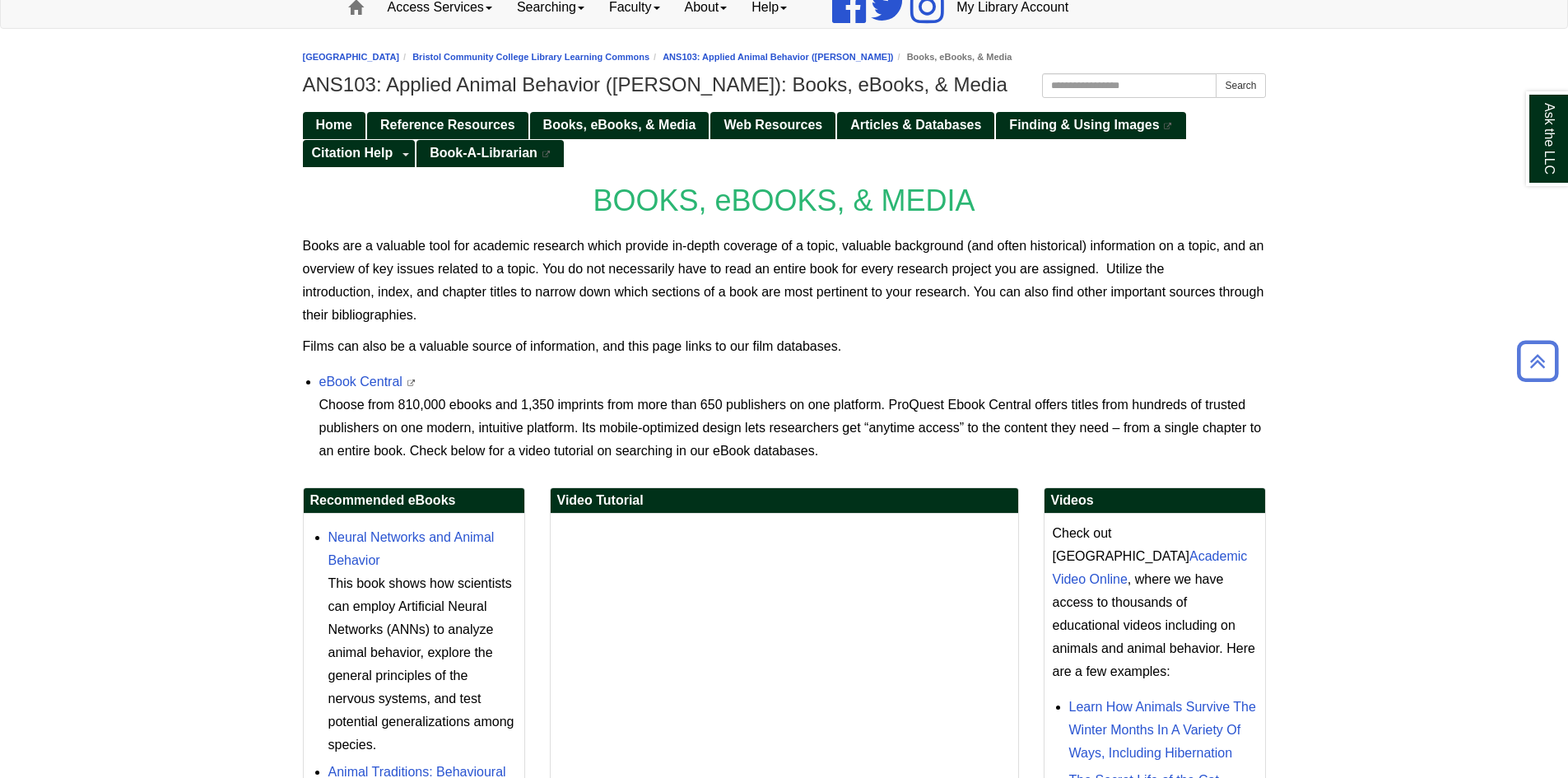
scroll to position [0, 0]
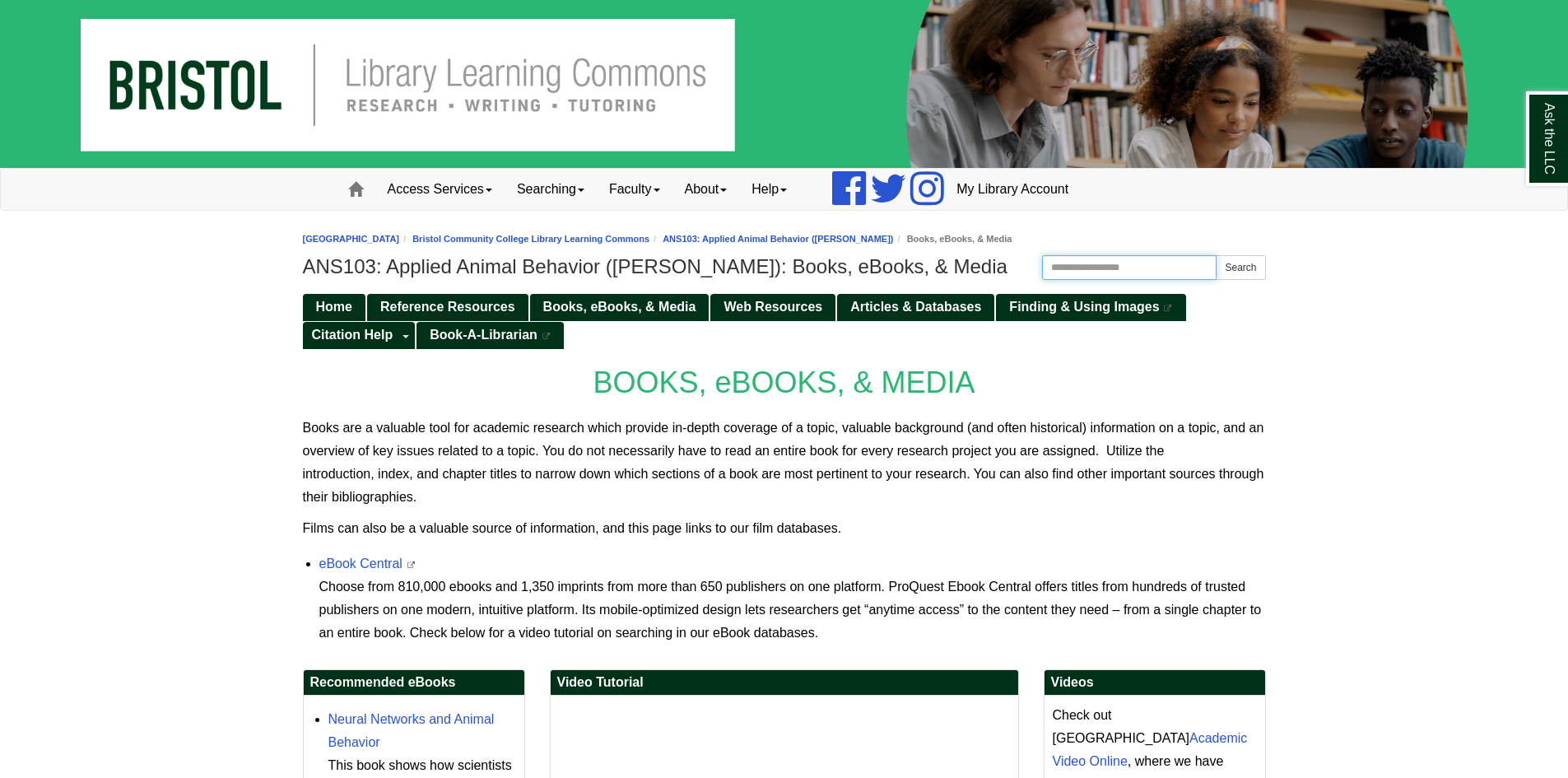
click at [1148, 266] on input "Search this Guide" at bounding box center [1129, 267] width 175 height 24
type input "*"
type input "*******"
click at [1249, 268] on button "Search" at bounding box center [1240, 267] width 50 height 24
click at [607, 310] on span "Books, eBooks, & Media" at bounding box center [620, 306] width 153 height 14
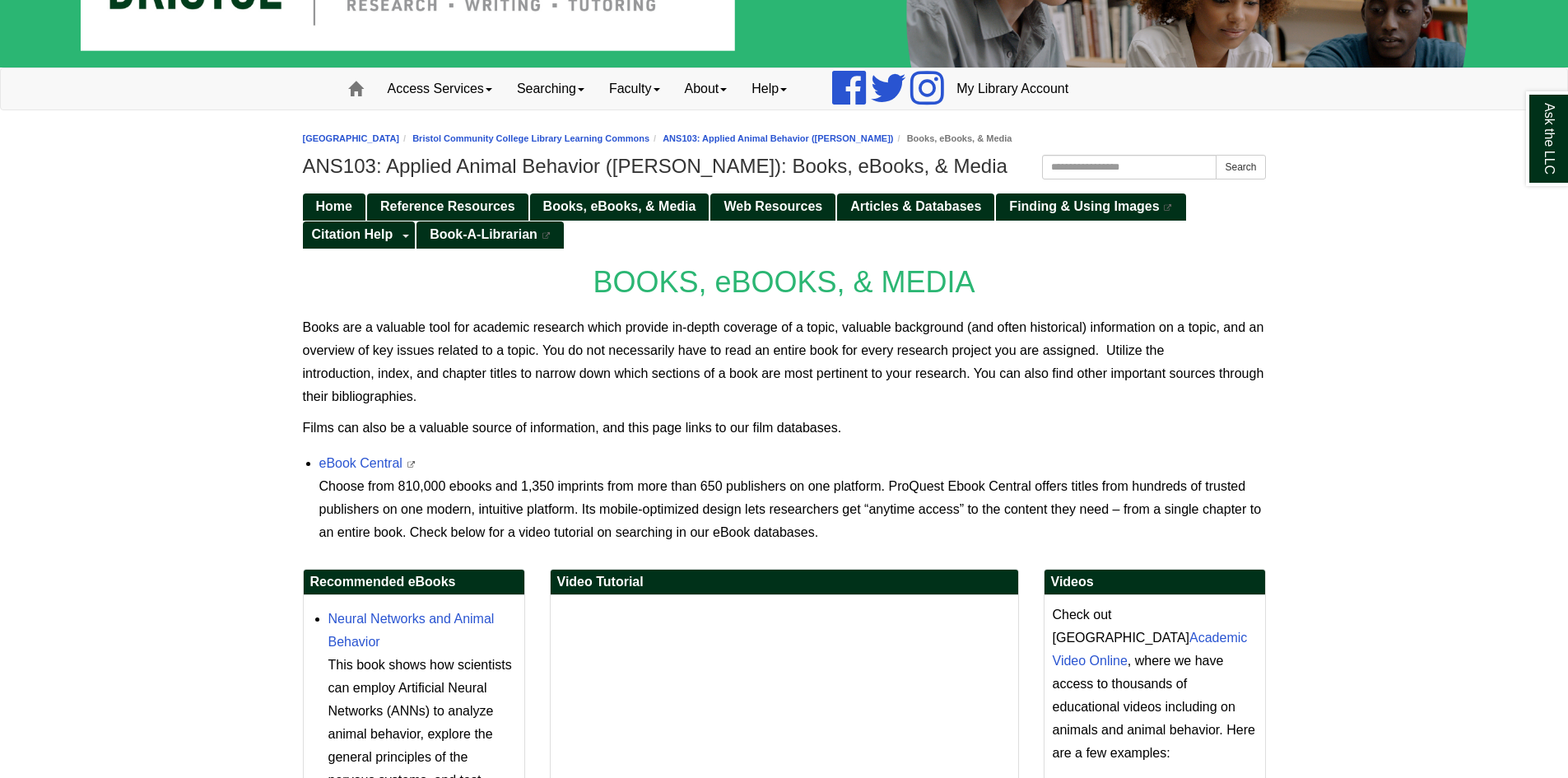
scroll to position [329, 0]
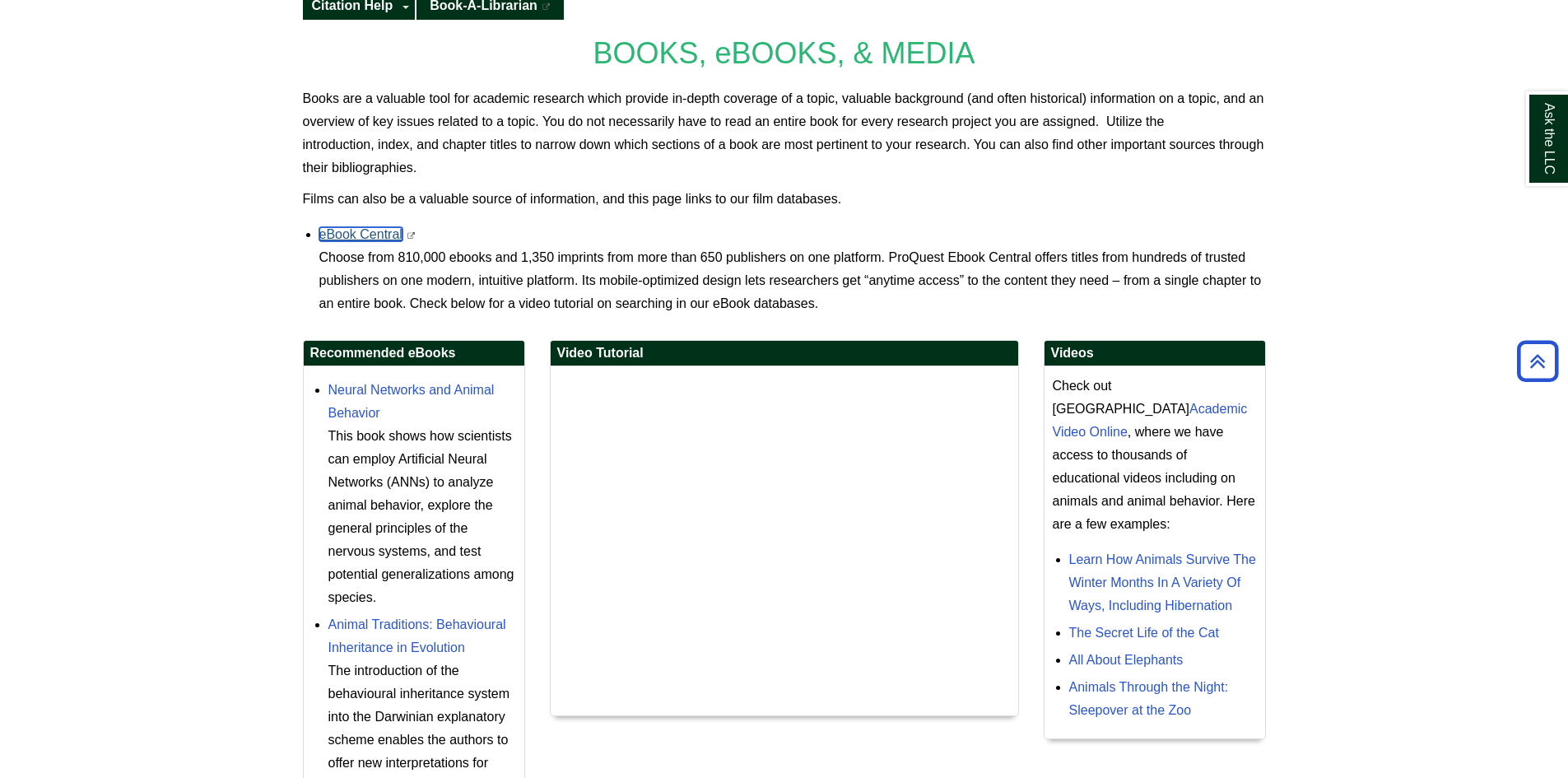
click at [377, 228] on link "eBook Central" at bounding box center [361, 234] width 83 height 14
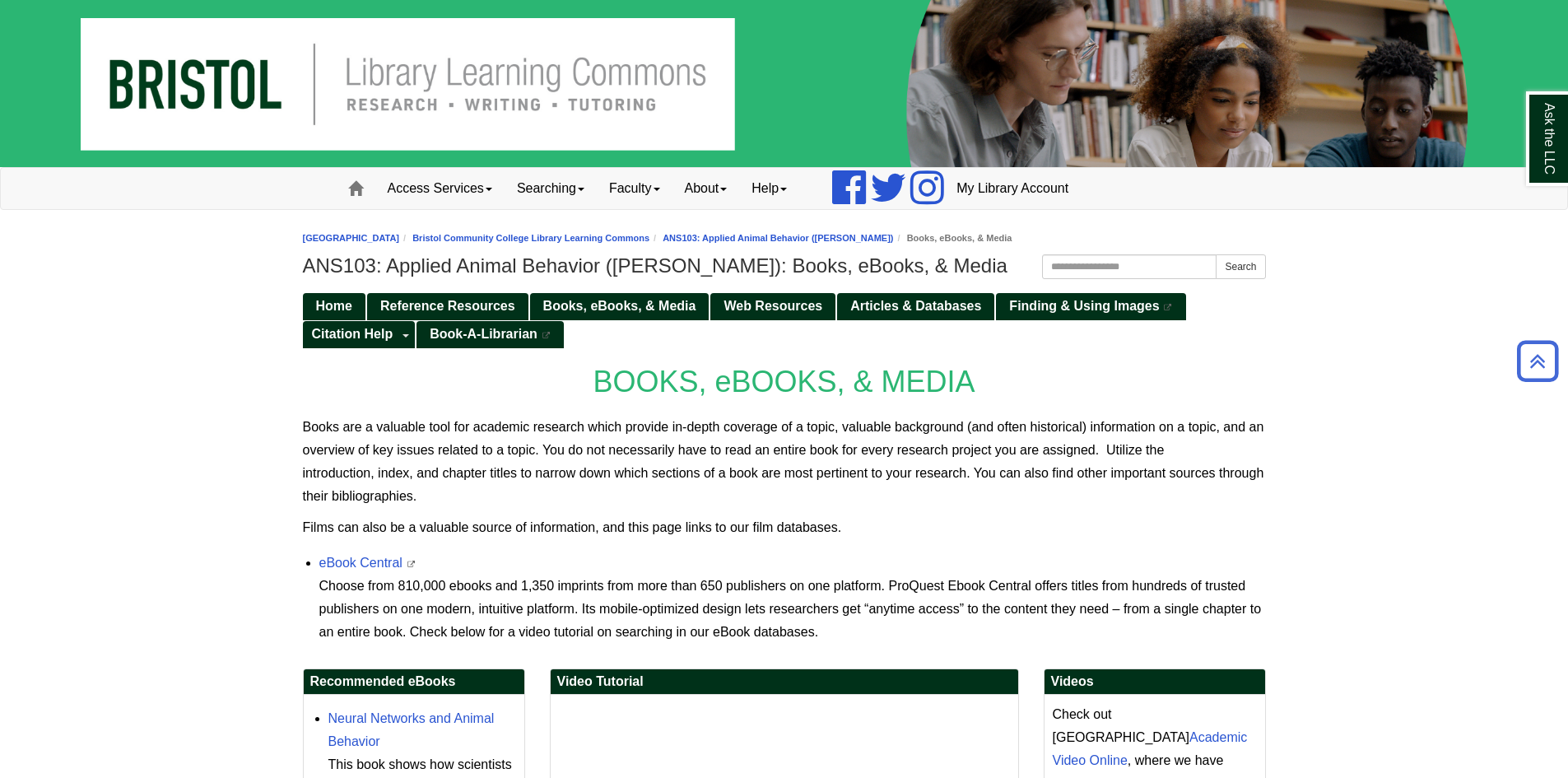
scroll to position [0, 0]
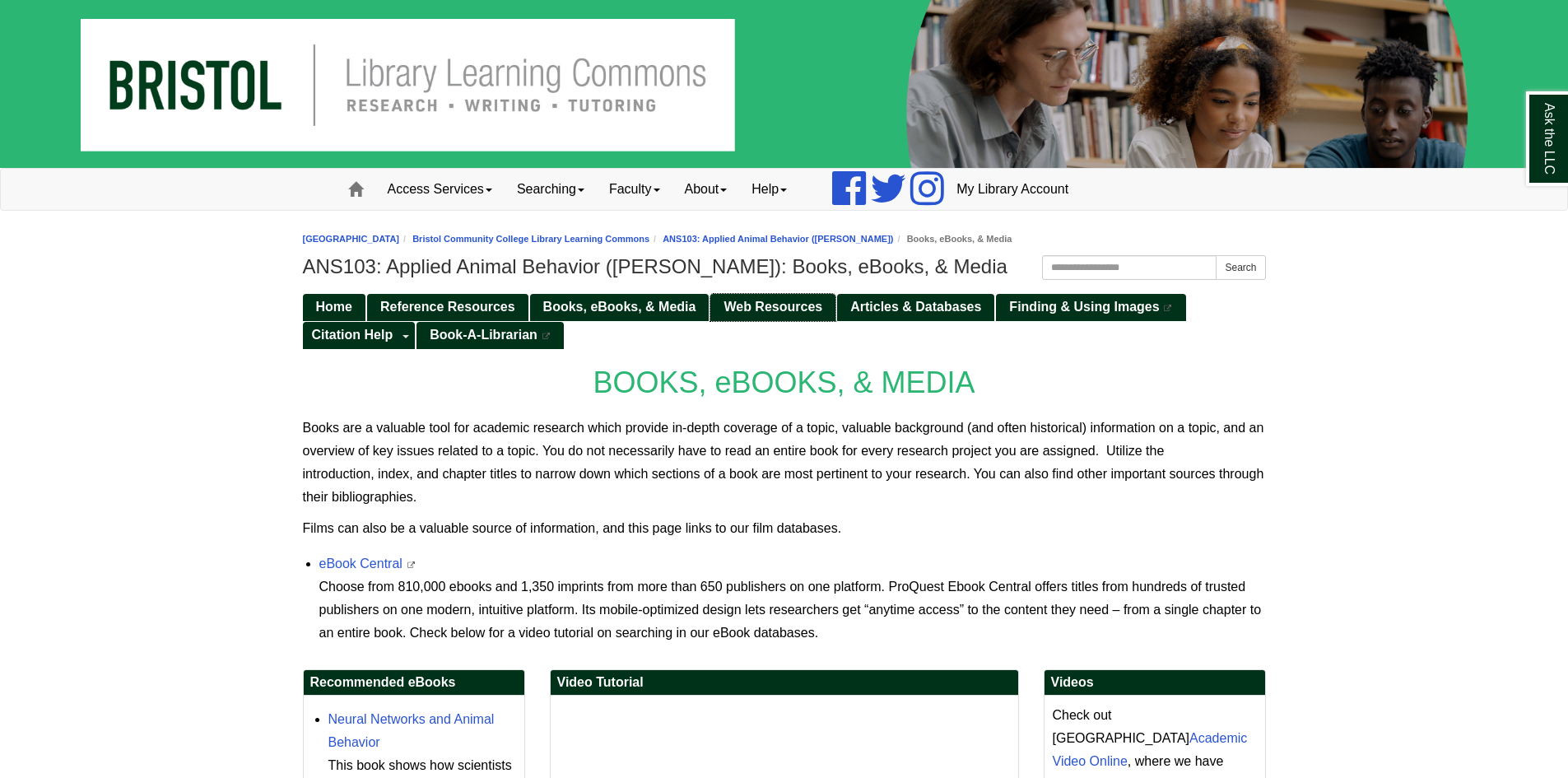
click at [735, 305] on span "Web Resources" at bounding box center [772, 306] width 99 height 14
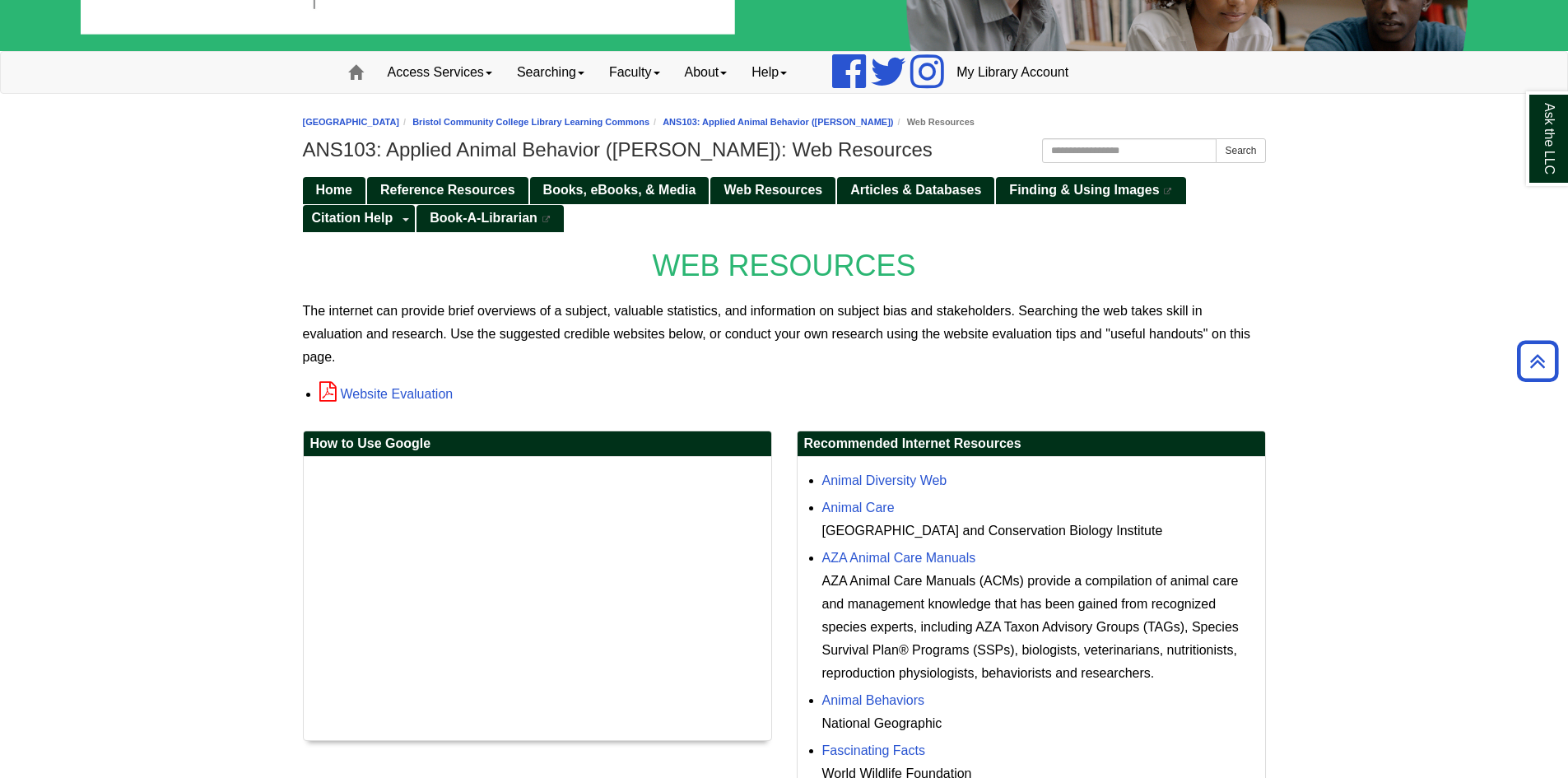
scroll to position [101, 0]
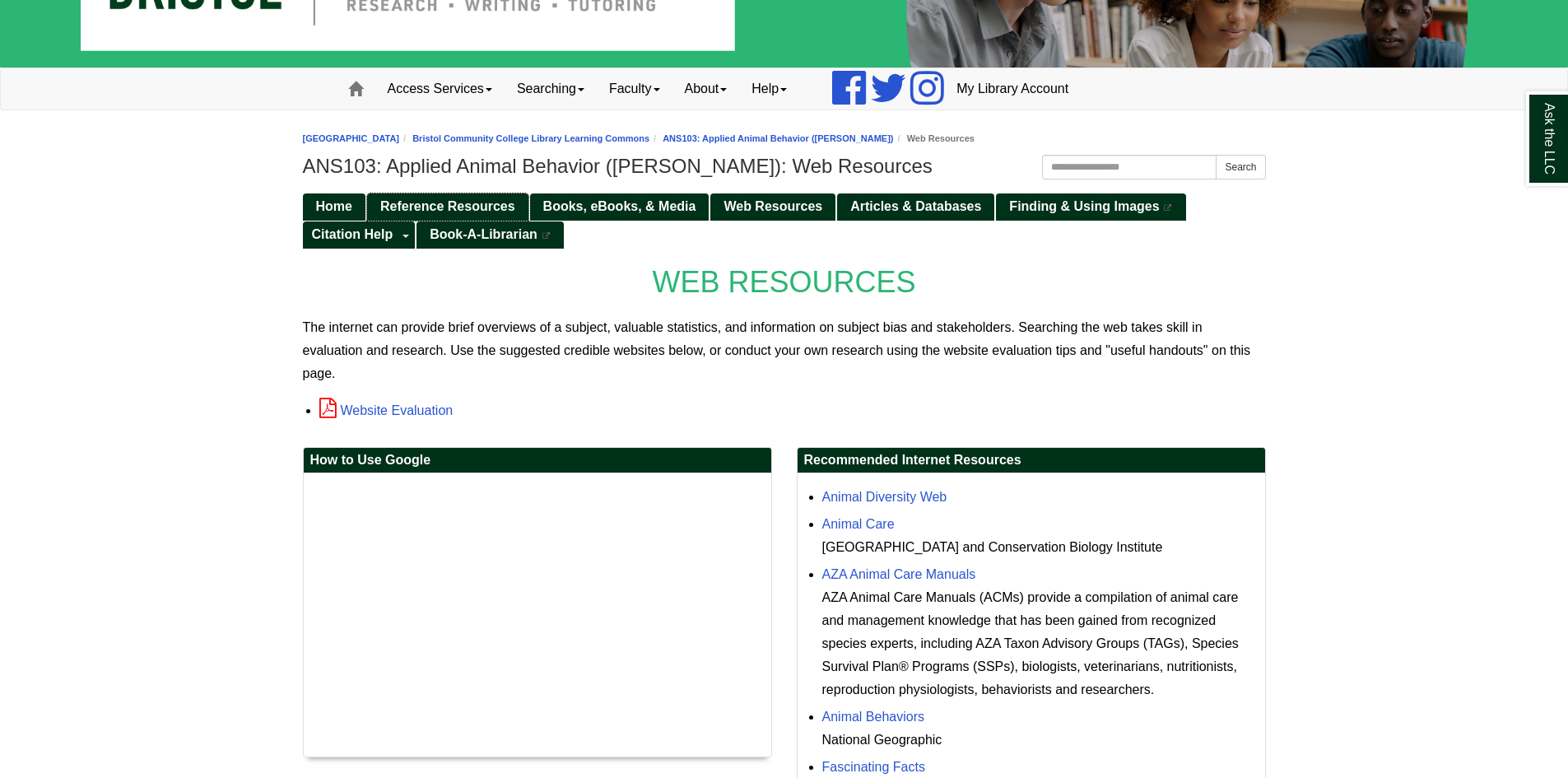
click at [507, 207] on span "Reference Resources" at bounding box center [448, 206] width 135 height 14
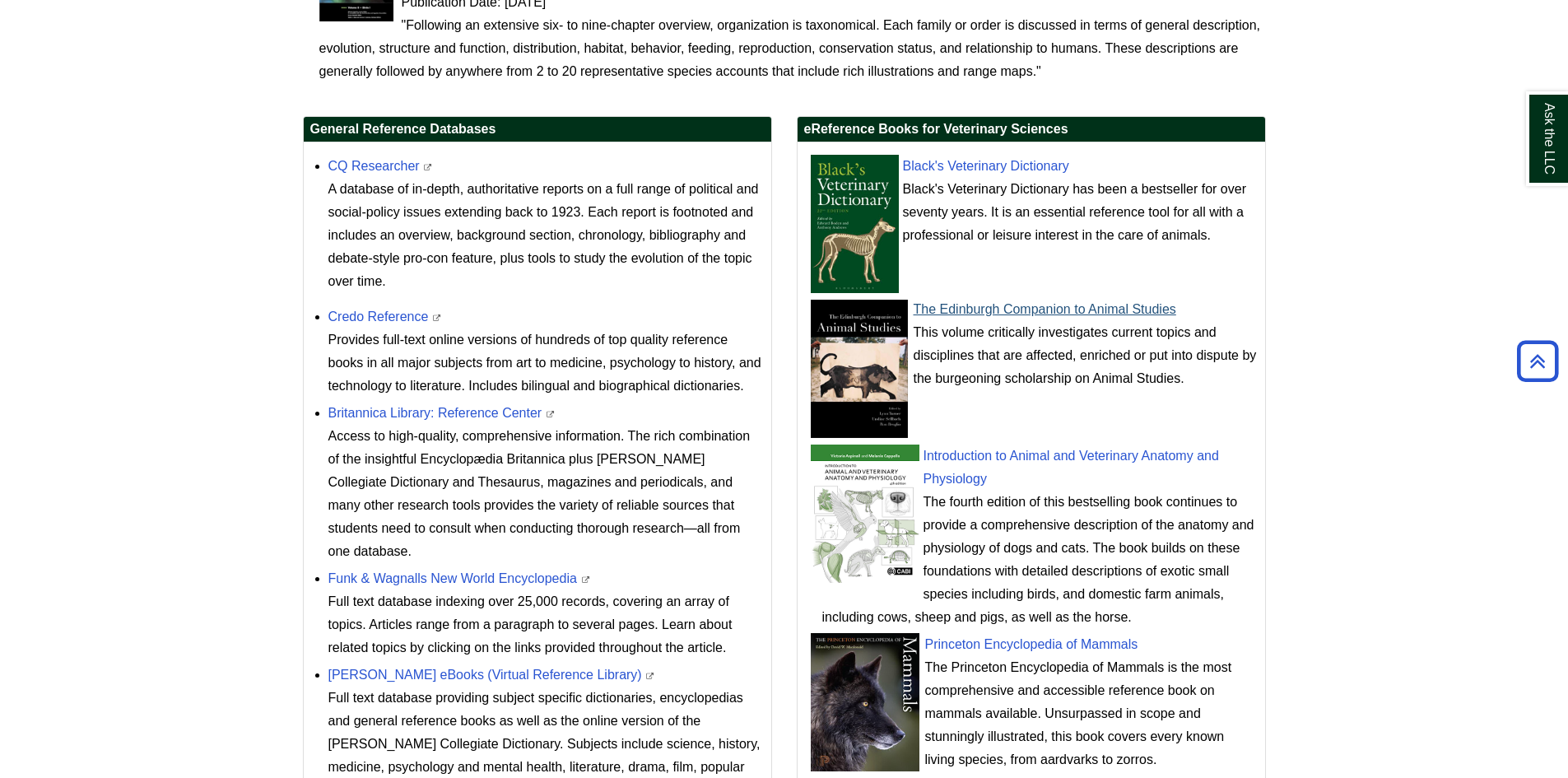
scroll to position [540, 0]
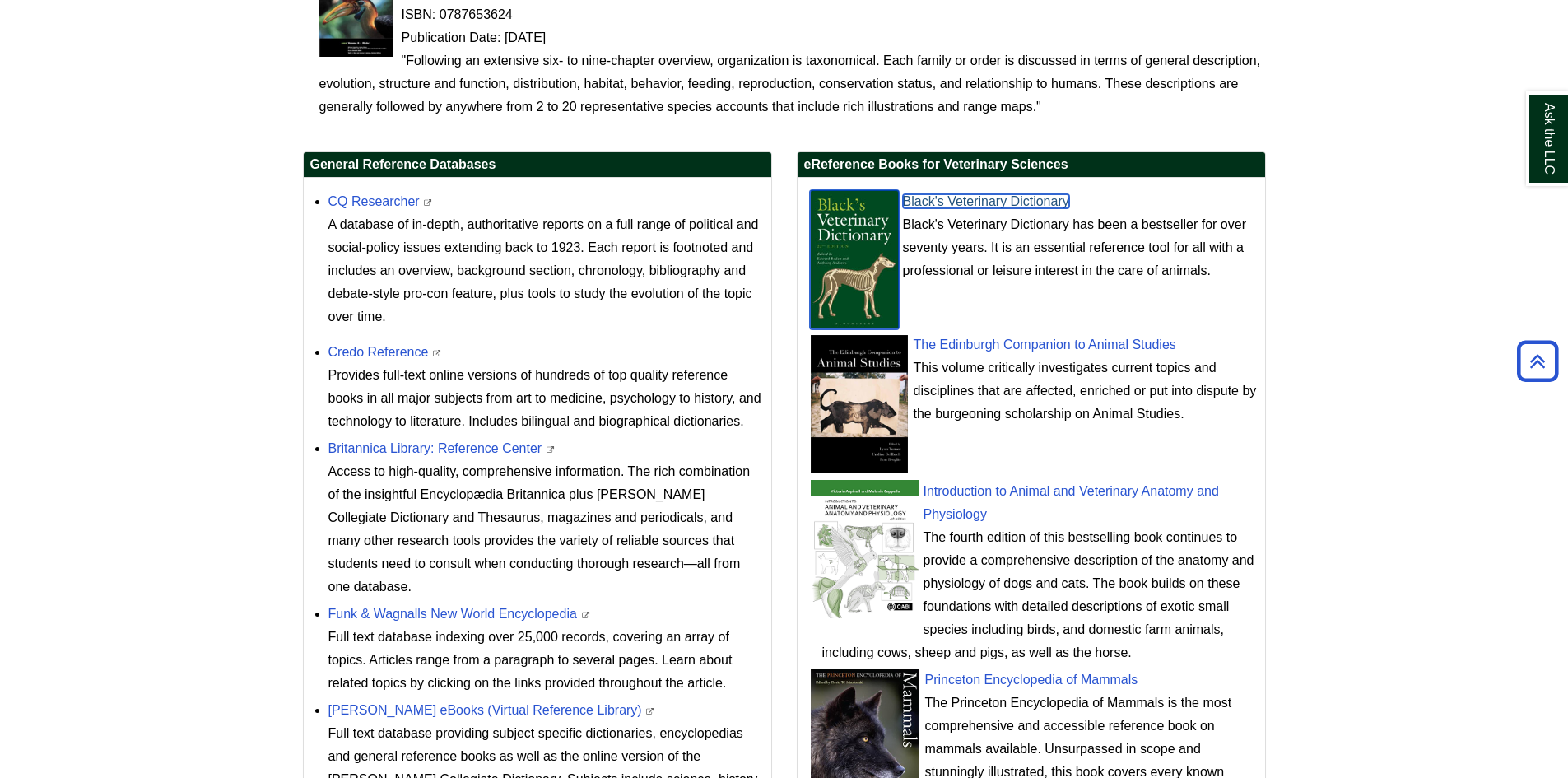
click at [944, 197] on link "Black's Veterinary Dictionary" at bounding box center [985, 201] width 166 height 14
